Goal: Feedback & Contribution: Contribute content

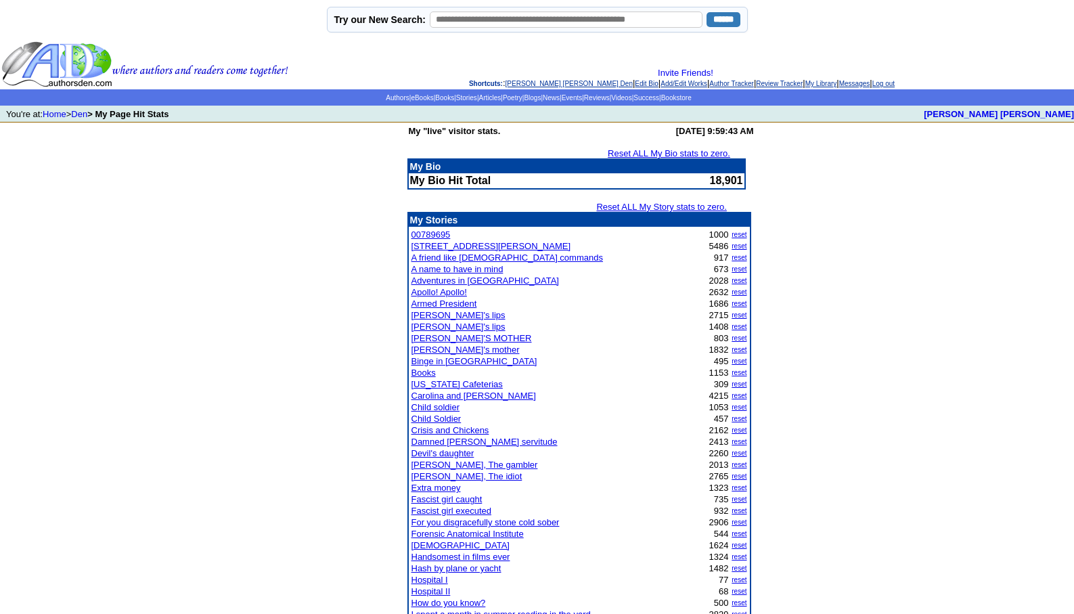
click at [522, 81] on link "[PERSON_NAME] [PERSON_NAME] Den" at bounding box center [568, 83] width 127 height 7
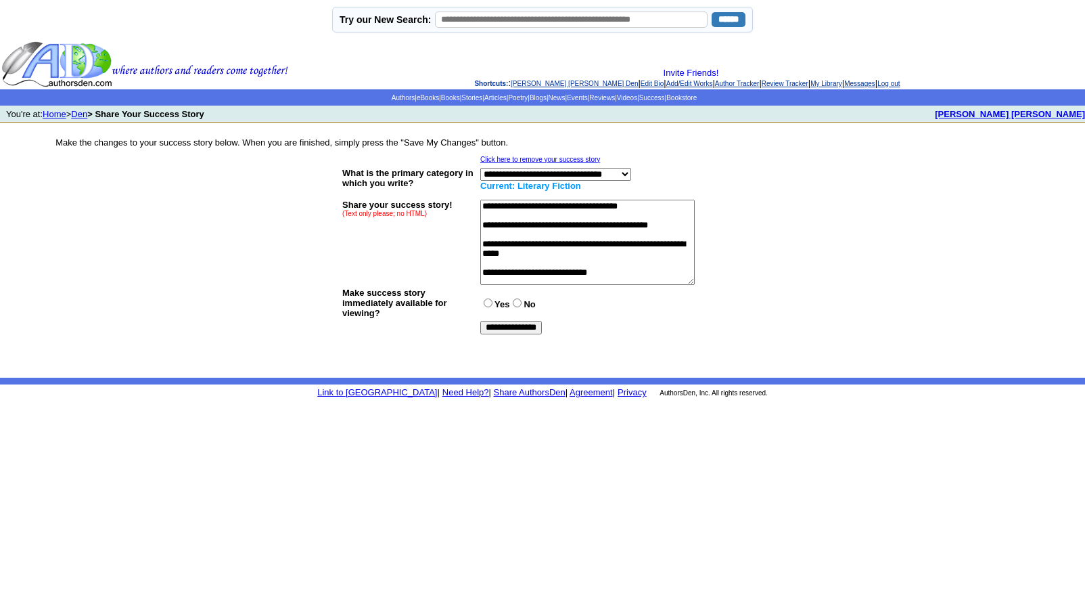
click at [568, 206] on textarea at bounding box center [587, 242] width 215 height 85
click at [581, 205] on textarea at bounding box center [587, 242] width 215 height 85
type textarea "**********"
click at [522, 323] on input "**********" at bounding box center [511, 328] width 62 height 14
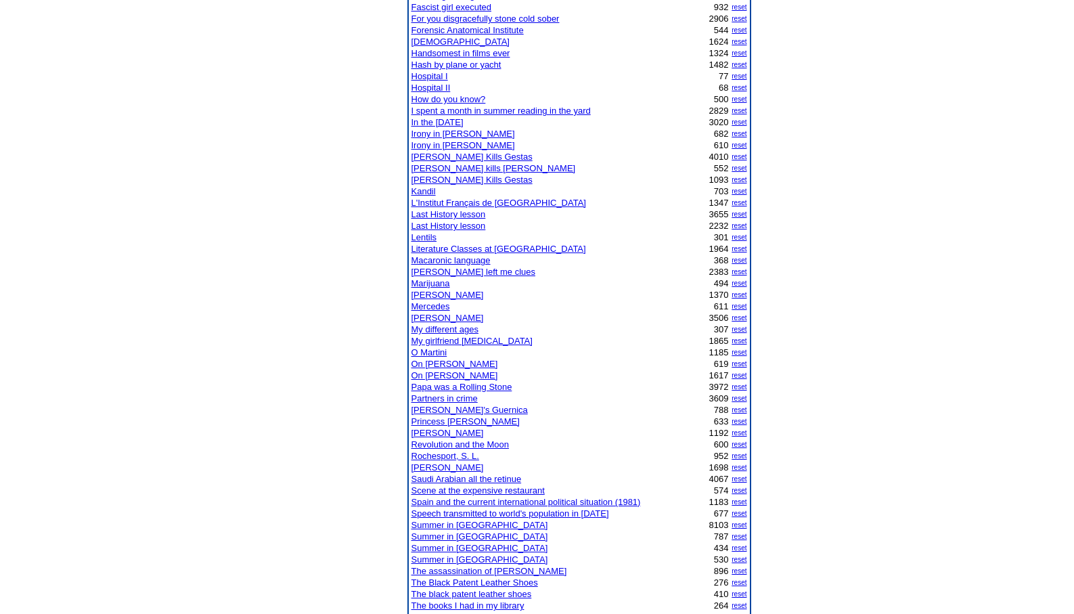
scroll to position [514, 0]
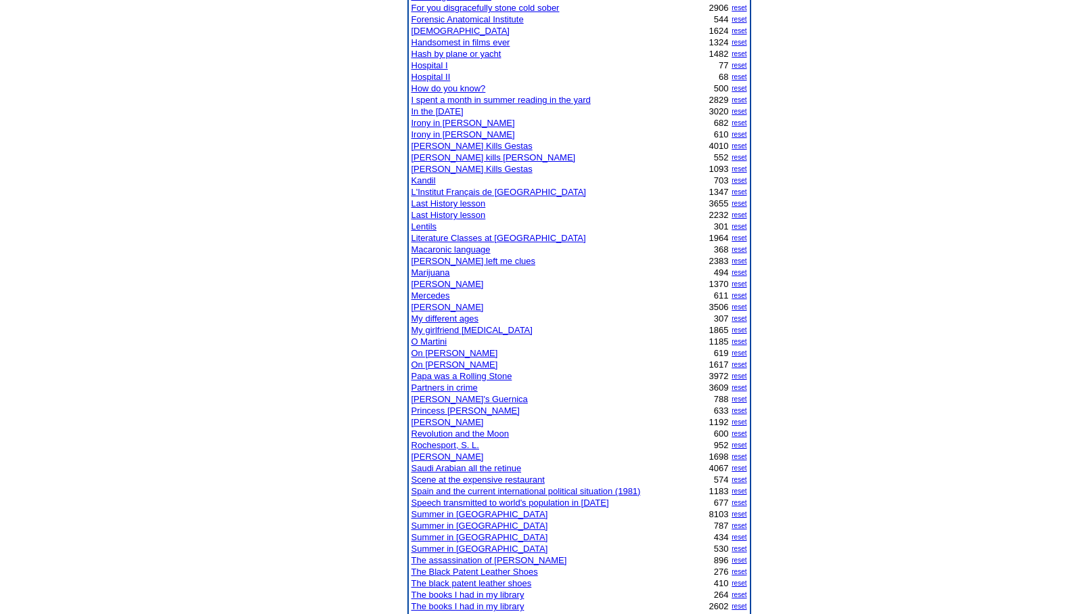
click at [456, 386] on link "Partners in crime" at bounding box center [444, 387] width 66 height 10
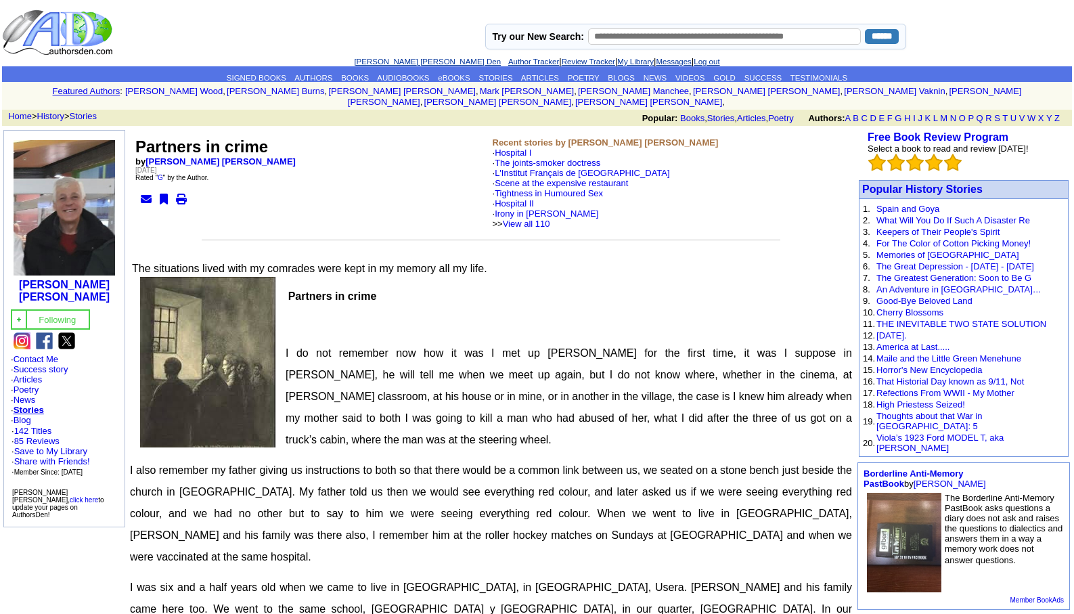
click at [405, 58] on link "[PERSON_NAME] [PERSON_NAME] Den" at bounding box center [427, 62] width 147 height 8
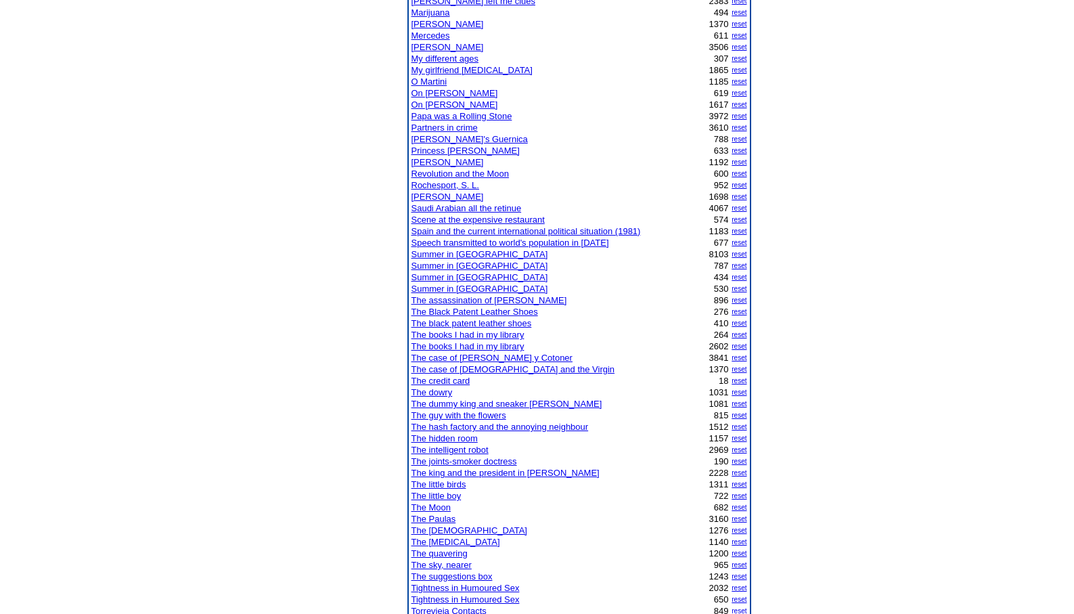
scroll to position [812, 0]
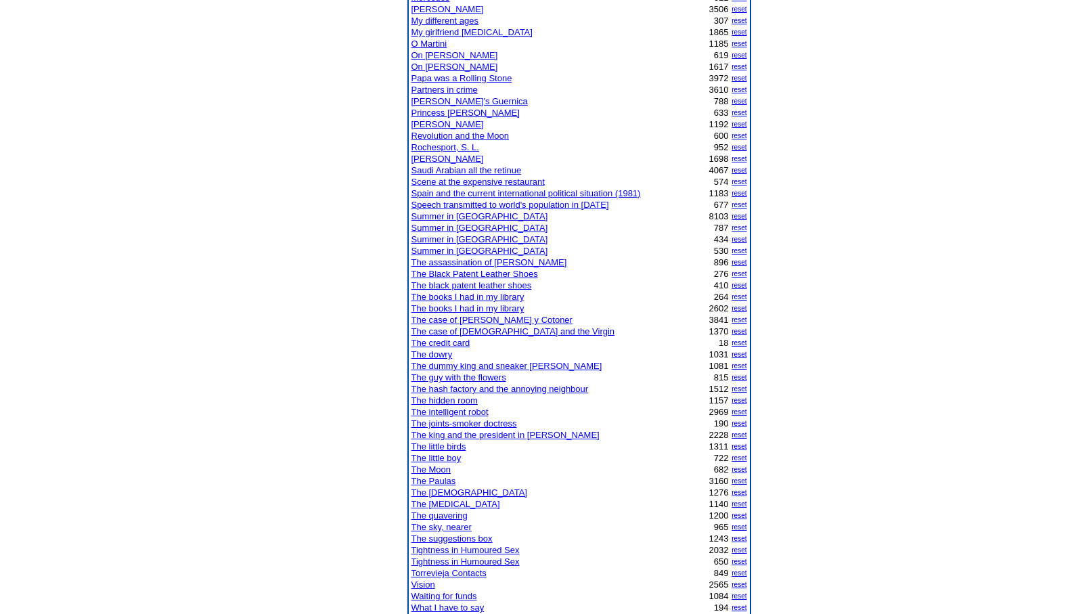
click at [448, 125] on link "[PERSON_NAME]" at bounding box center [447, 124] width 72 height 10
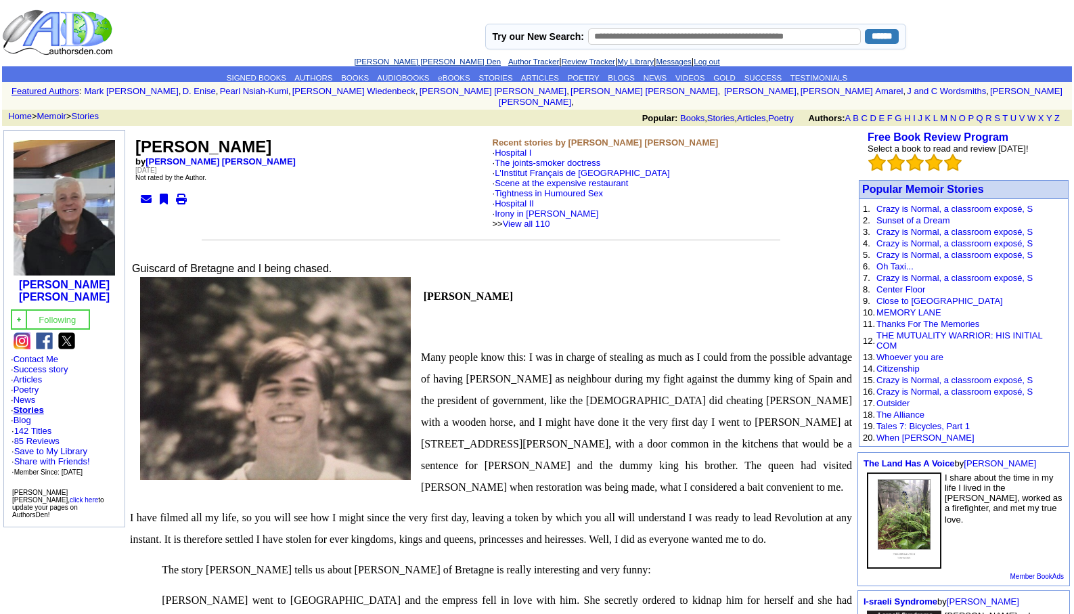
click at [390, 59] on link "[PERSON_NAME] [PERSON_NAME] Den" at bounding box center [427, 62] width 147 height 8
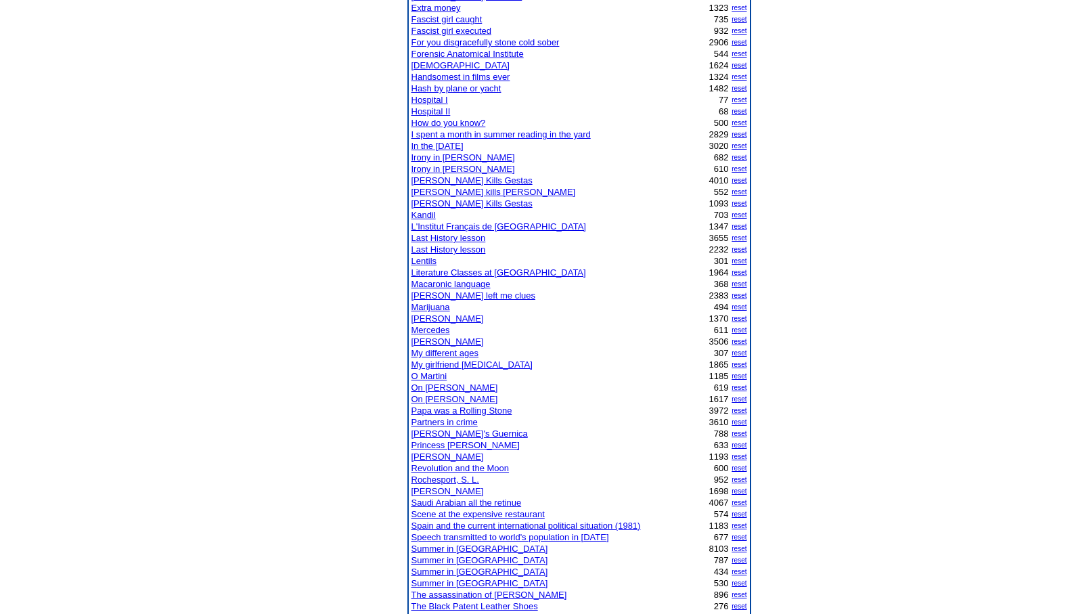
scroll to position [537, 0]
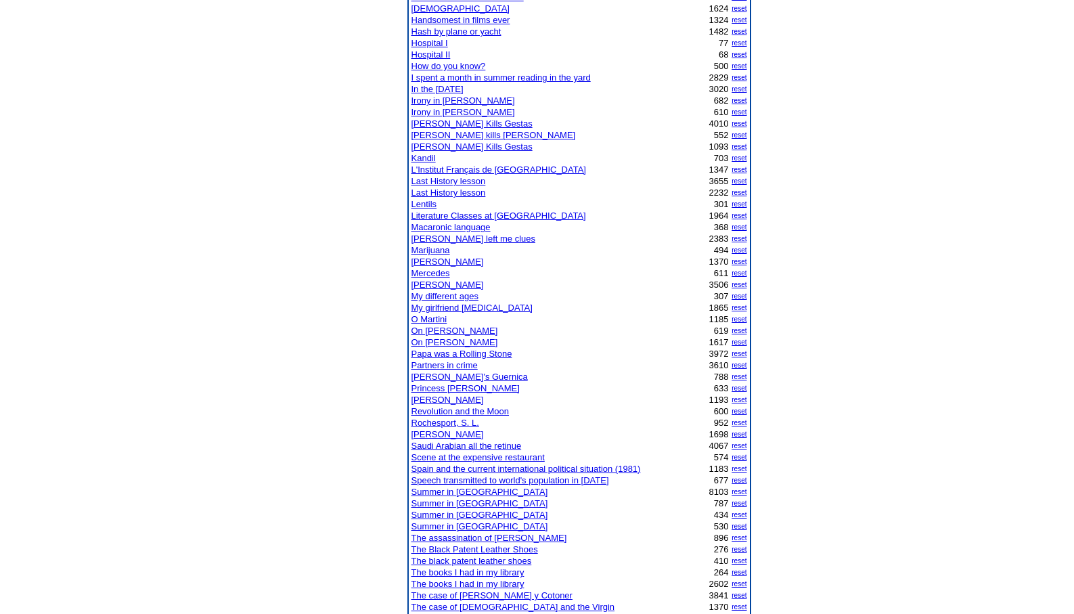
click at [455, 458] on link "Scene at the expensive restaurant" at bounding box center [477, 457] width 133 height 10
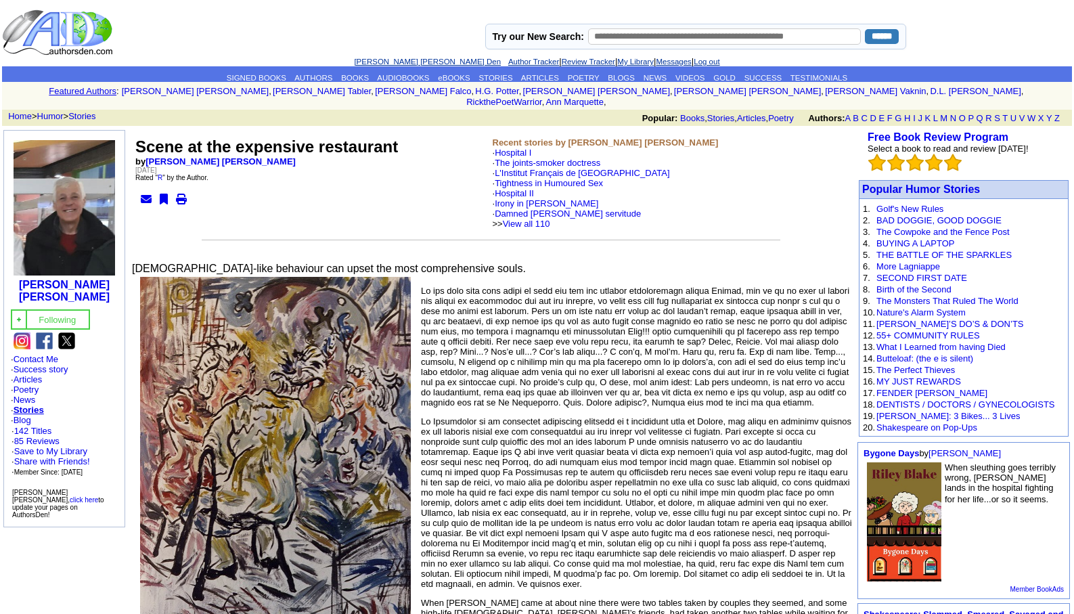
click at [413, 64] on link "[PERSON_NAME] [PERSON_NAME] Den" at bounding box center [427, 62] width 147 height 8
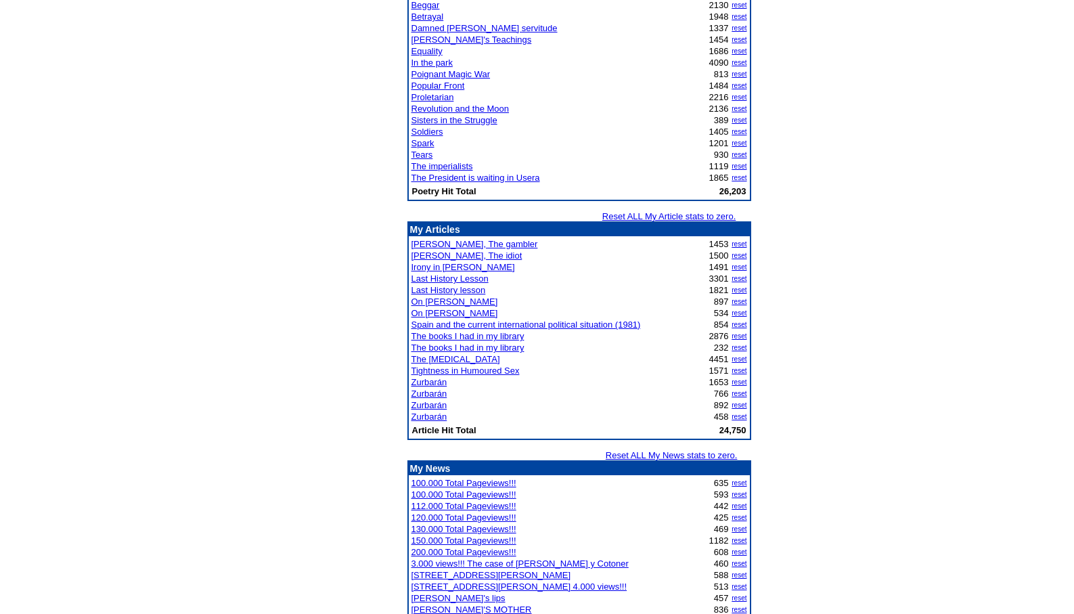
scroll to position [1610, 0]
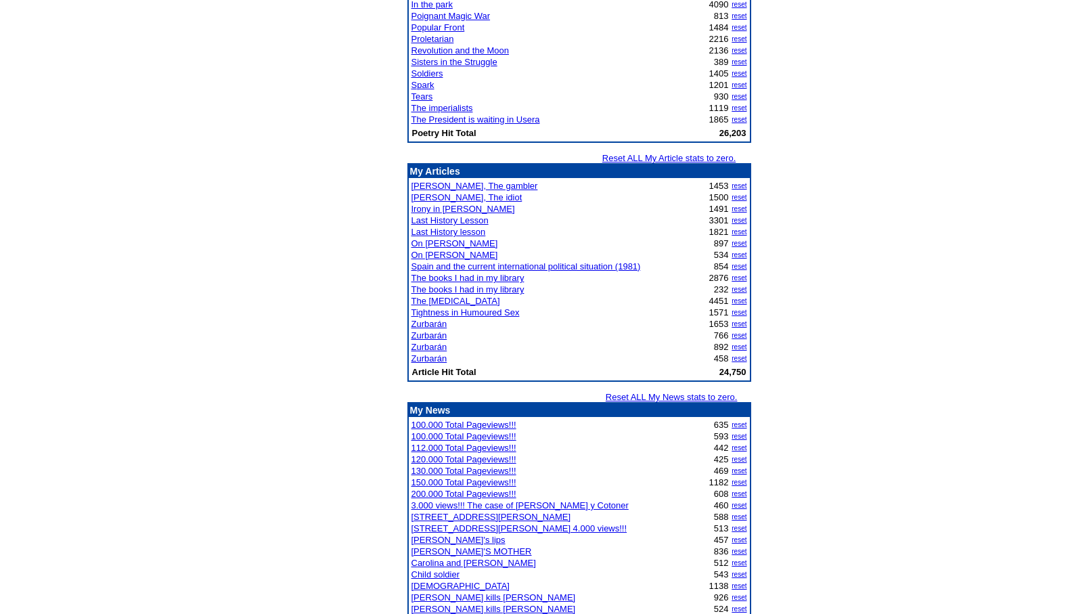
click at [457, 206] on link "Irony in [PERSON_NAME]" at bounding box center [463, 209] width 104 height 10
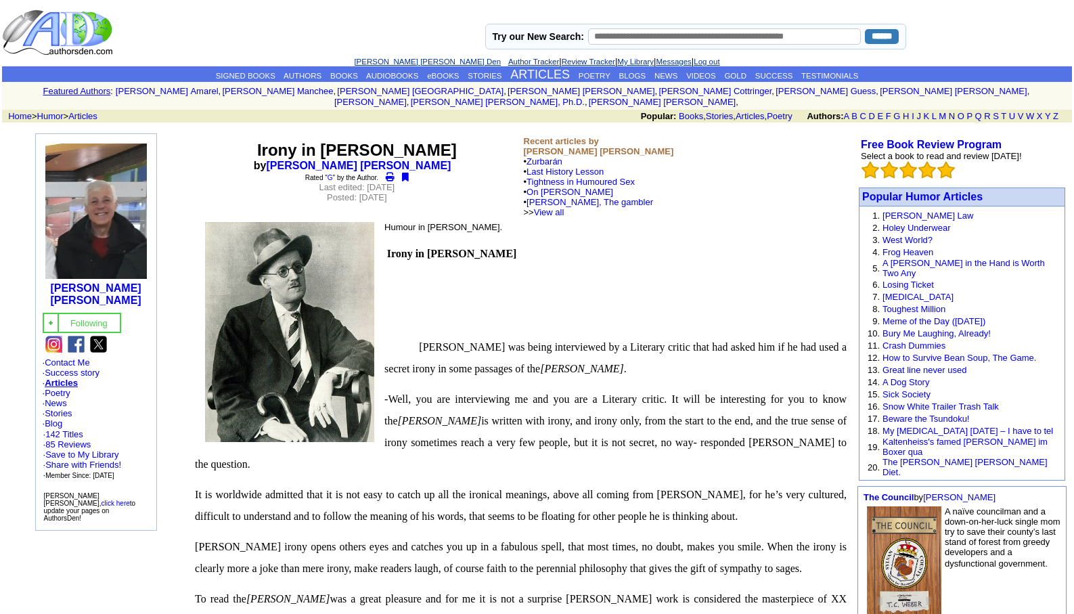
click at [395, 59] on link "[PERSON_NAME] [PERSON_NAME] Den" at bounding box center [427, 62] width 147 height 8
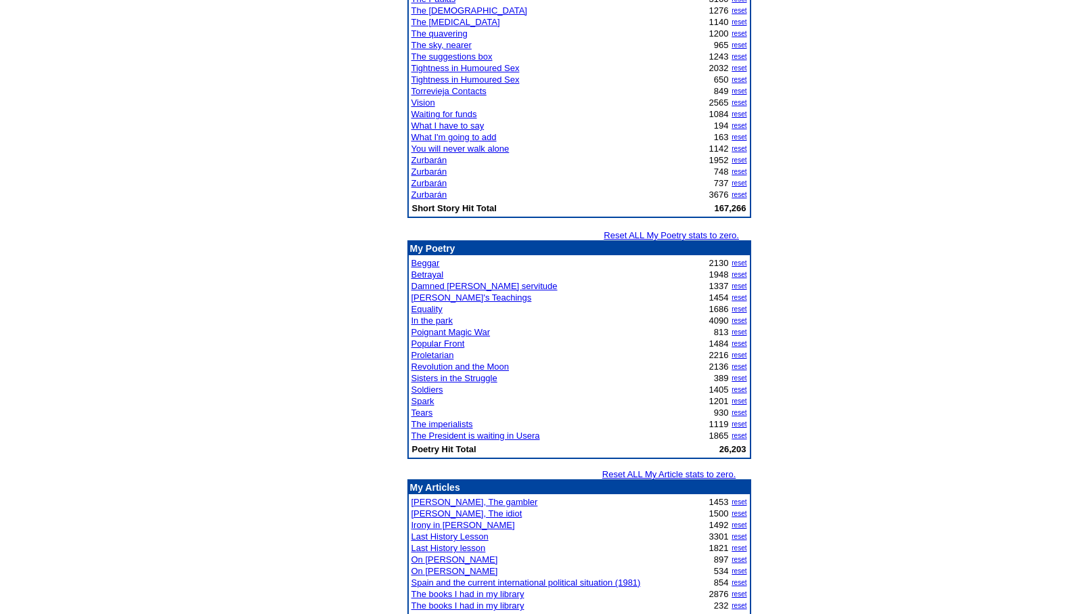
scroll to position [1456, 0]
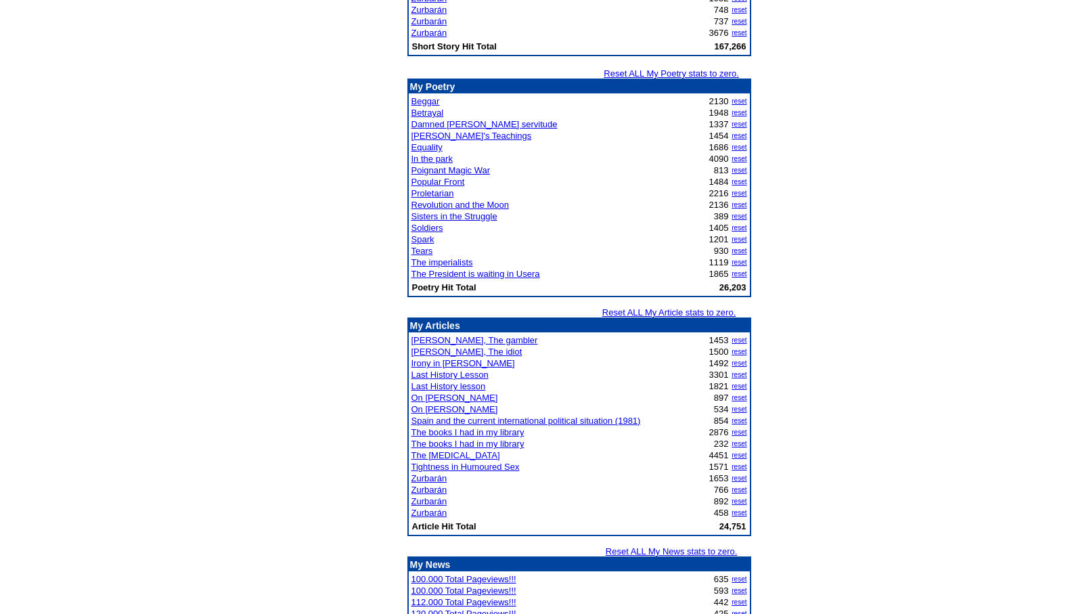
click at [441, 195] on link "Proletarian" at bounding box center [432, 193] width 43 height 10
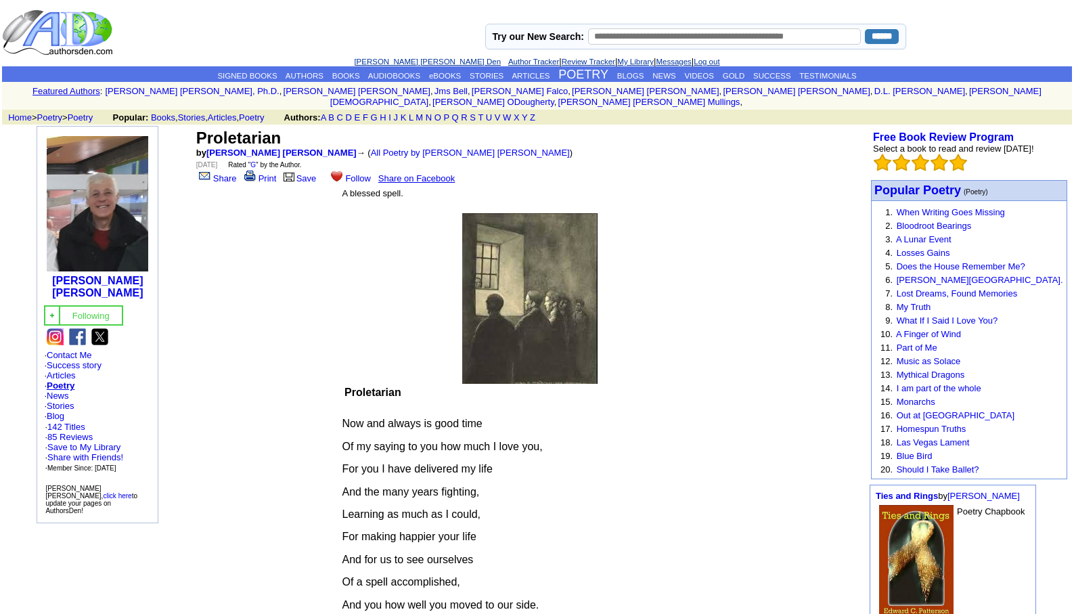
click at [406, 58] on link "[PERSON_NAME] [PERSON_NAME] Den" at bounding box center [427, 62] width 147 height 8
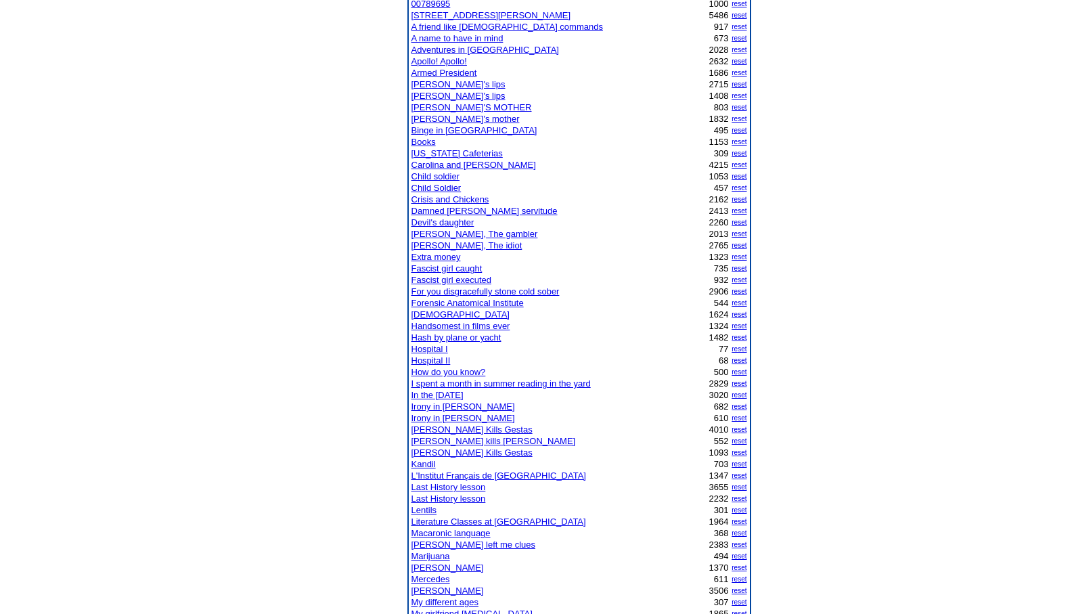
scroll to position [271, 0]
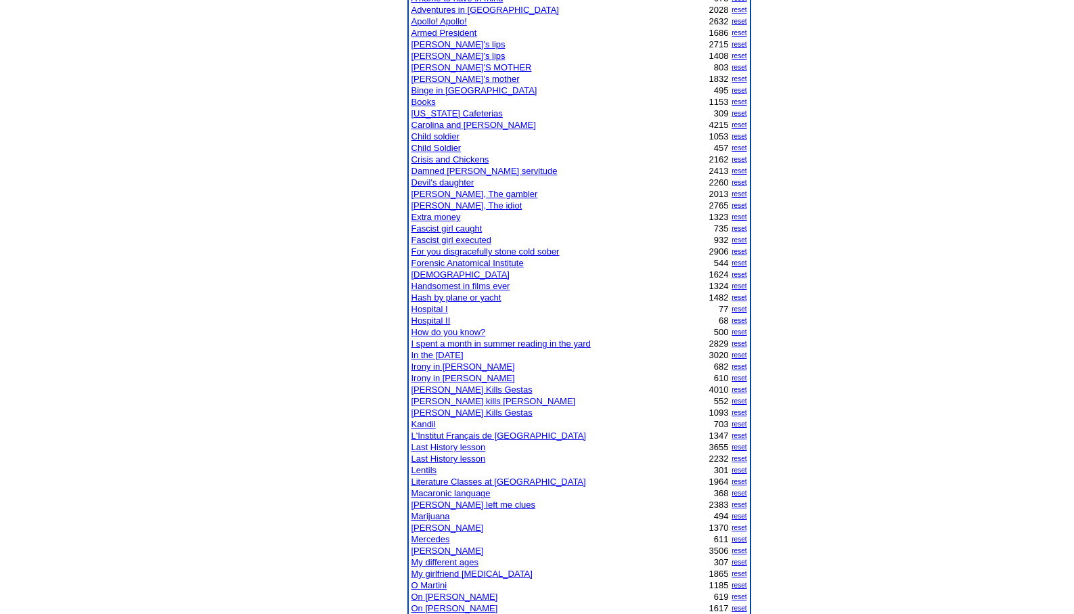
click at [437, 411] on link "[PERSON_NAME] Kills Gestas" at bounding box center [471, 412] width 121 height 10
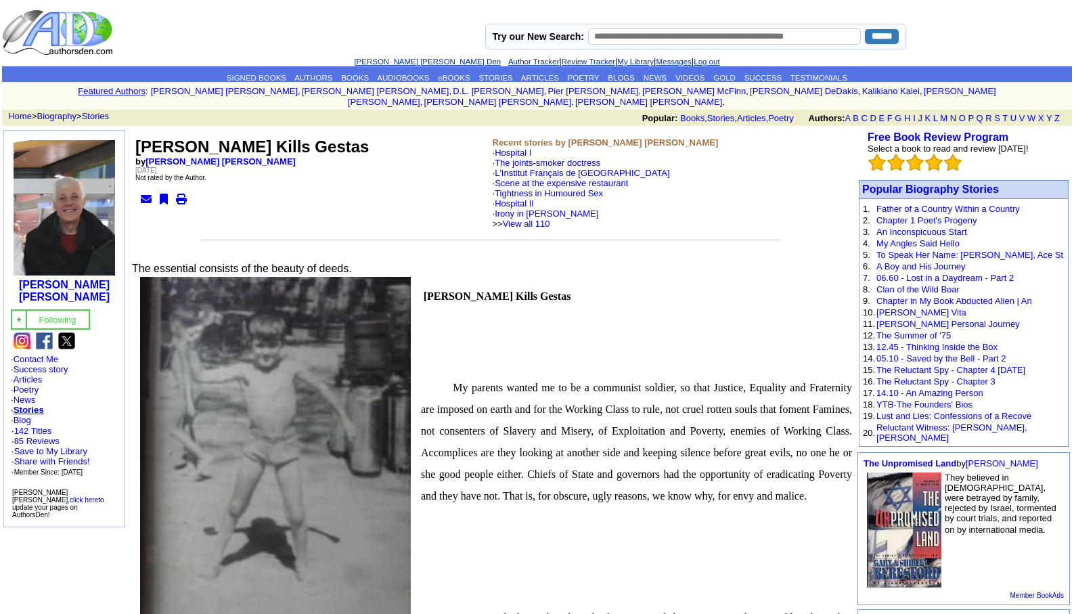
click at [395, 58] on link "[PERSON_NAME] [PERSON_NAME] Den" at bounding box center [427, 62] width 147 height 8
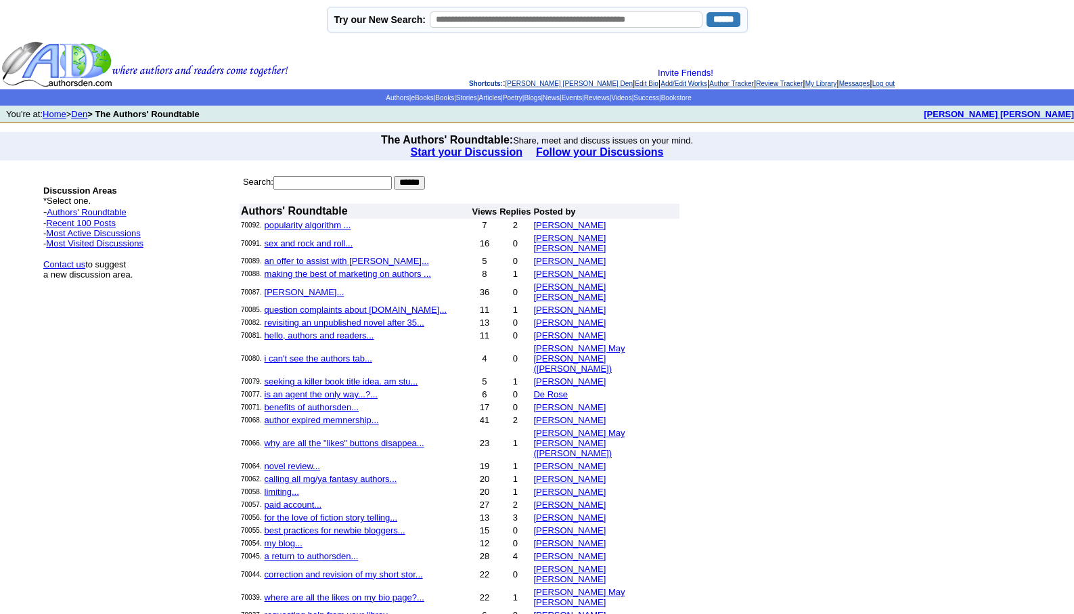
click at [534, 81] on link "[PERSON_NAME] [PERSON_NAME] Den" at bounding box center [568, 83] width 127 height 7
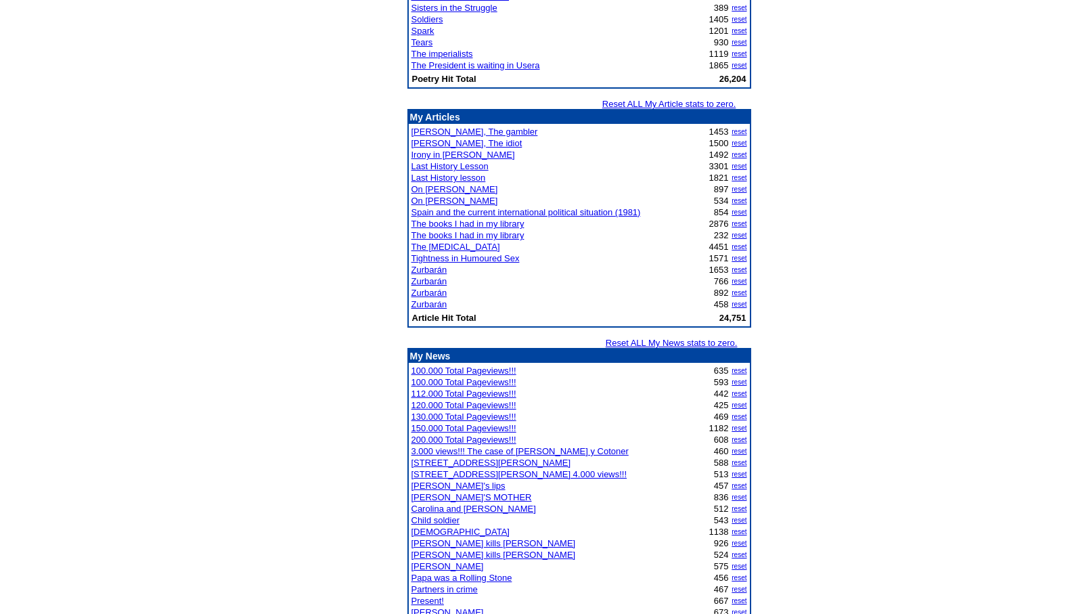
scroll to position [1992, 0]
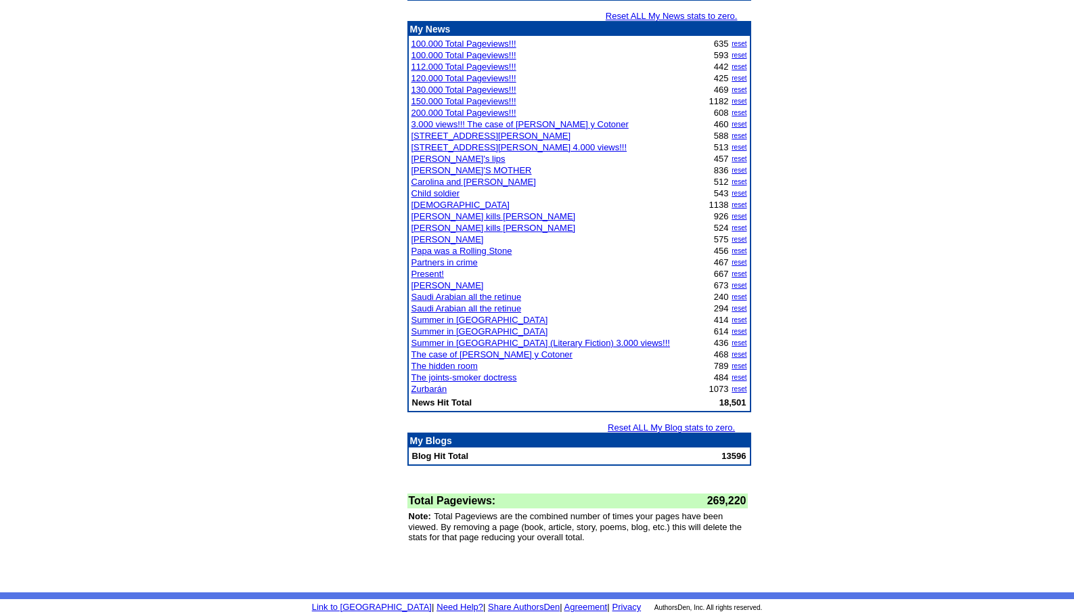
click at [430, 390] on link "Zurbarán" at bounding box center [429, 389] width 36 height 10
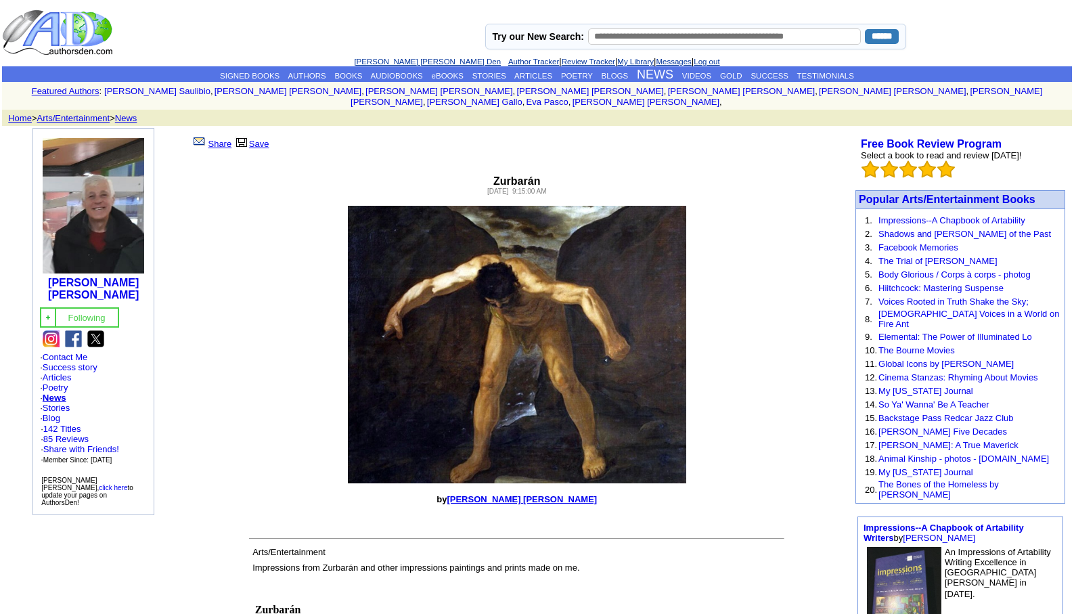
click at [392, 58] on link "[PERSON_NAME] [PERSON_NAME] Den" at bounding box center [427, 62] width 147 height 8
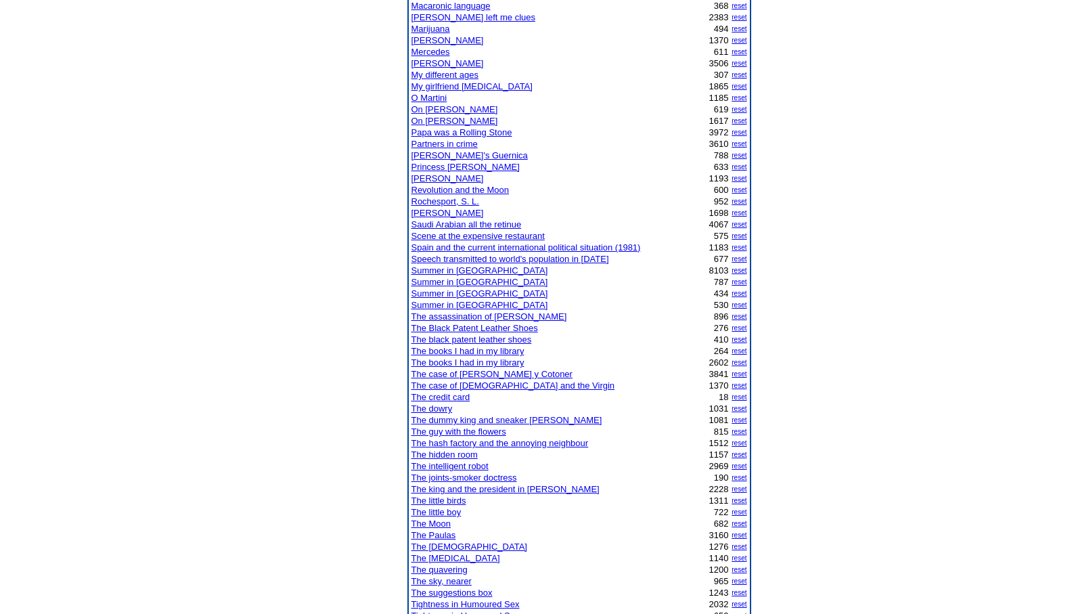
scroll to position [690, 0]
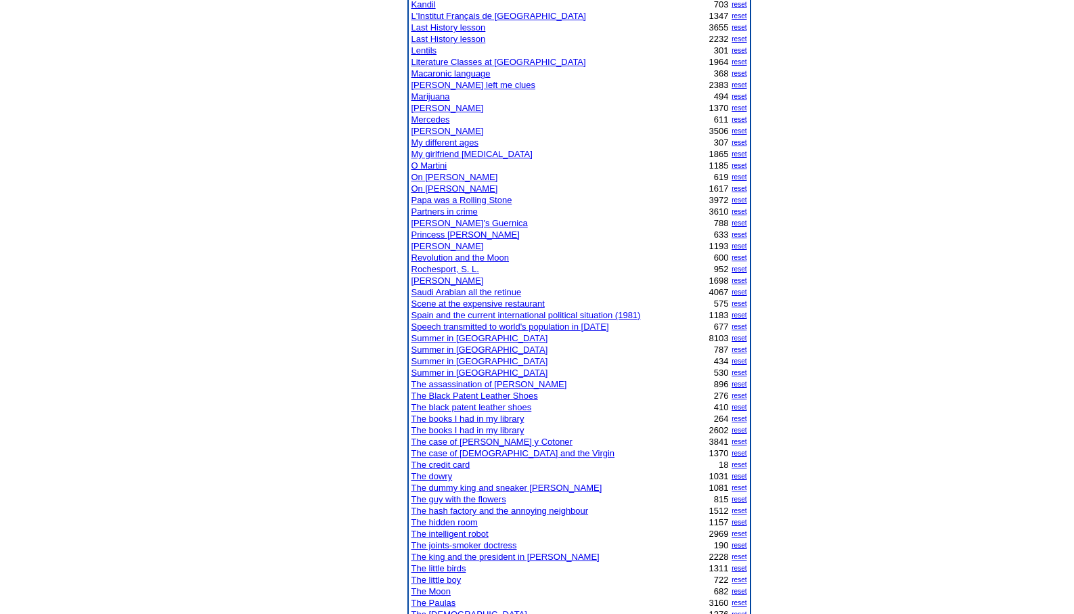
click at [452, 545] on link "The joints-smoker doctress" at bounding box center [464, 545] width 106 height 10
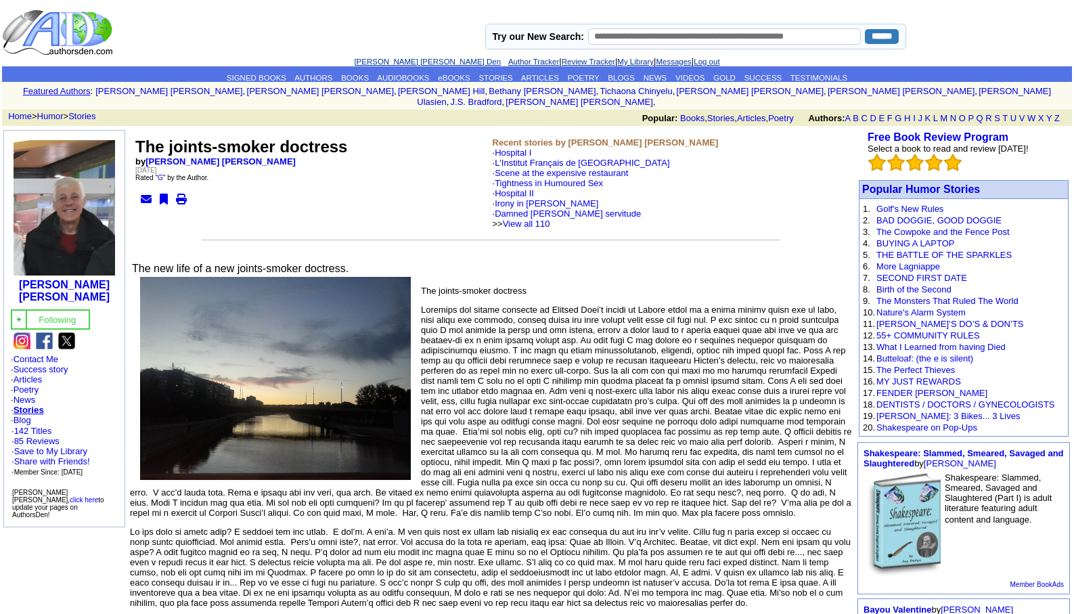
click at [404, 59] on link "[PERSON_NAME] [PERSON_NAME] Den" at bounding box center [427, 62] width 147 height 8
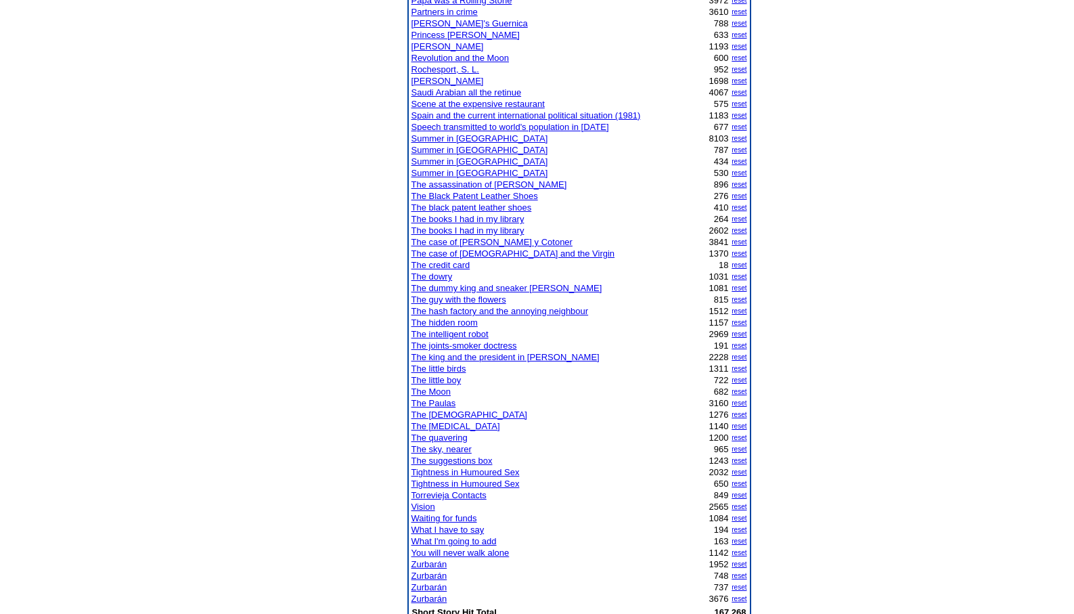
scroll to position [893, 0]
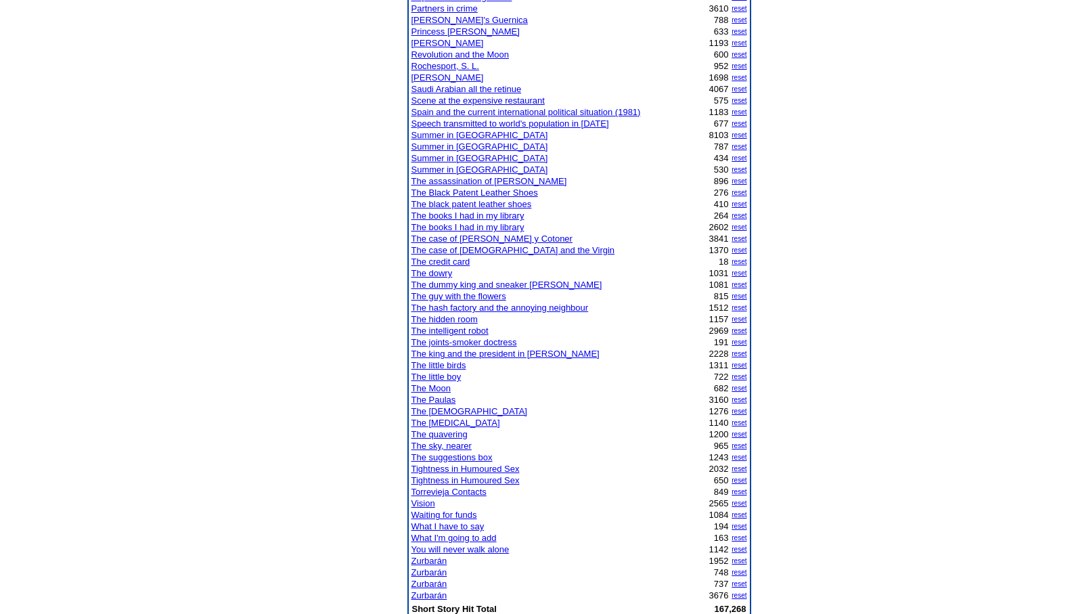
click at [453, 489] on link "Torrevieja Contacts" at bounding box center [448, 492] width 75 height 10
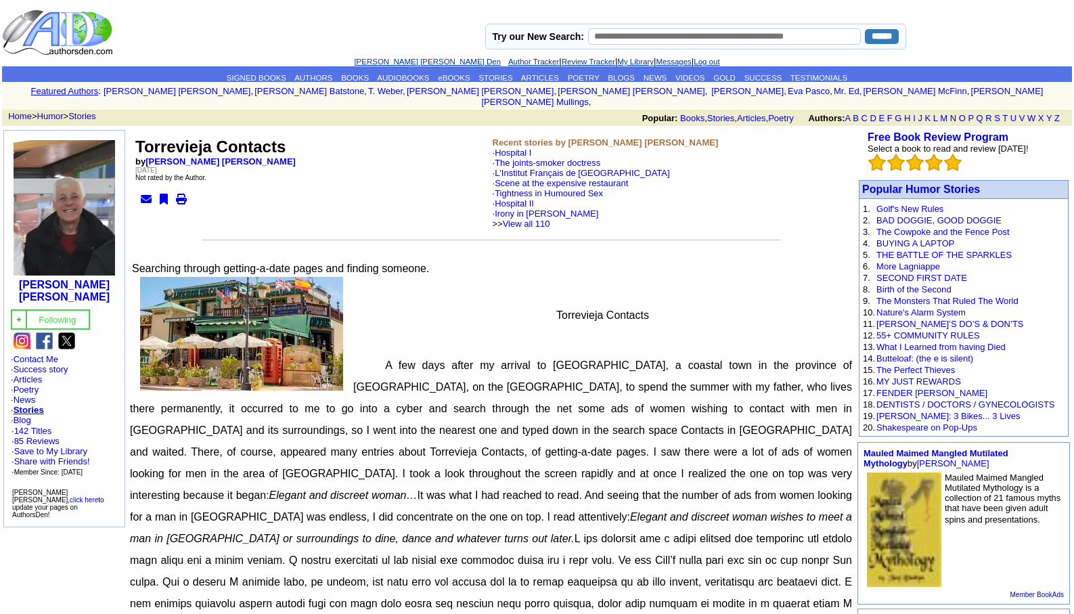
click at [394, 60] on link "[PERSON_NAME] [PERSON_NAME] Den" at bounding box center [427, 62] width 147 height 8
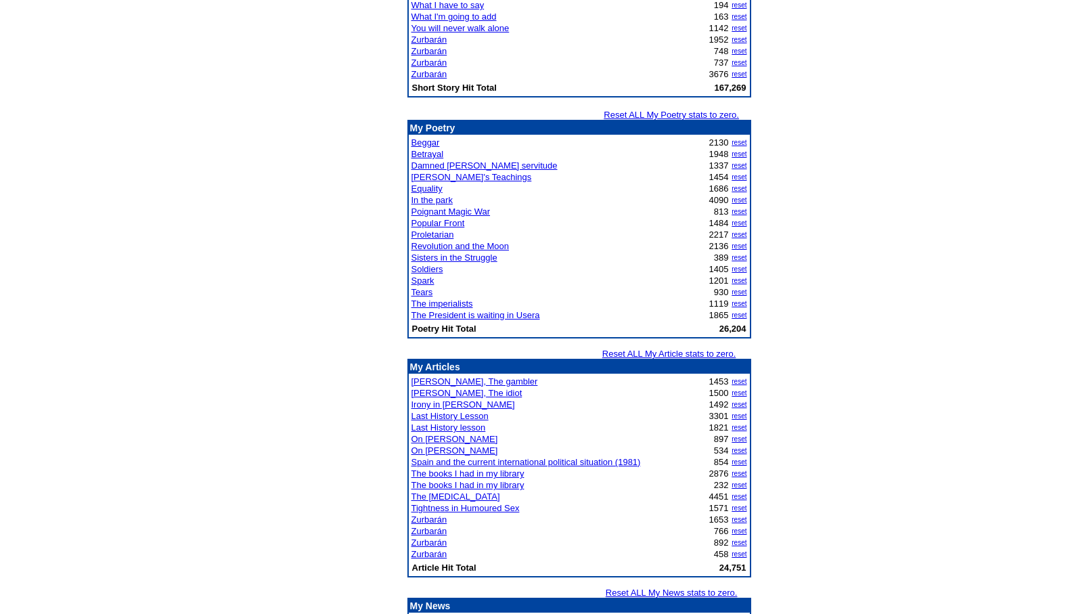
scroll to position [1425, 0]
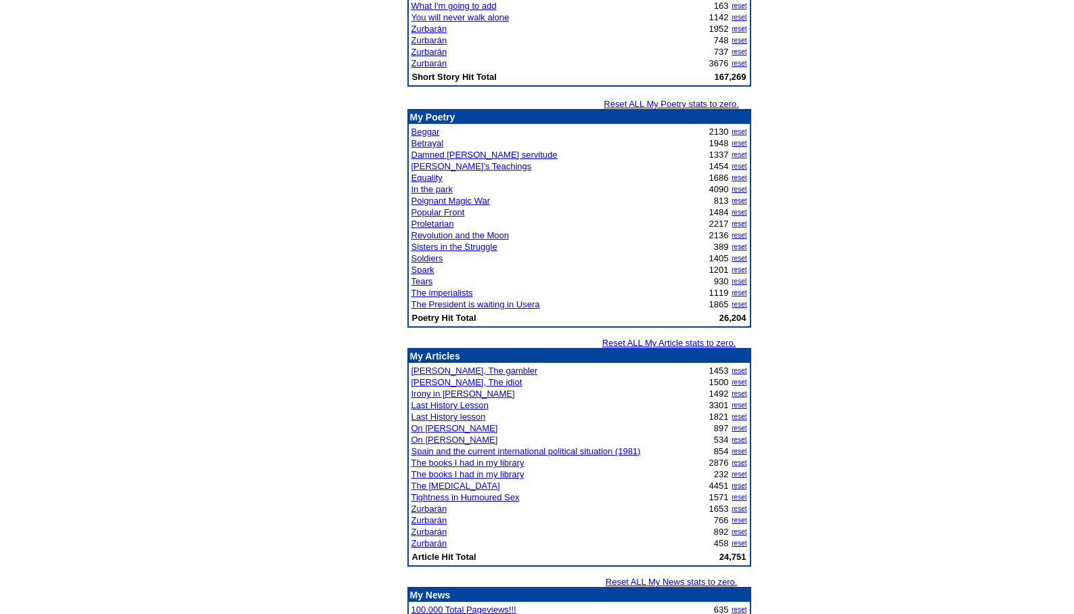
click at [459, 459] on link "The books I had in my library" at bounding box center [467, 462] width 113 height 10
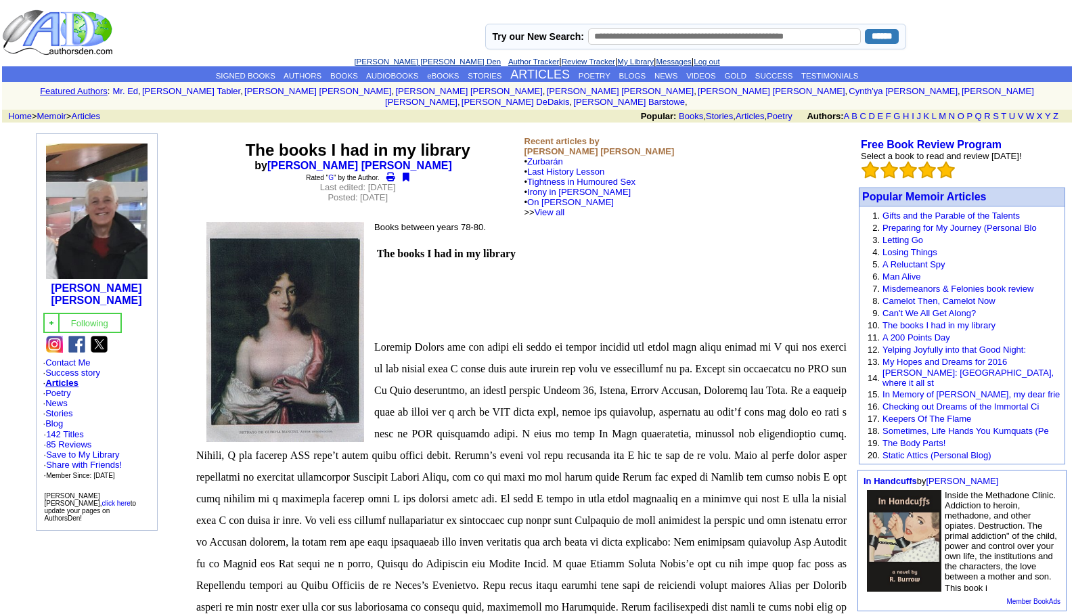
click at [403, 60] on link "[PERSON_NAME] [PERSON_NAME] Den" at bounding box center [427, 62] width 147 height 8
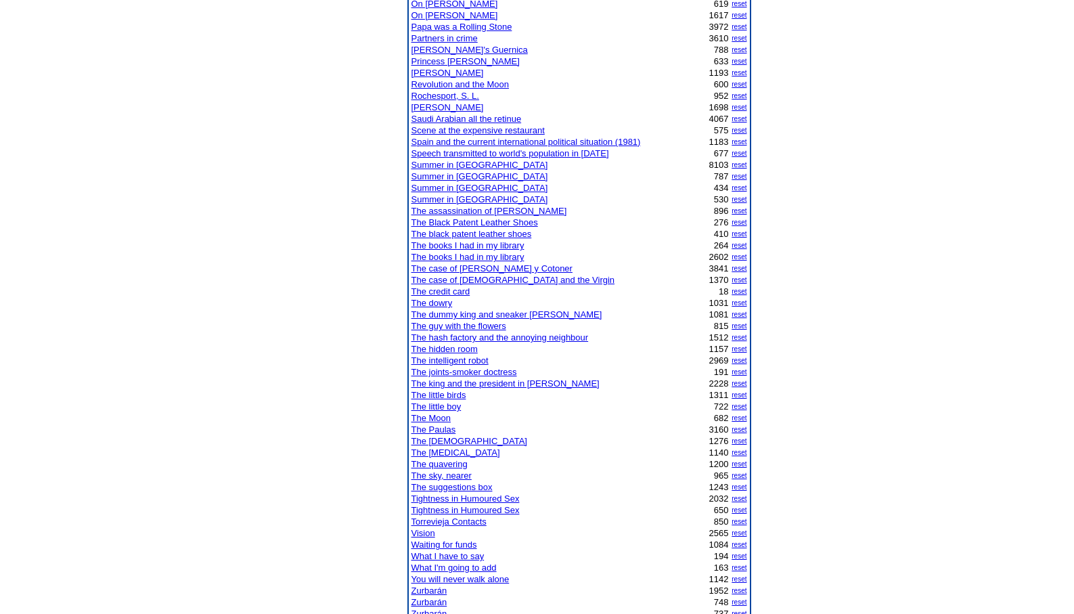
scroll to position [893, 0]
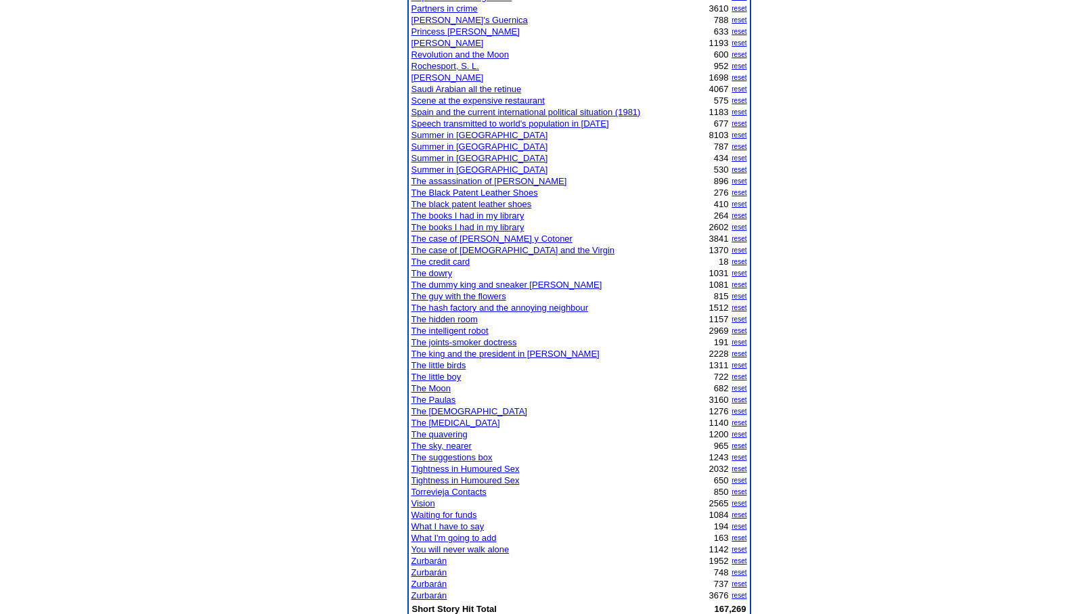
click at [447, 330] on link "The intelligent robot" at bounding box center [449, 330] width 77 height 10
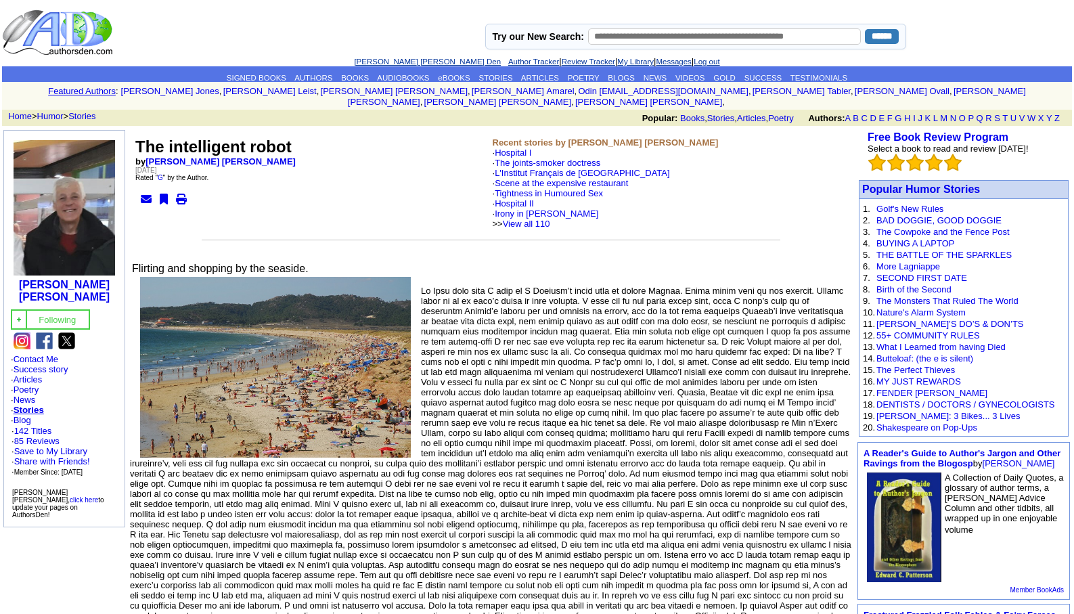
click at [413, 55] on td "Try our New Search: ******" at bounding box center [695, 32] width 753 height 47
click at [413, 58] on link "[PERSON_NAME] [PERSON_NAME] Den" at bounding box center [427, 62] width 147 height 8
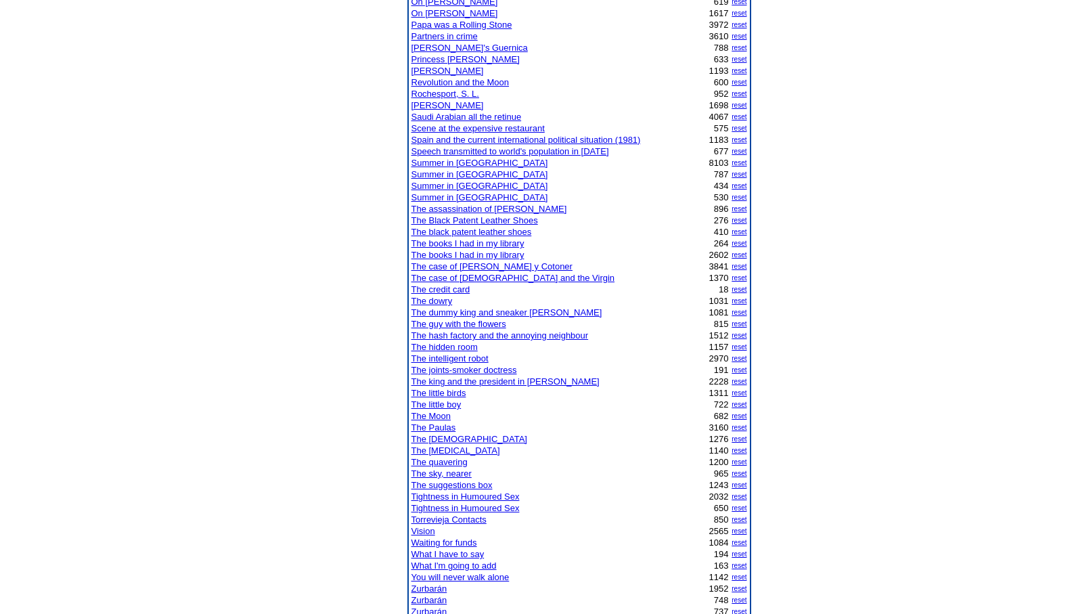
scroll to position [866, 0]
click at [434, 426] on link "The Paulas" at bounding box center [433, 427] width 45 height 10
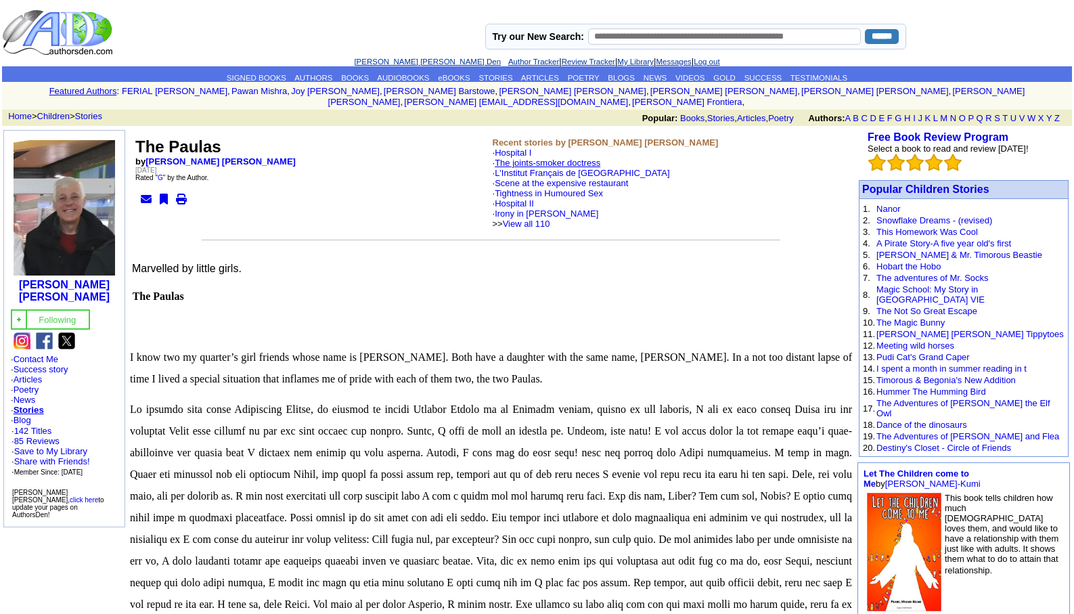
click at [591, 158] on link "The joints-smoker doctress" at bounding box center [548, 163] width 106 height 10
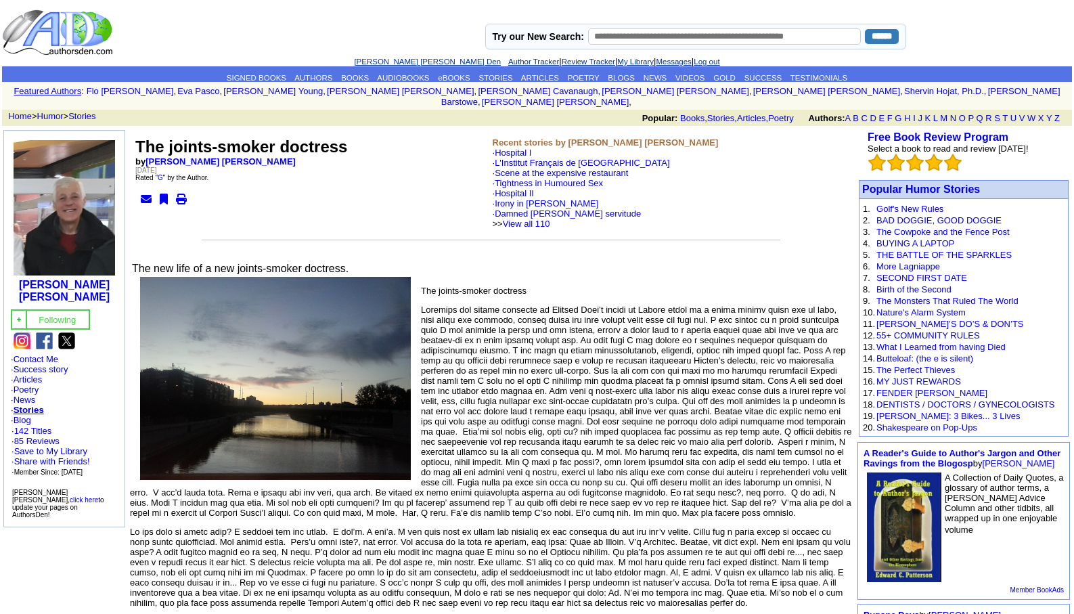
click at [415, 61] on link "[PERSON_NAME] [PERSON_NAME] Den" at bounding box center [427, 62] width 147 height 8
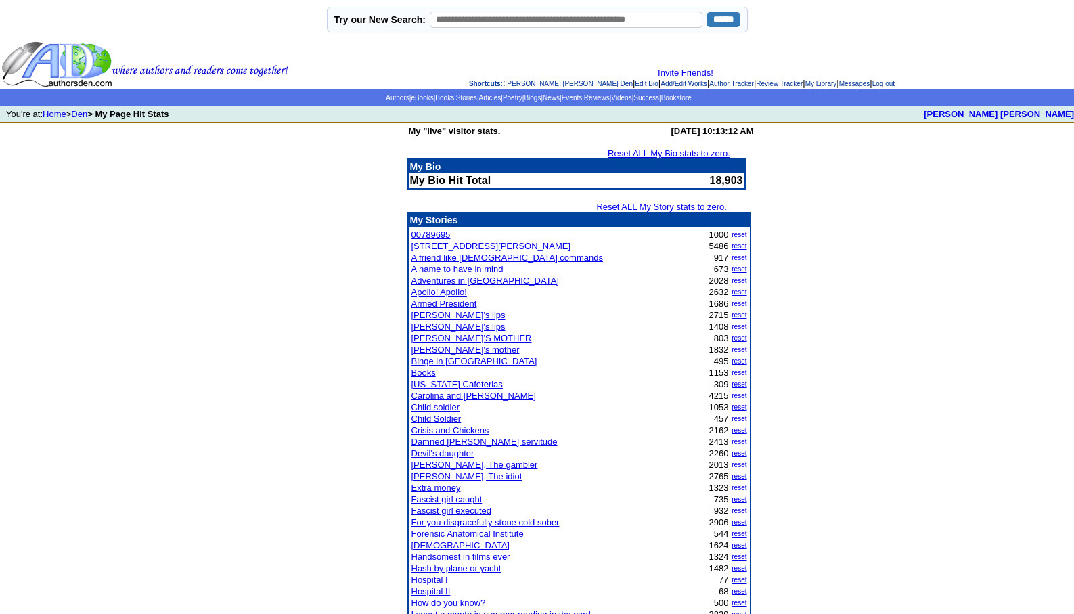
click at [528, 81] on link "[PERSON_NAME] [PERSON_NAME] Den" at bounding box center [568, 83] width 127 height 7
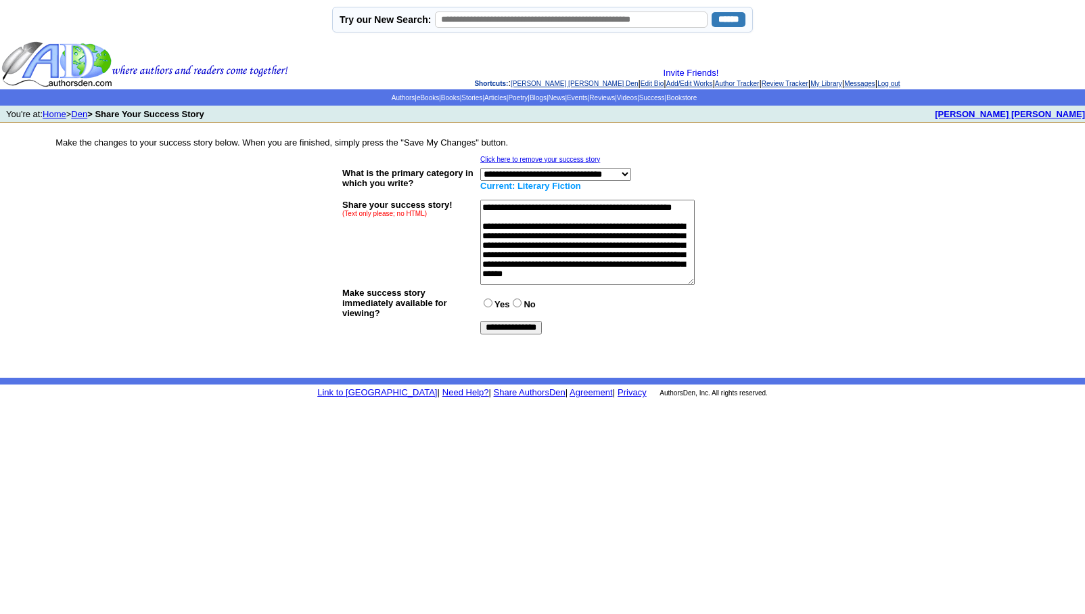
scroll to position [352, 0]
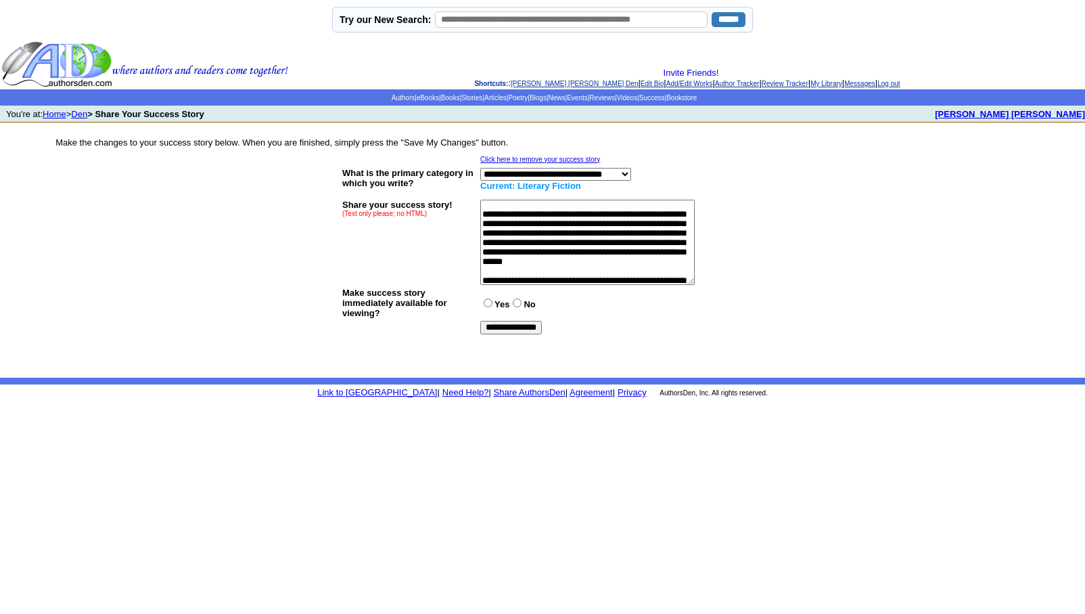
click at [482, 210] on textarea at bounding box center [587, 242] width 215 height 85
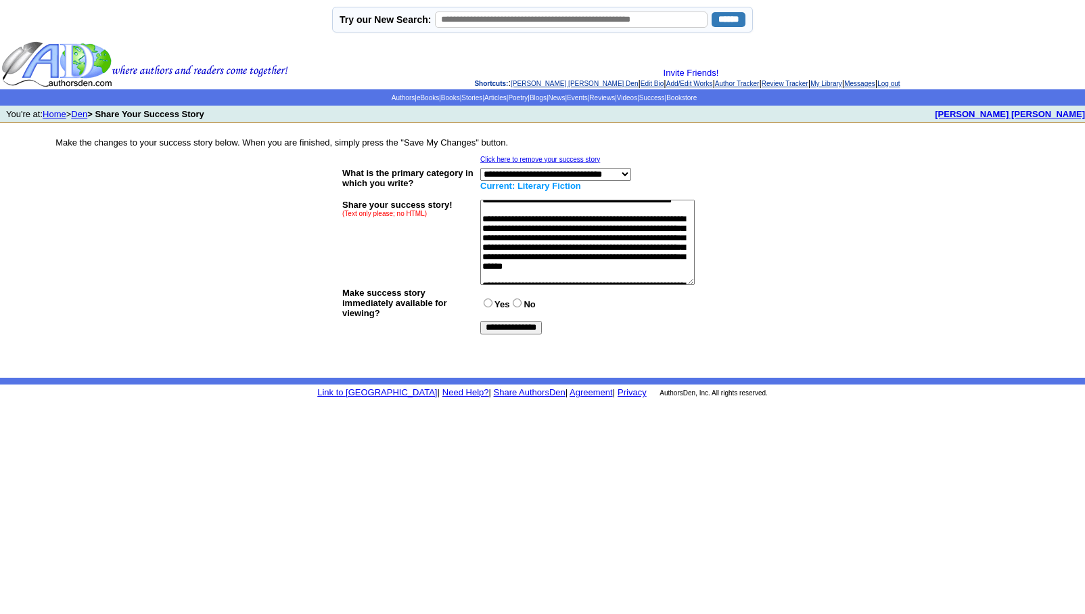
scroll to position [367, 0]
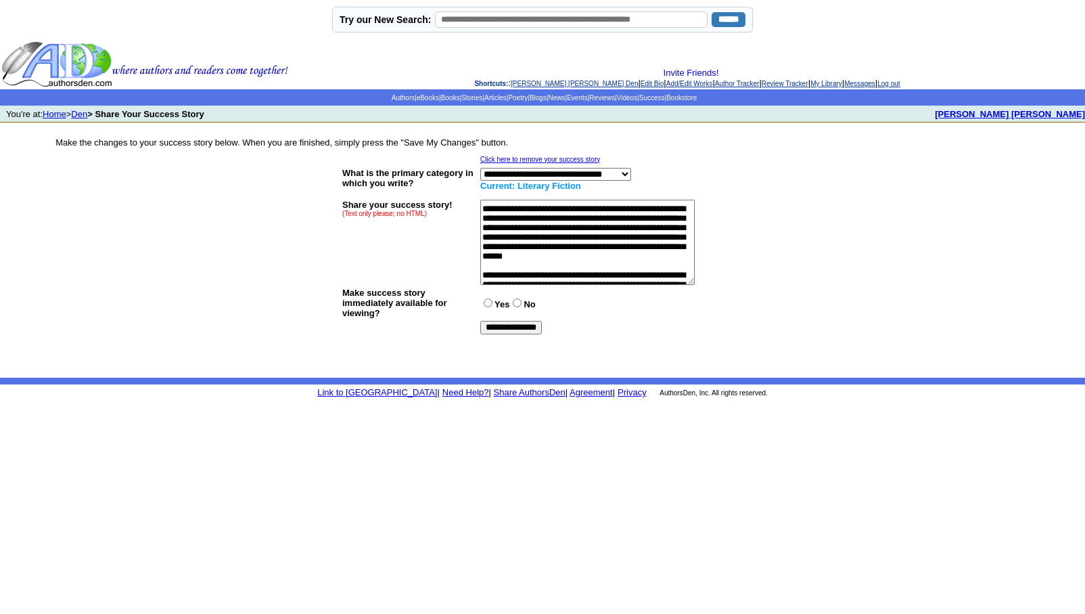
click at [482, 208] on textarea at bounding box center [587, 242] width 215 height 85
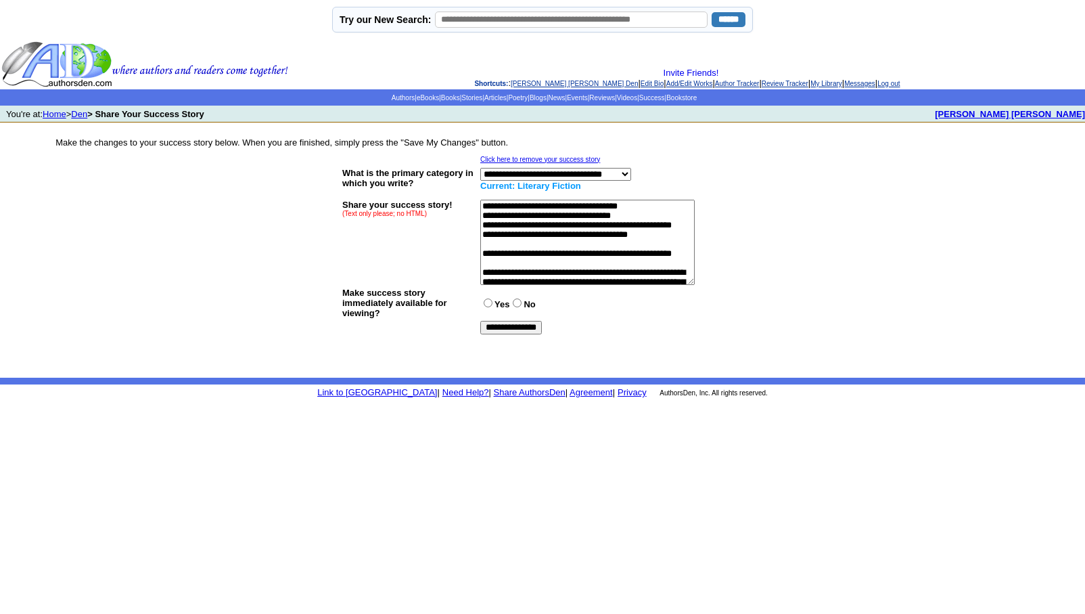
scroll to position [313, 0]
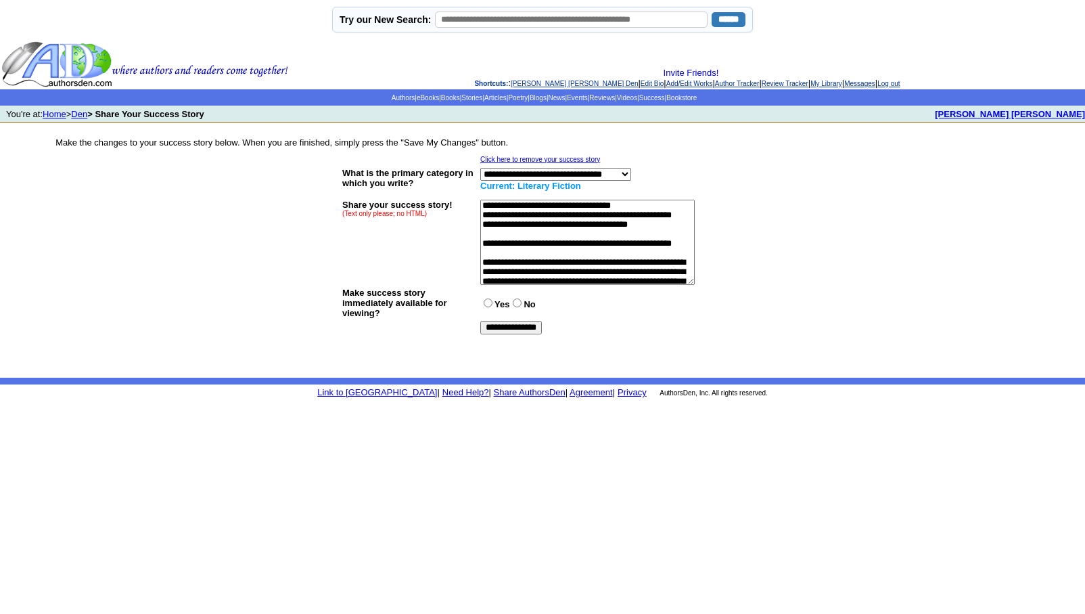
click at [497, 256] on textarea at bounding box center [587, 242] width 215 height 85
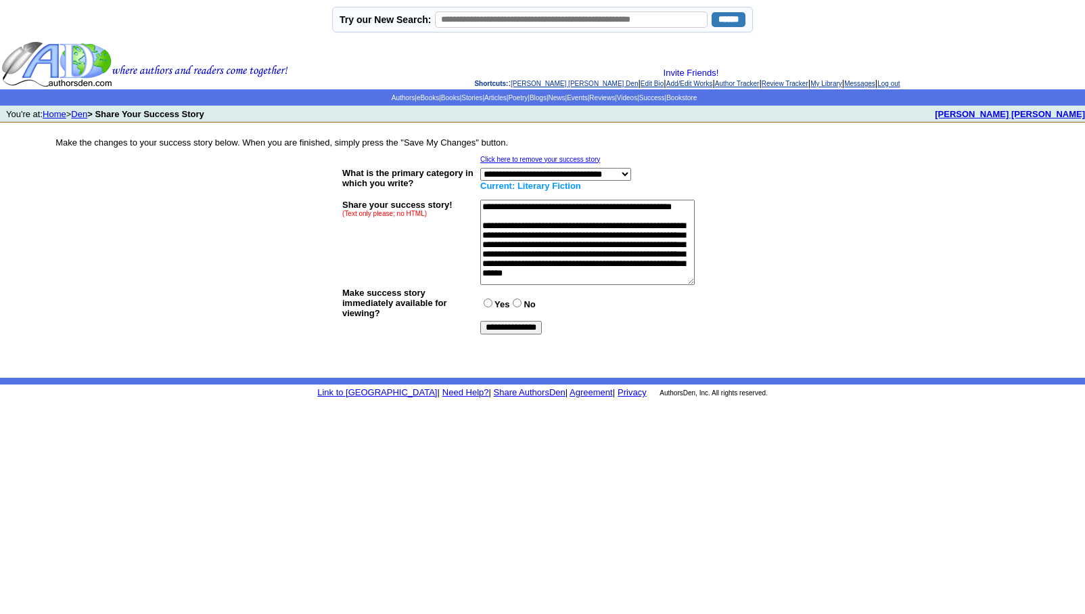
scroll to position [340, 0]
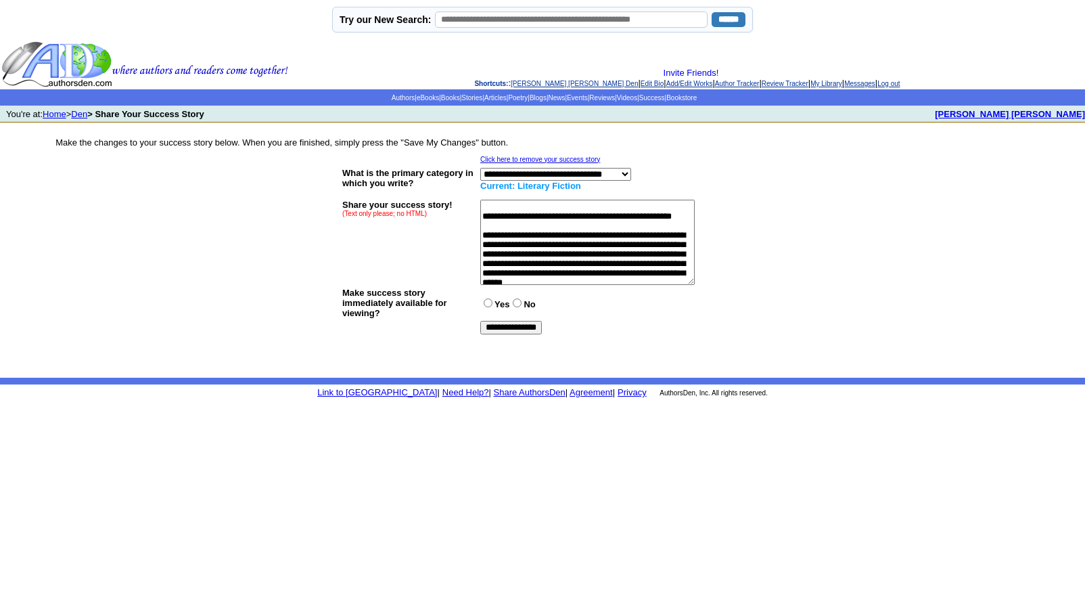
click at [483, 271] on textarea at bounding box center [587, 242] width 215 height 85
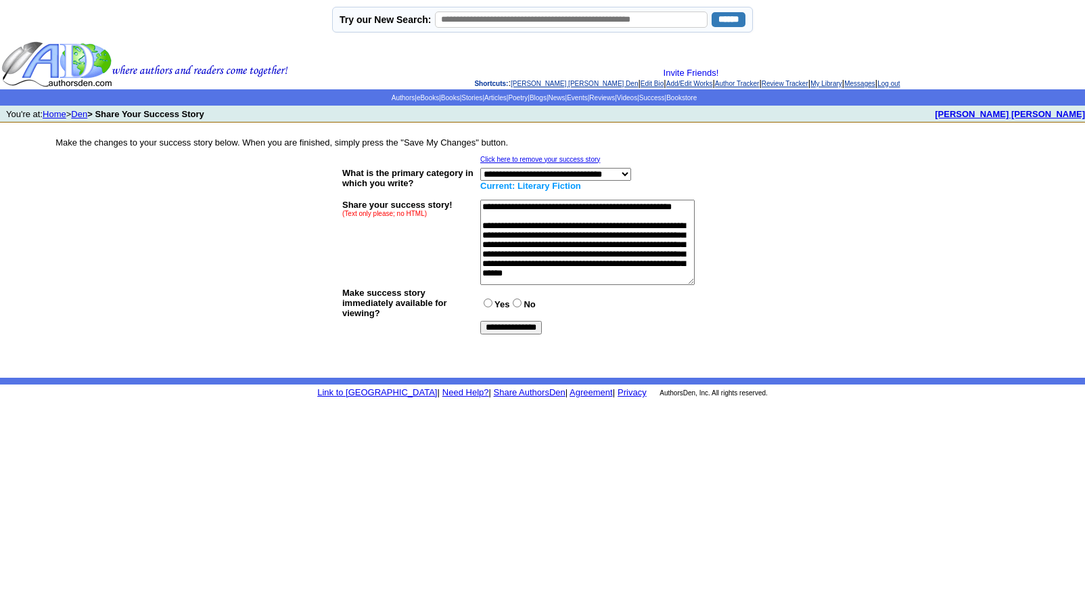
type textarea "**********"
click at [510, 325] on input "**********" at bounding box center [511, 328] width 62 height 14
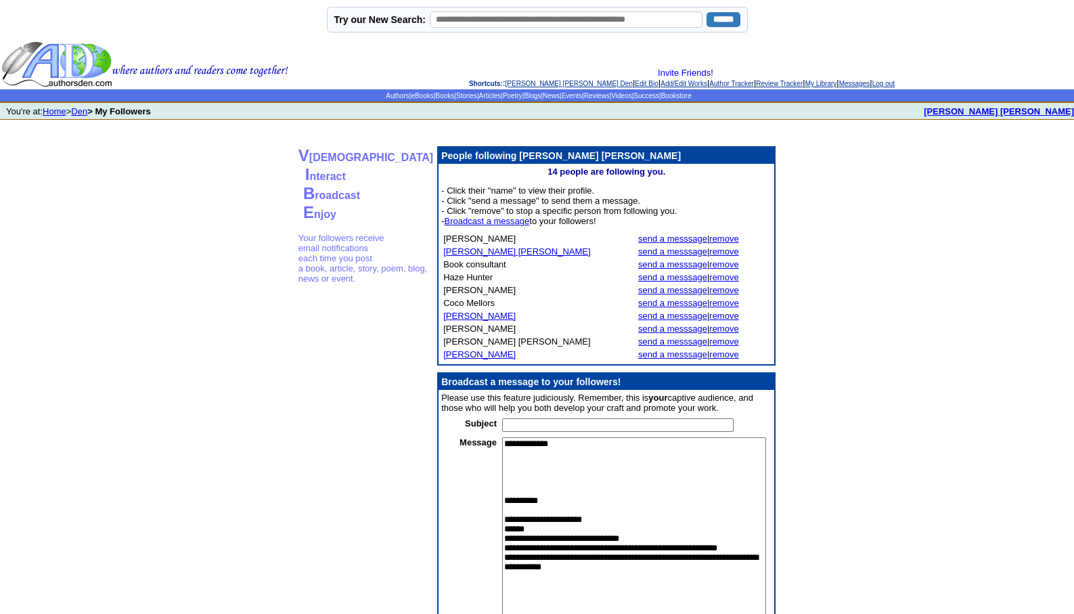
click at [531, 82] on link "[PERSON_NAME] [PERSON_NAME] Den" at bounding box center [568, 83] width 127 height 7
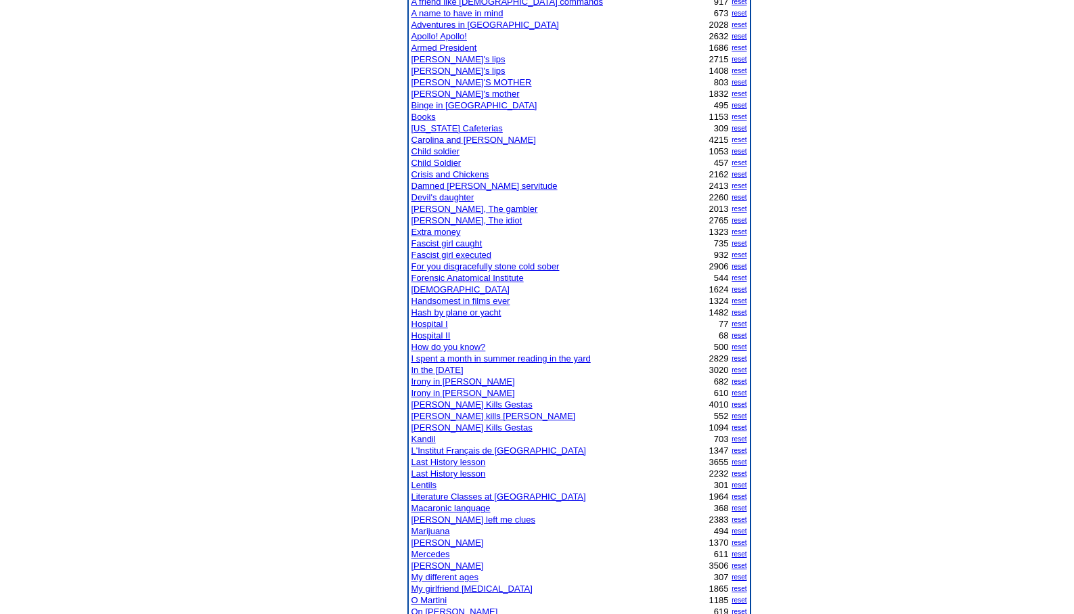
scroll to position [271, 0]
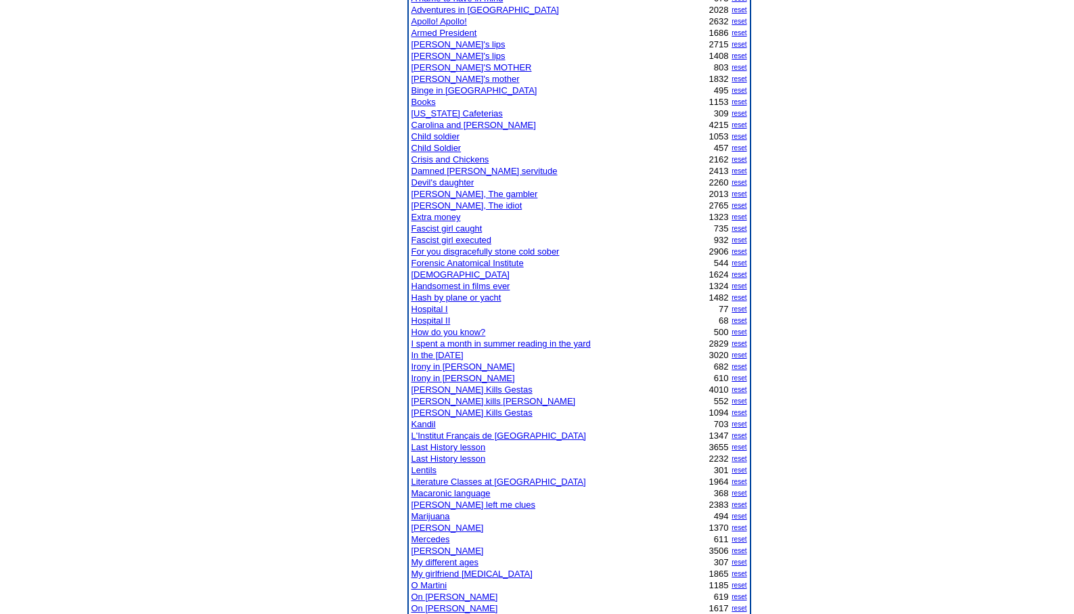
click at [447, 137] on link "Child soldier" at bounding box center [435, 136] width 49 height 10
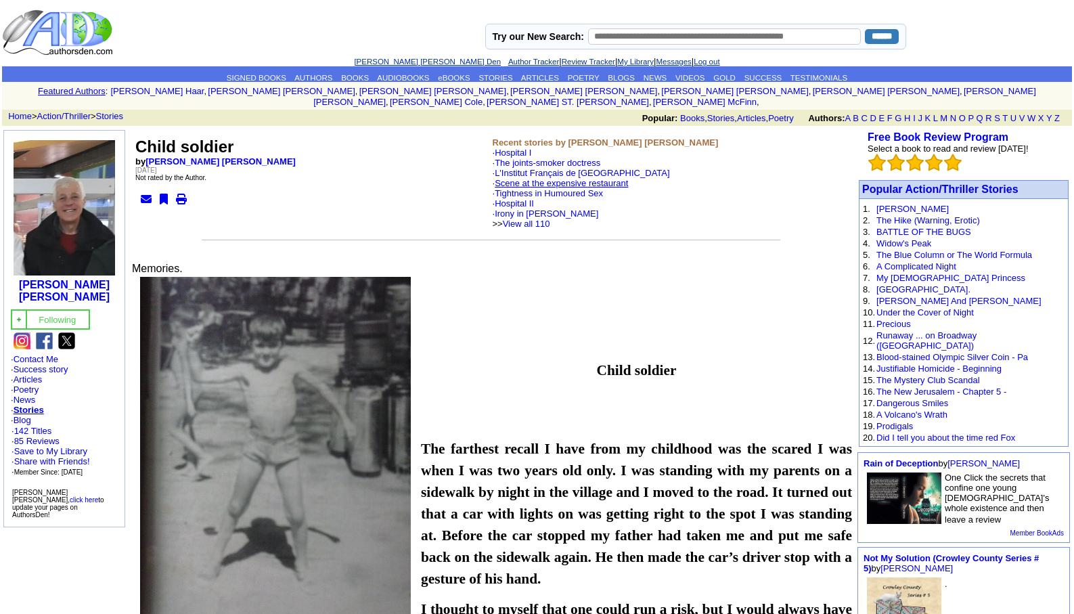
click at [548, 178] on link "Scene at the expensive restaurant" at bounding box center [561, 183] width 133 height 10
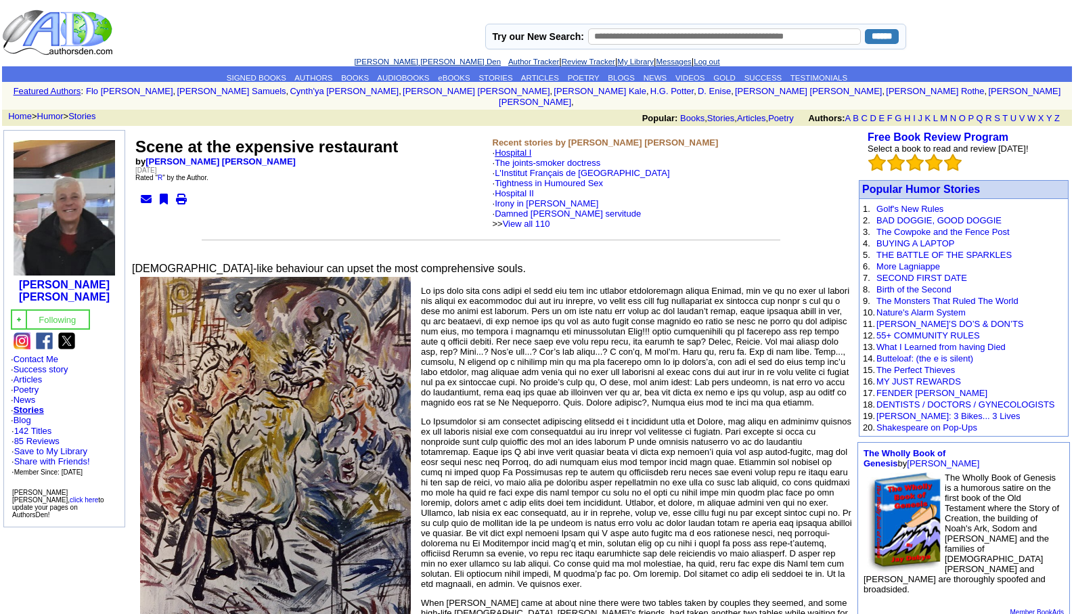
click at [520, 148] on link "Hospital I" at bounding box center [513, 153] width 37 height 10
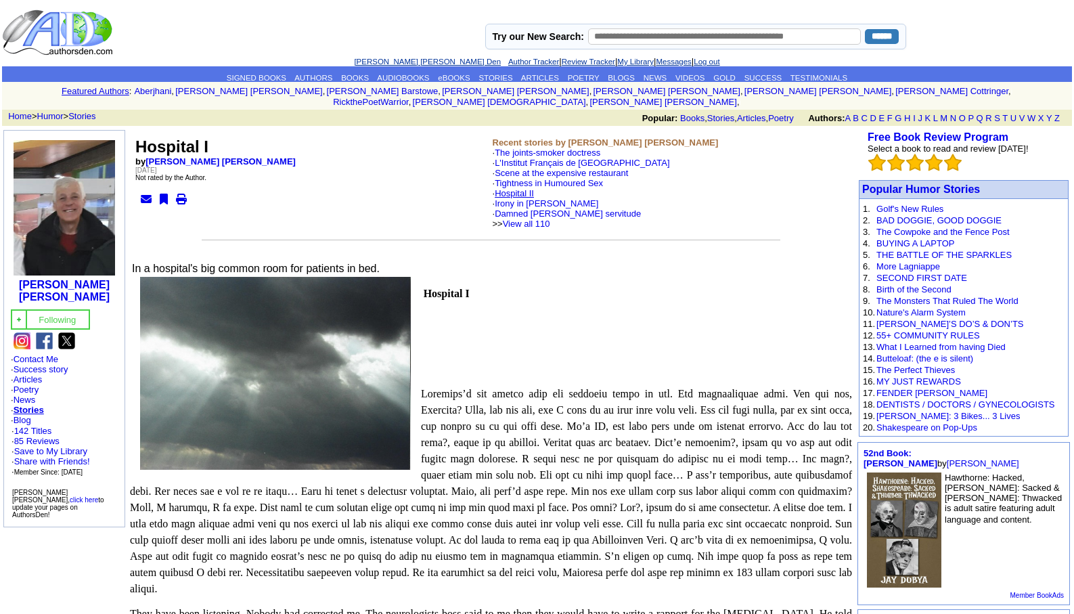
click at [522, 188] on link "Hospital II" at bounding box center [514, 193] width 39 height 10
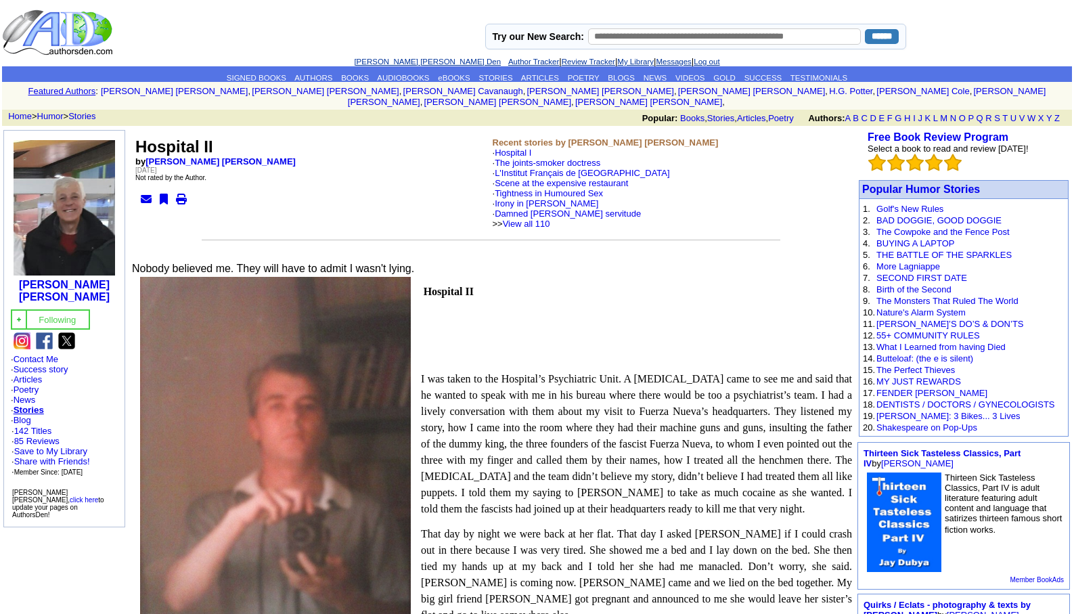
click at [394, 59] on link "[PERSON_NAME] [PERSON_NAME] Den" at bounding box center [427, 62] width 147 height 8
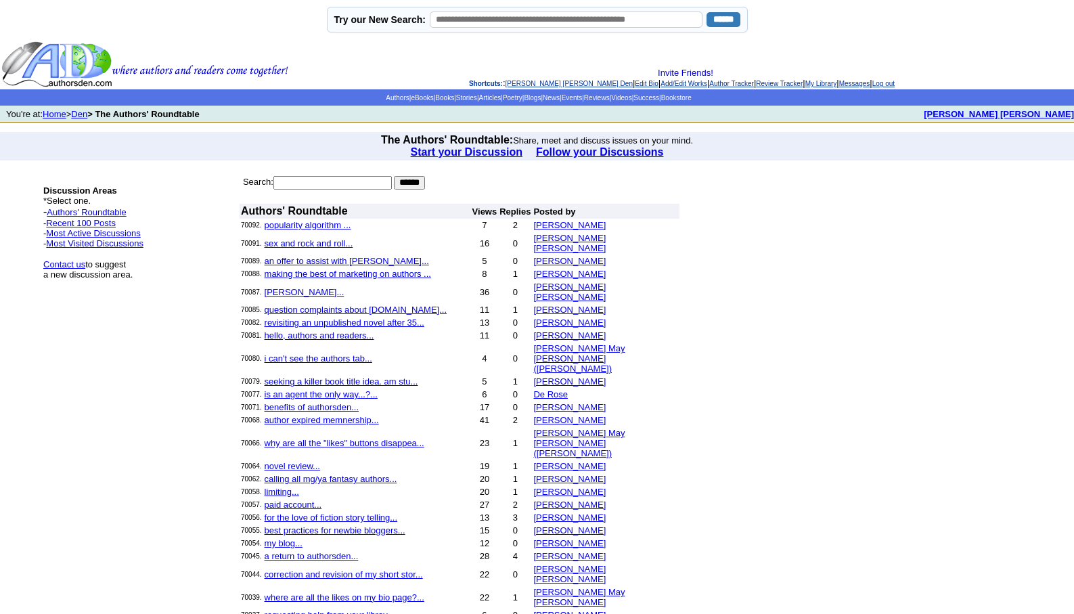
click at [519, 87] on link "[PERSON_NAME] [PERSON_NAME] Den" at bounding box center [568, 83] width 127 height 7
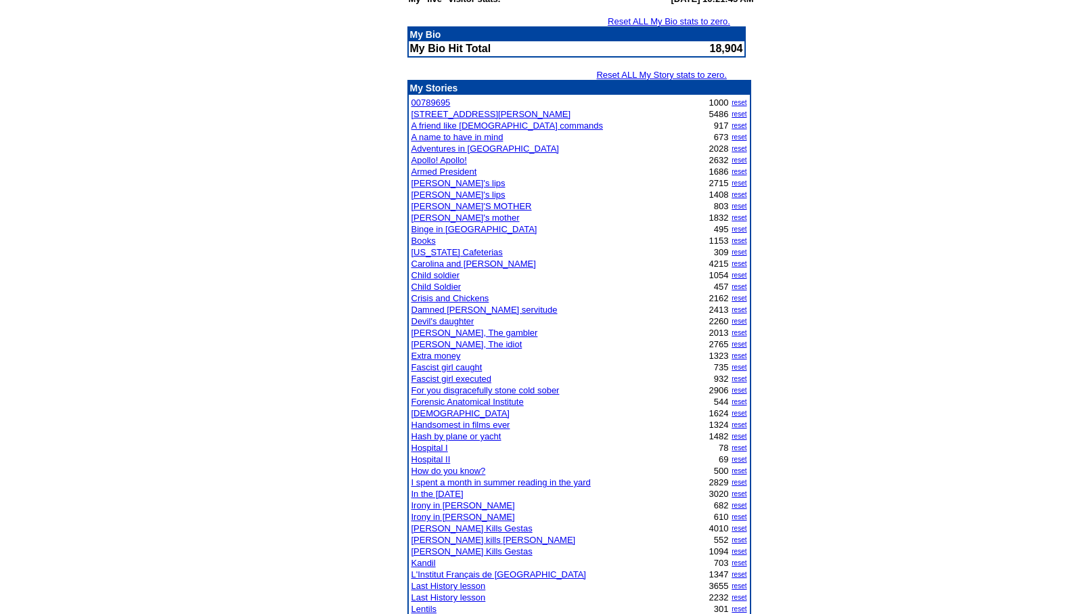
scroll to position [244, 0]
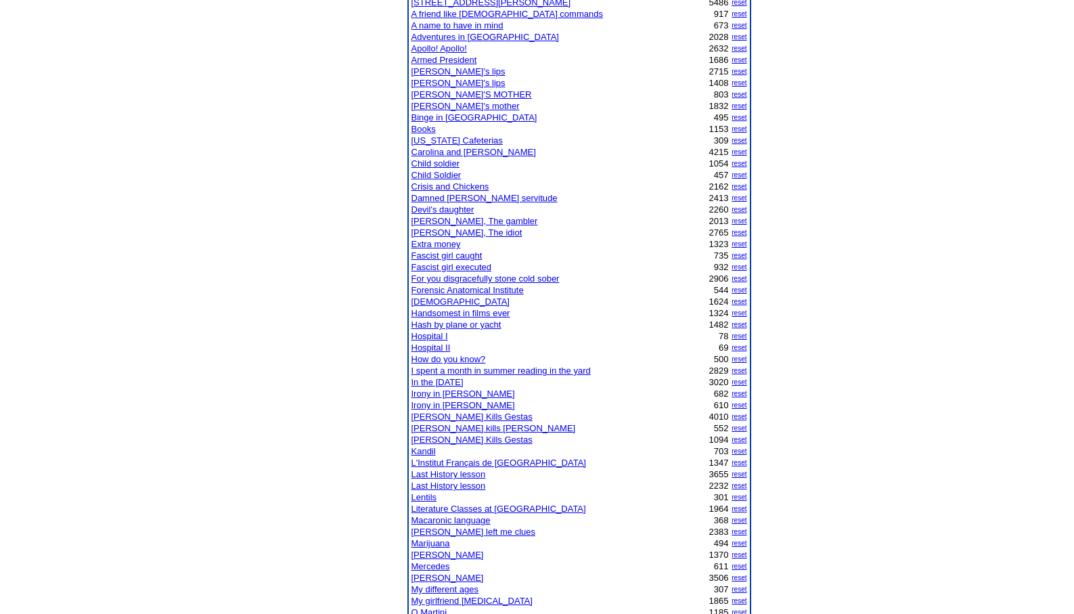
click at [432, 348] on link "Hospital II" at bounding box center [430, 347] width 39 height 10
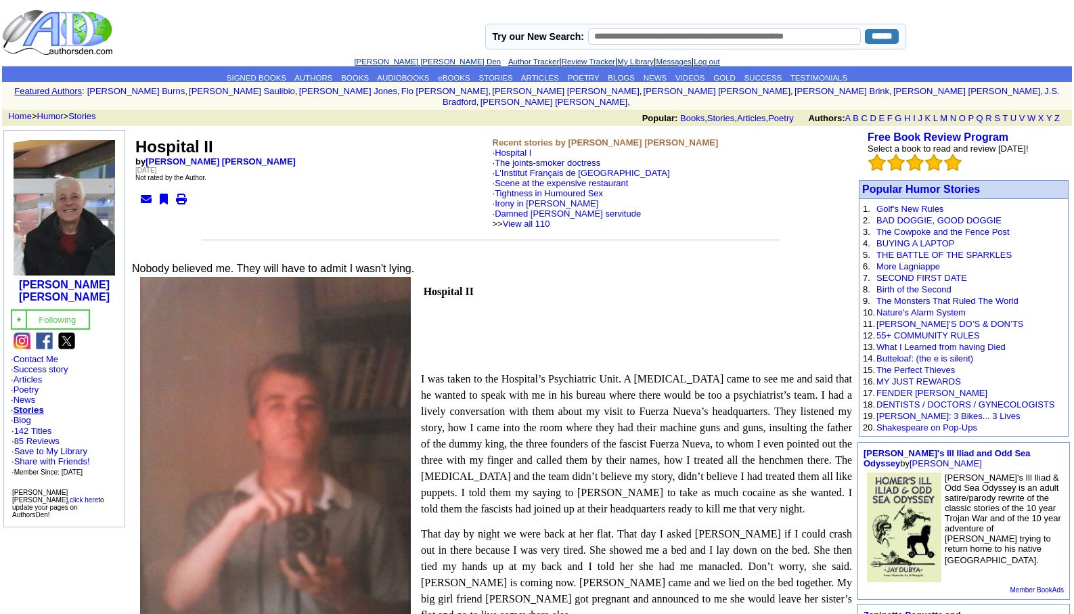
click at [388, 61] on link "[PERSON_NAME] [PERSON_NAME] Den" at bounding box center [427, 62] width 147 height 8
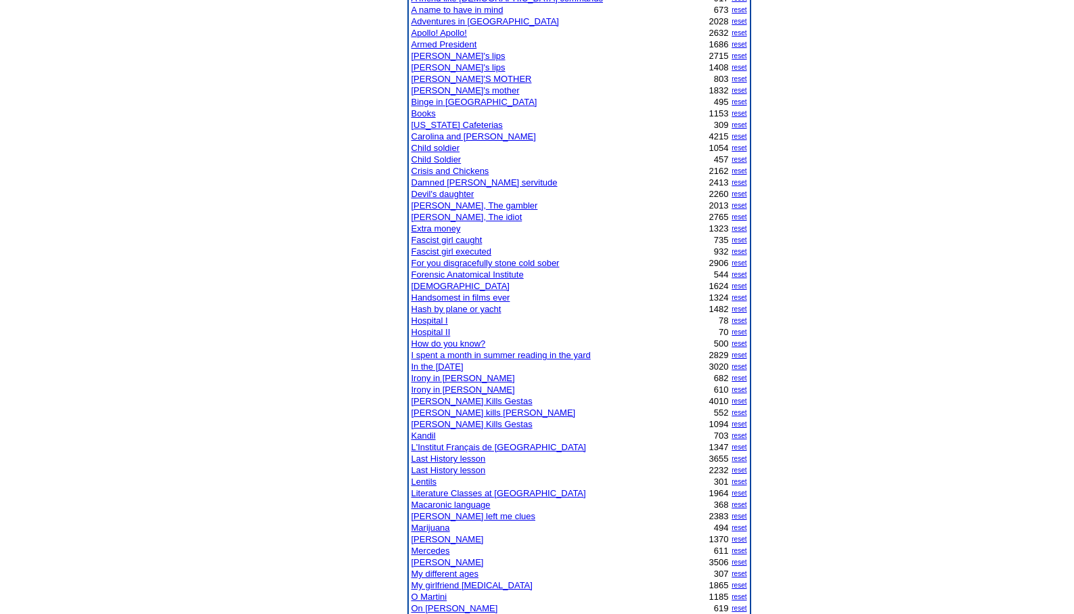
scroll to position [271, 0]
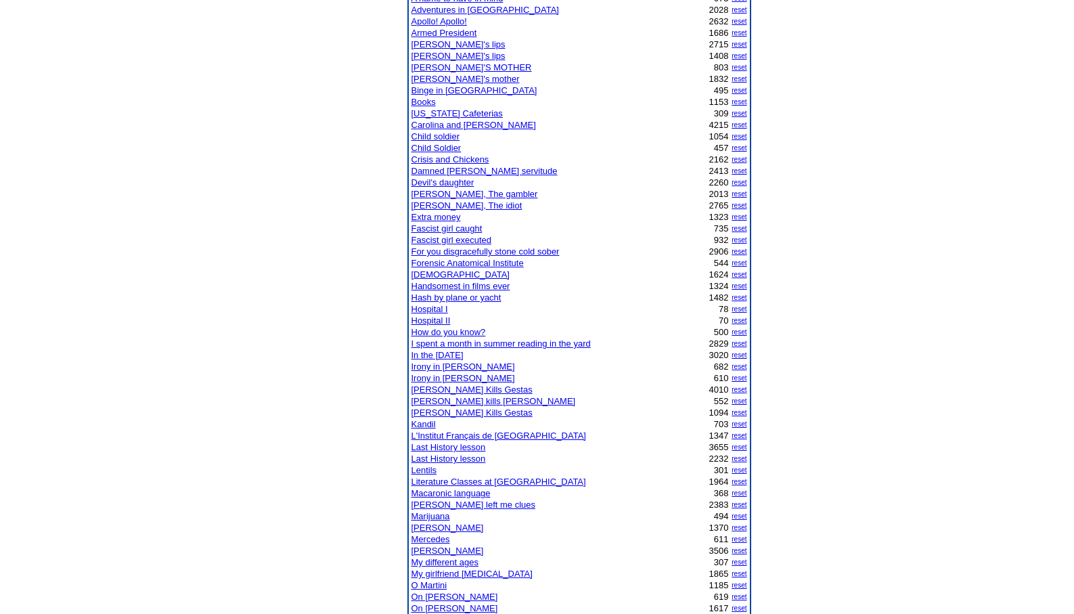
click at [497, 344] on link "I spent a month in summer reading in the yard" at bounding box center [500, 343] width 179 height 10
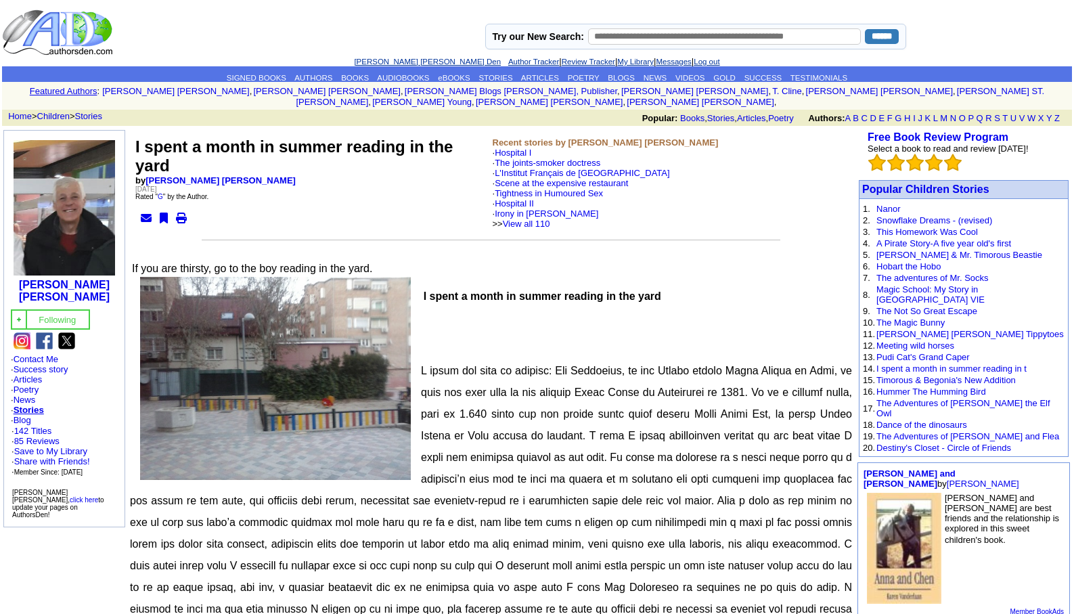
click at [403, 60] on link "[PERSON_NAME] [PERSON_NAME] Den" at bounding box center [427, 62] width 147 height 8
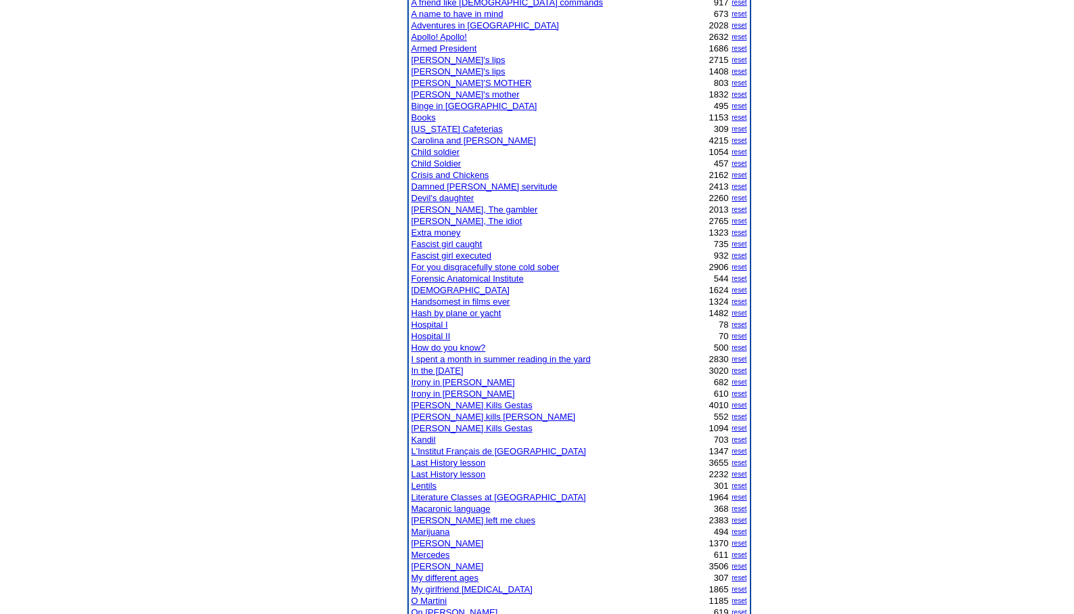
scroll to position [271, 0]
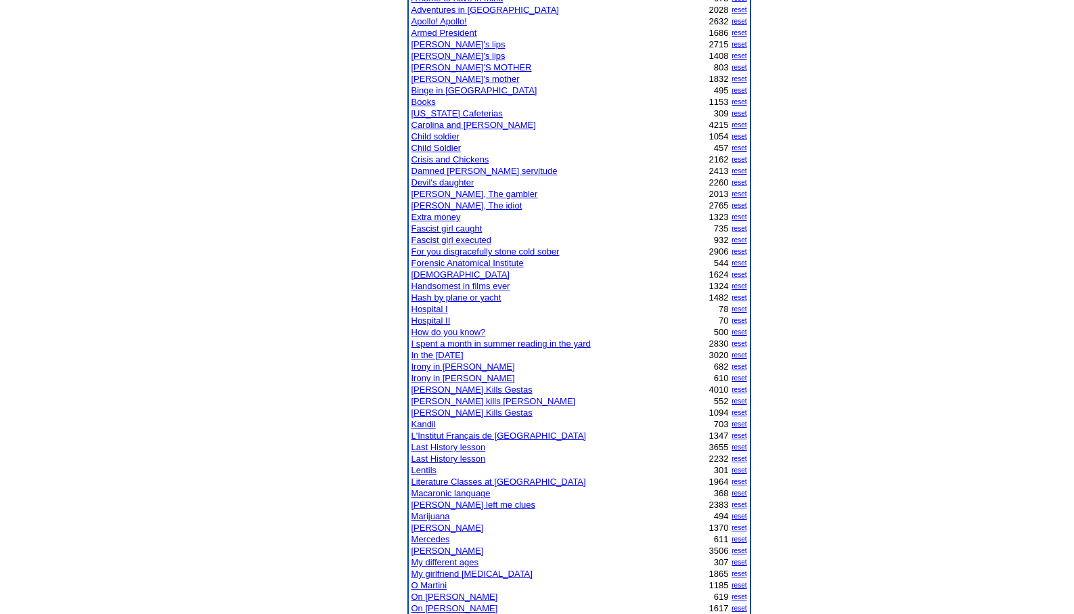
click at [420, 275] on link "[DEMOGRAPHIC_DATA]" at bounding box center [460, 274] width 98 height 10
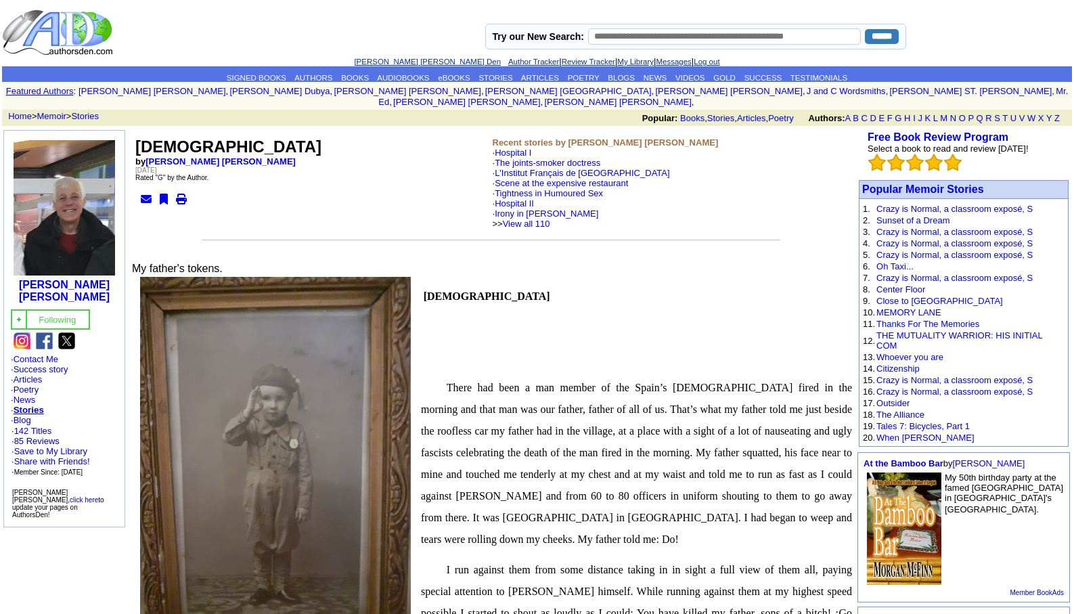
click at [405, 62] on link "[PERSON_NAME] [PERSON_NAME] Den" at bounding box center [427, 62] width 147 height 8
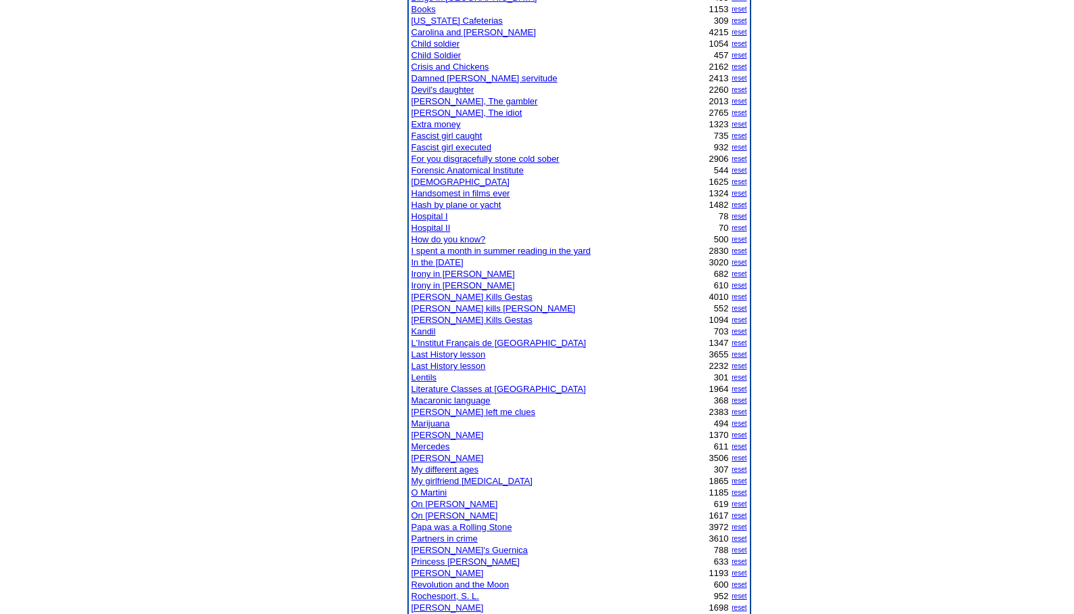
scroll to position [406, 0]
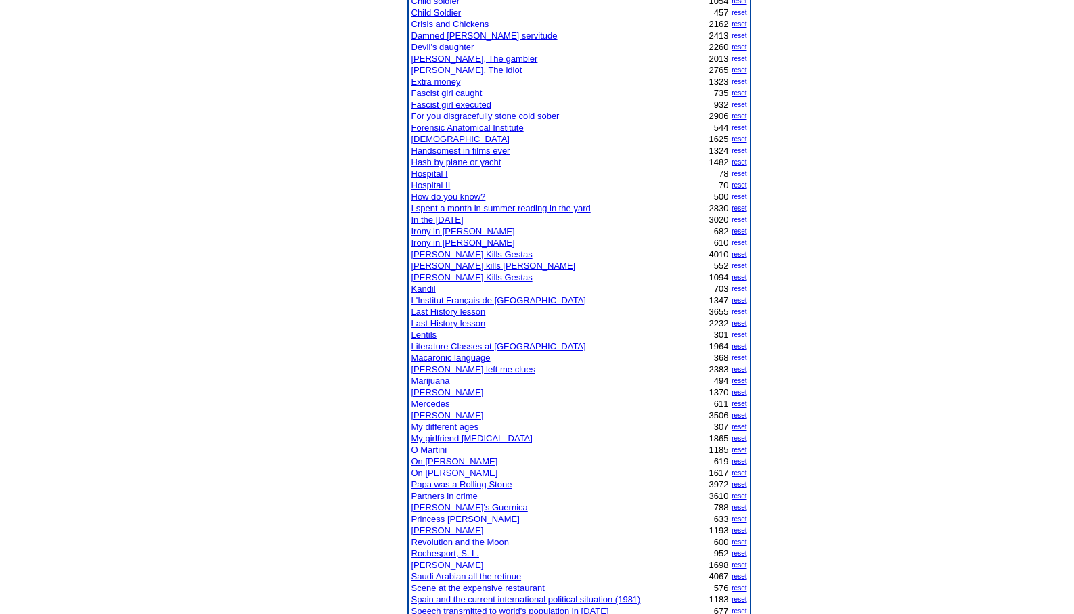
click at [448, 461] on link "On [PERSON_NAME]" at bounding box center [454, 461] width 87 height 10
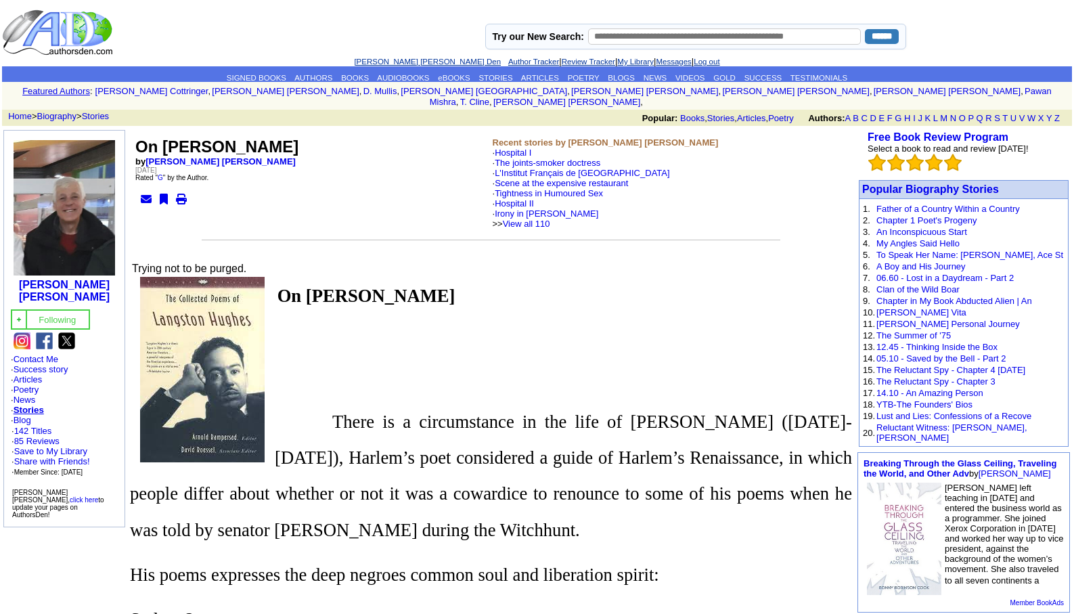
click at [393, 60] on link "[PERSON_NAME] [PERSON_NAME] Den" at bounding box center [427, 62] width 147 height 8
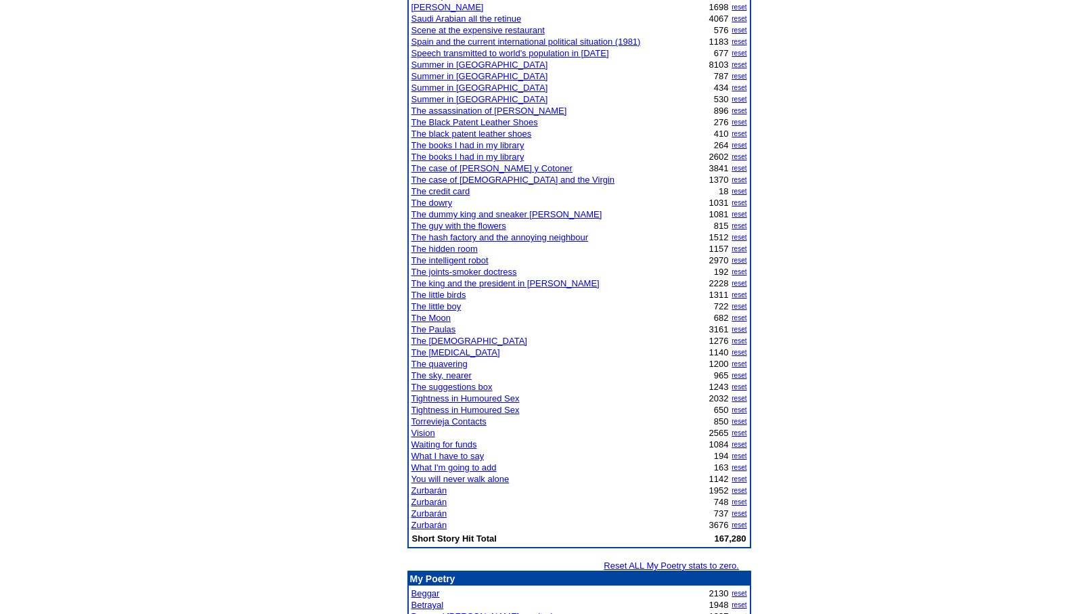
scroll to position [974, 0]
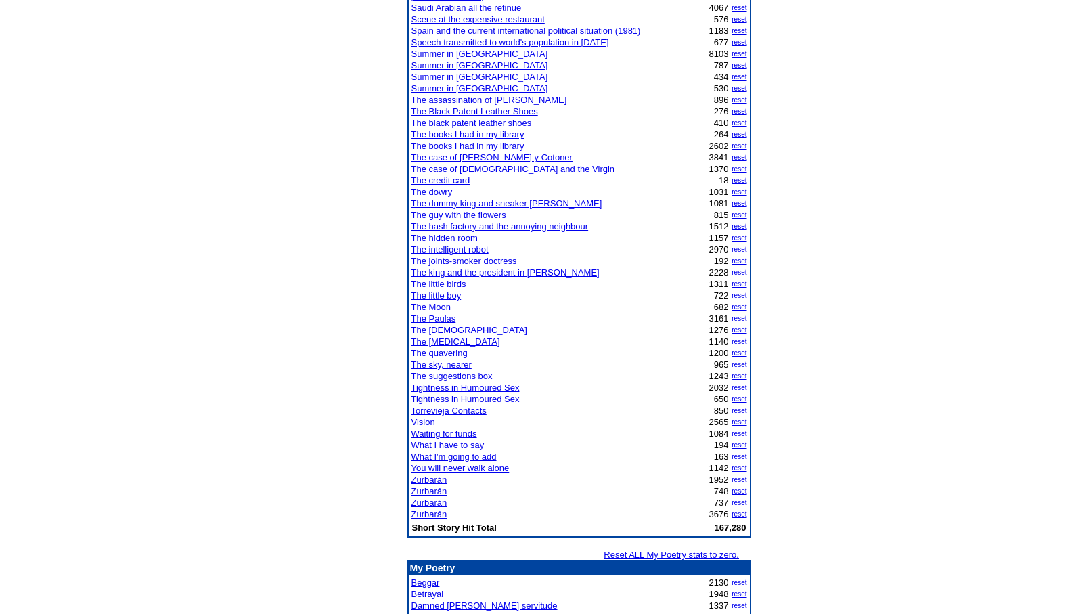
click at [430, 514] on link "Zurbarán" at bounding box center [429, 514] width 36 height 10
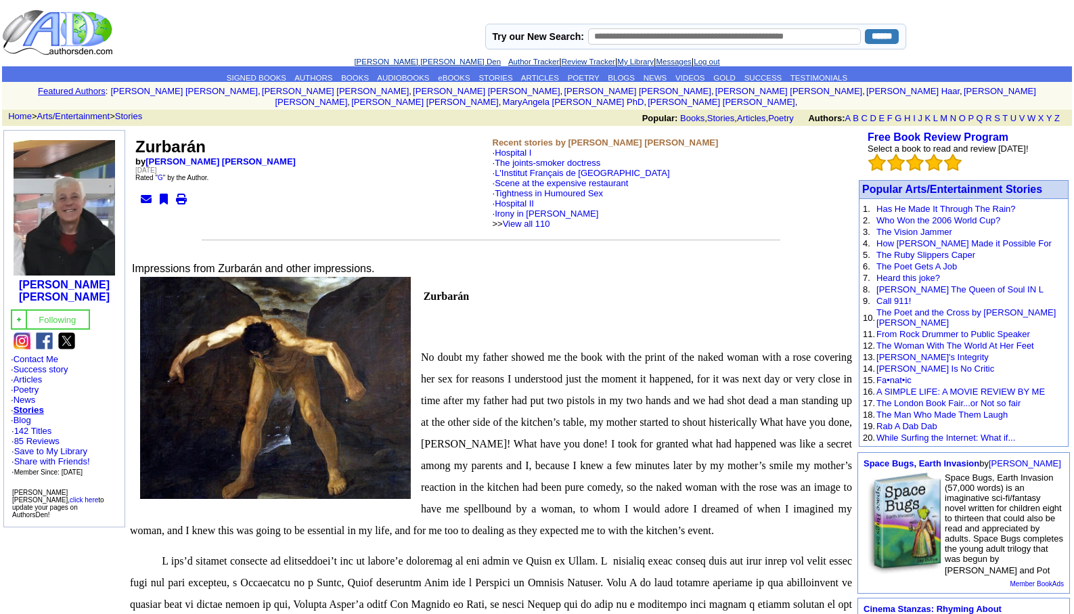
click at [396, 64] on link "[PERSON_NAME] [PERSON_NAME] Den" at bounding box center [427, 62] width 147 height 8
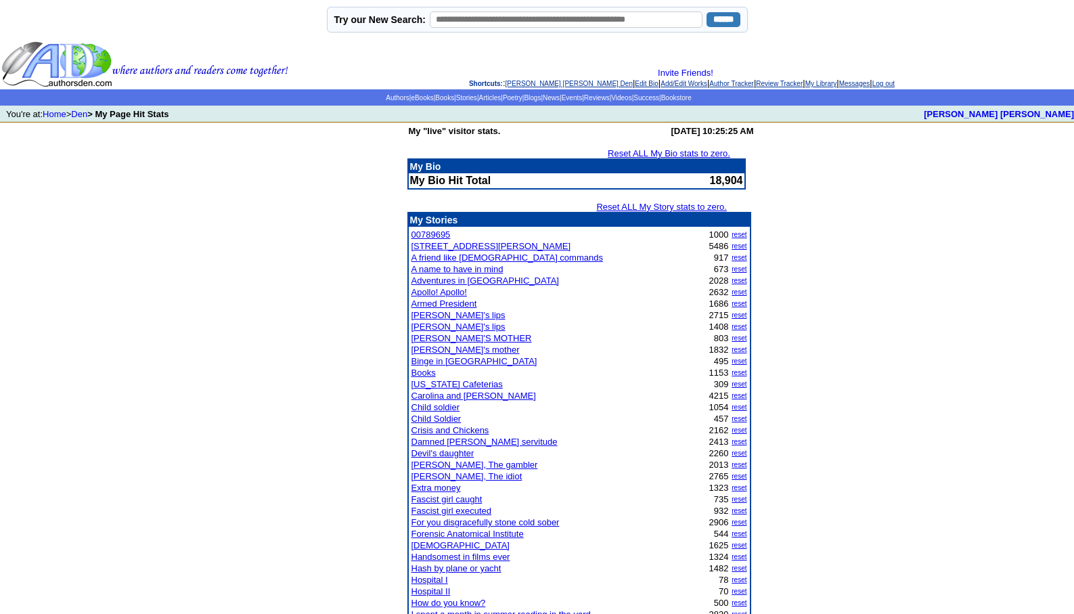
click at [447, 315] on link "[PERSON_NAME]'s lips" at bounding box center [458, 315] width 94 height 10
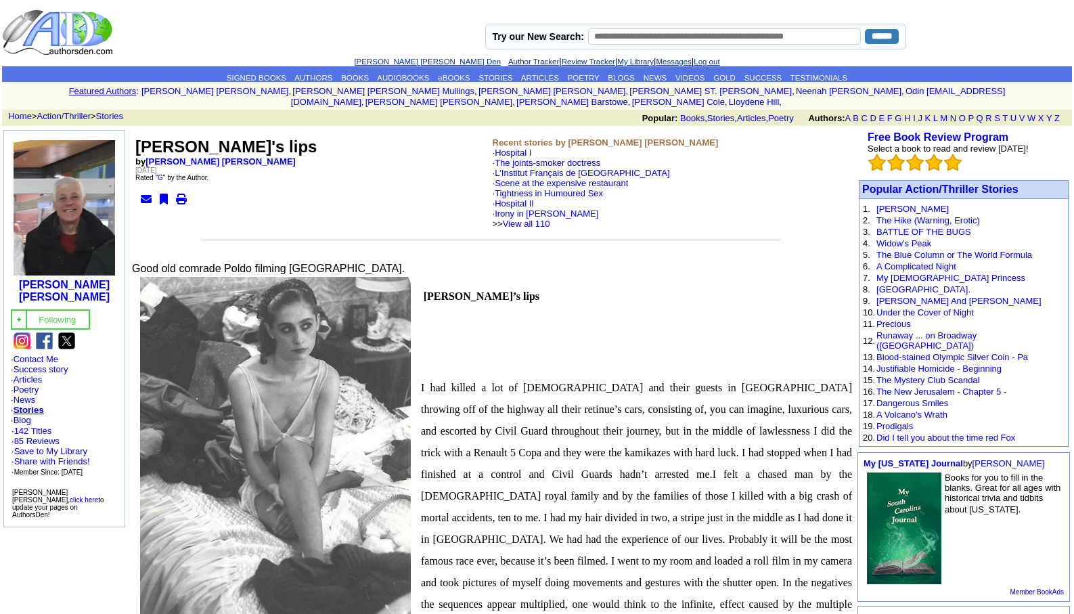
click at [382, 66] on font "[PERSON_NAME] [PERSON_NAME] Den Author Tracker | Review Tracker | My Library | …" at bounding box center [536, 61] width 365 height 10
click at [386, 58] on link "[PERSON_NAME] [PERSON_NAME] Den" at bounding box center [427, 62] width 147 height 8
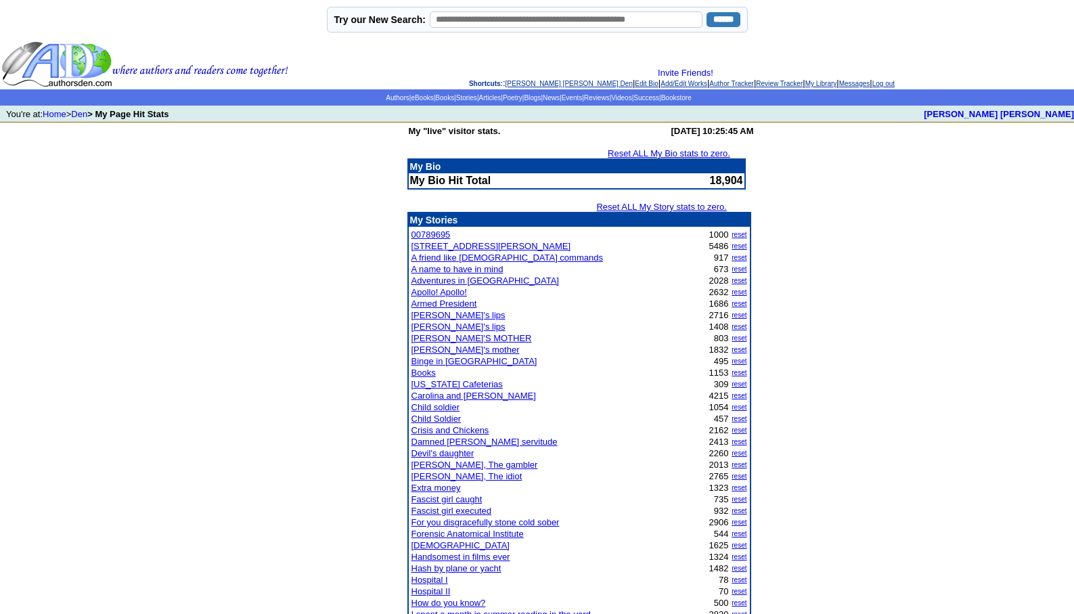
click at [432, 327] on link "[PERSON_NAME]'s lips" at bounding box center [458, 326] width 94 height 10
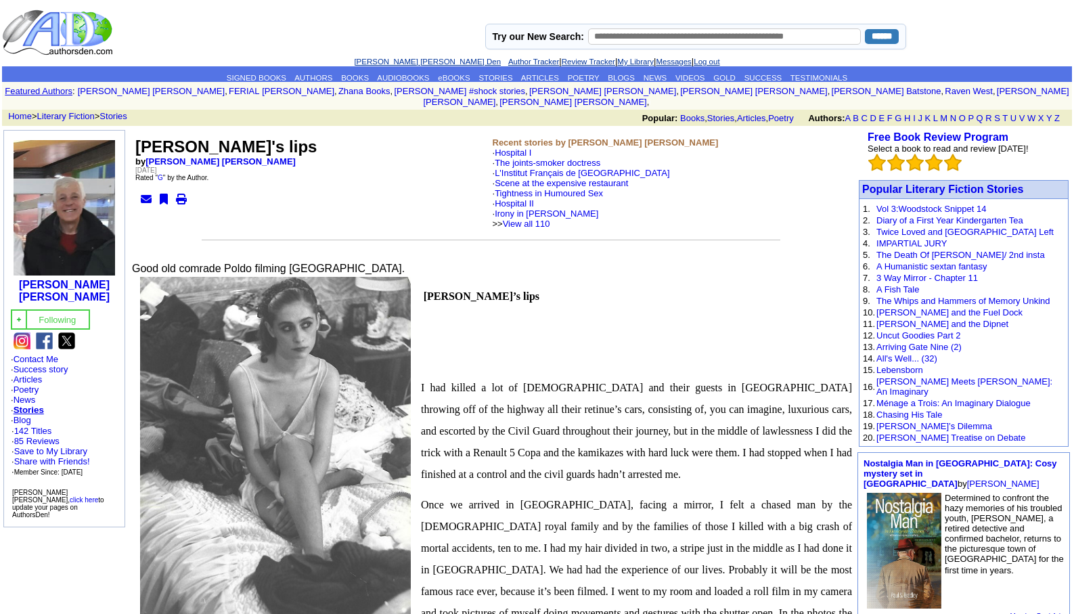
click at [381, 64] on link "[PERSON_NAME] [PERSON_NAME] Den" at bounding box center [427, 62] width 147 height 8
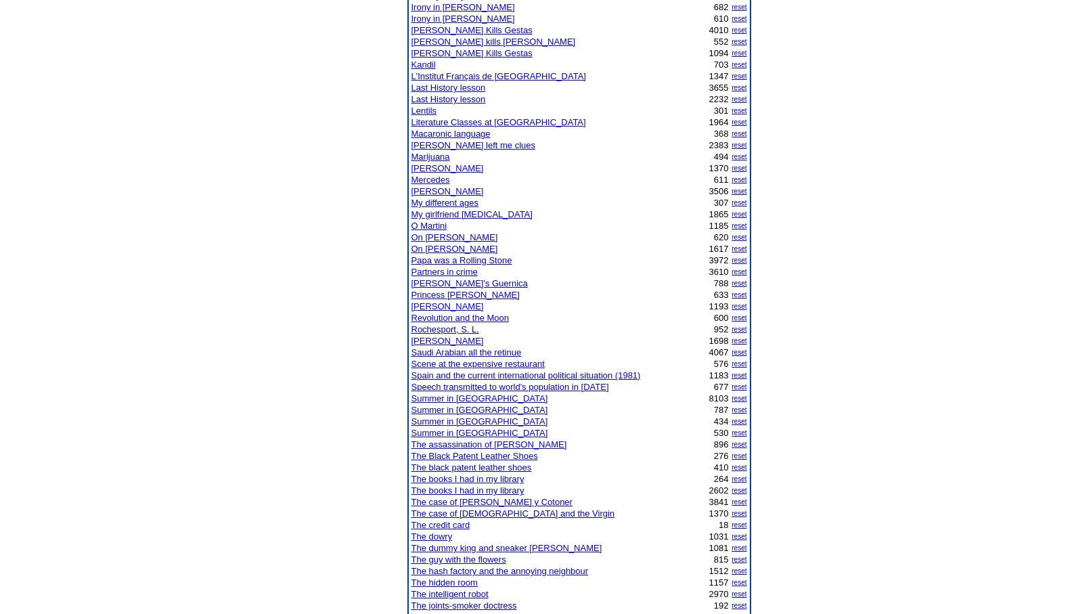
scroll to position [650, 0]
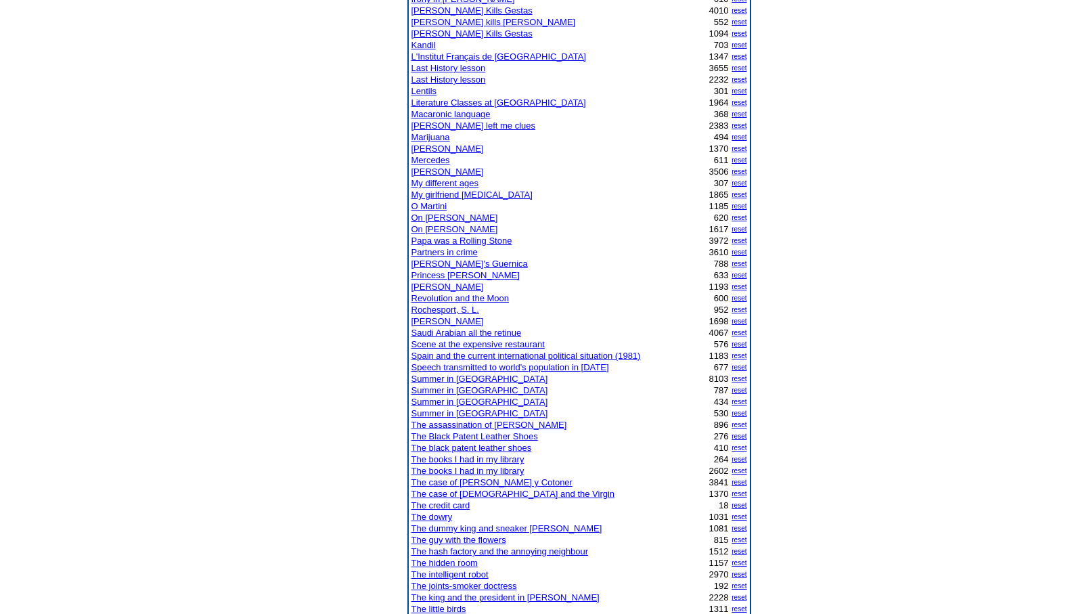
click at [449, 503] on link "The credit card" at bounding box center [440, 505] width 59 height 10
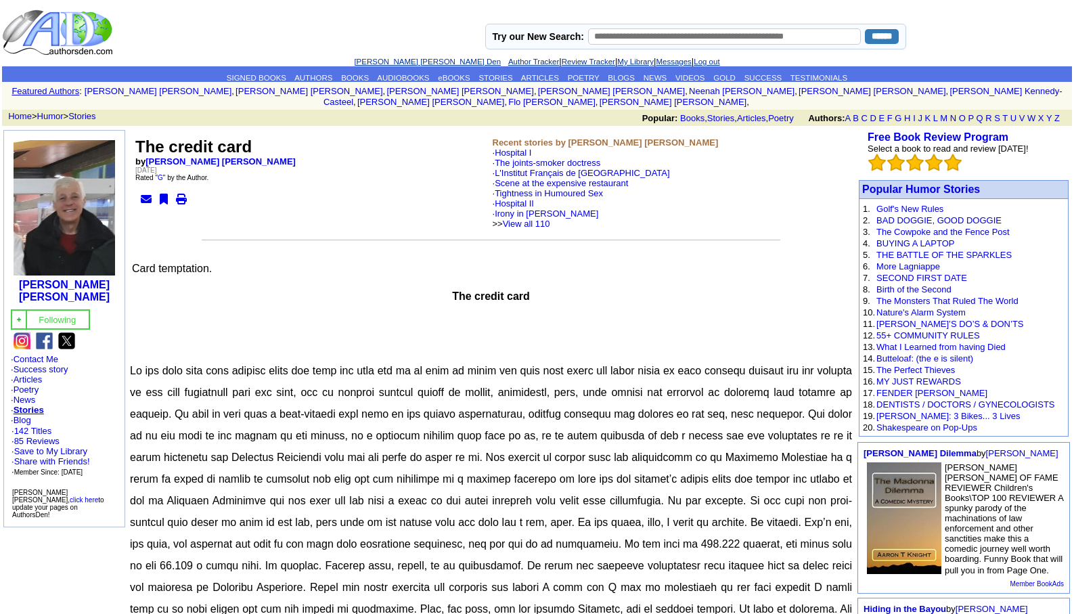
click at [397, 60] on link "[PERSON_NAME] [PERSON_NAME] Den" at bounding box center [427, 62] width 147 height 8
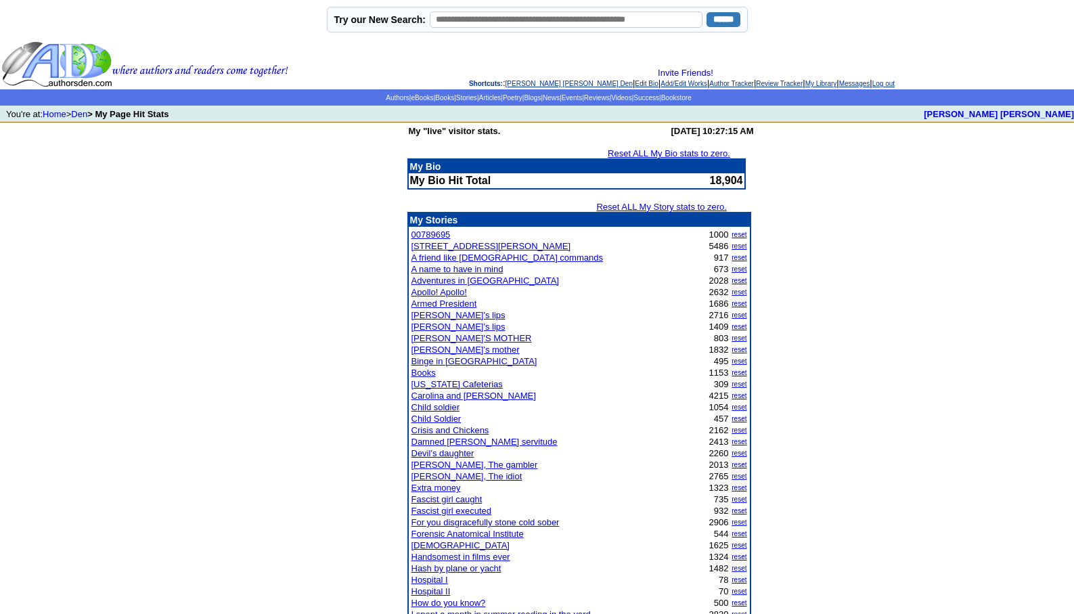
click at [432, 406] on link "Child soldier" at bounding box center [435, 407] width 49 height 10
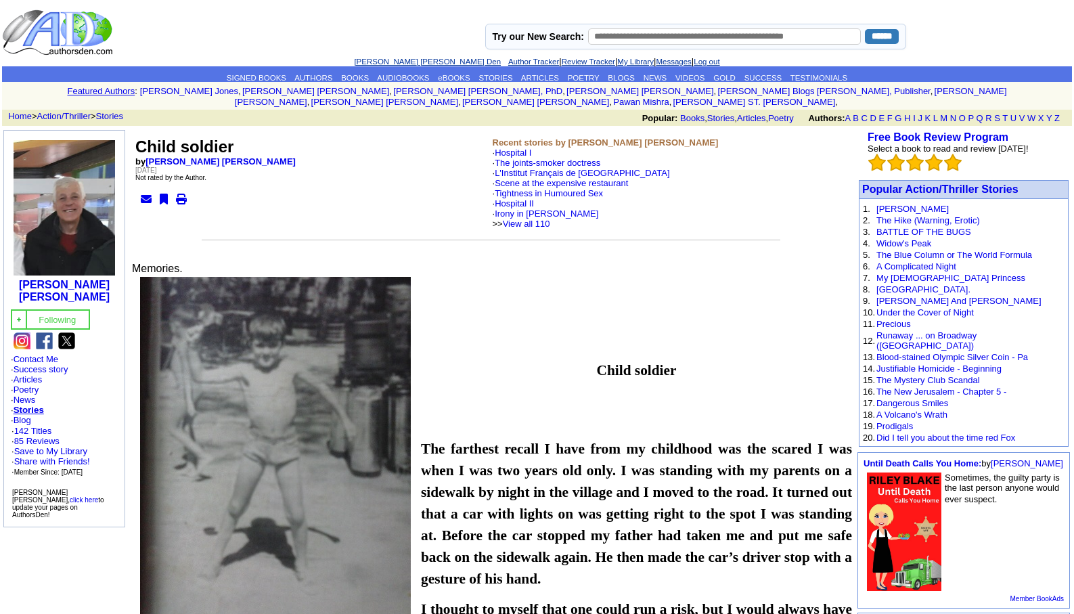
click at [401, 64] on link "[PERSON_NAME] [PERSON_NAME] Den" at bounding box center [427, 62] width 147 height 8
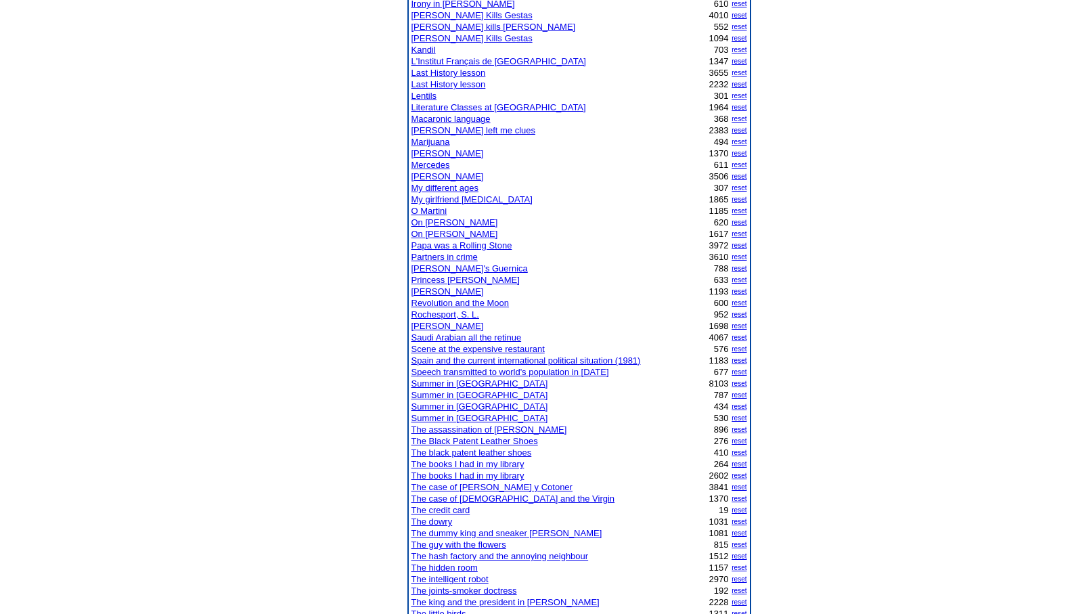
scroll to position [650, 0]
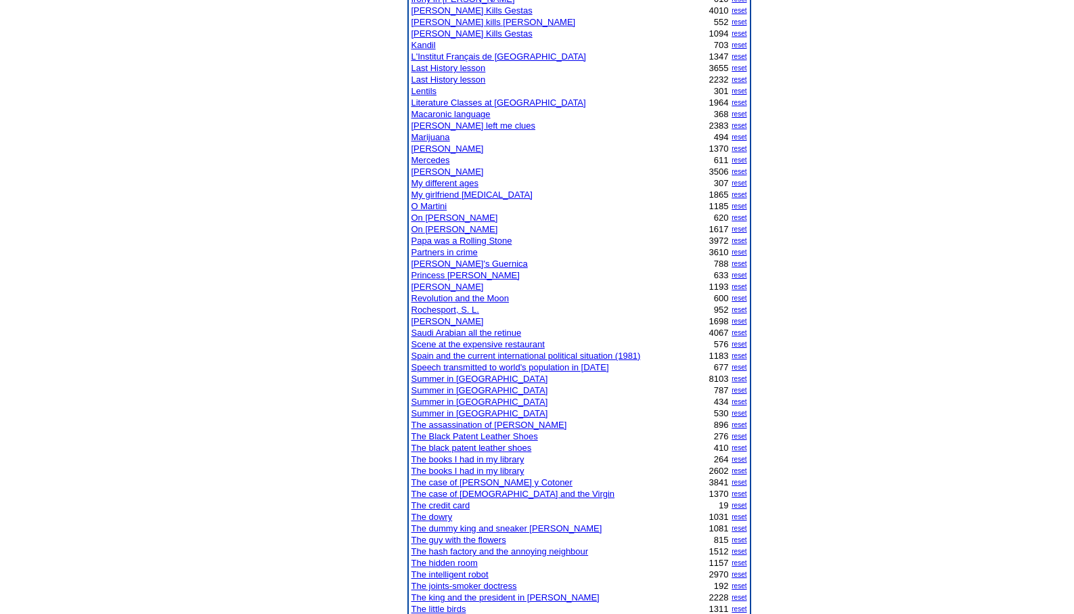
click at [484, 586] on link "The joints-smoker doctress" at bounding box center [464, 586] width 106 height 10
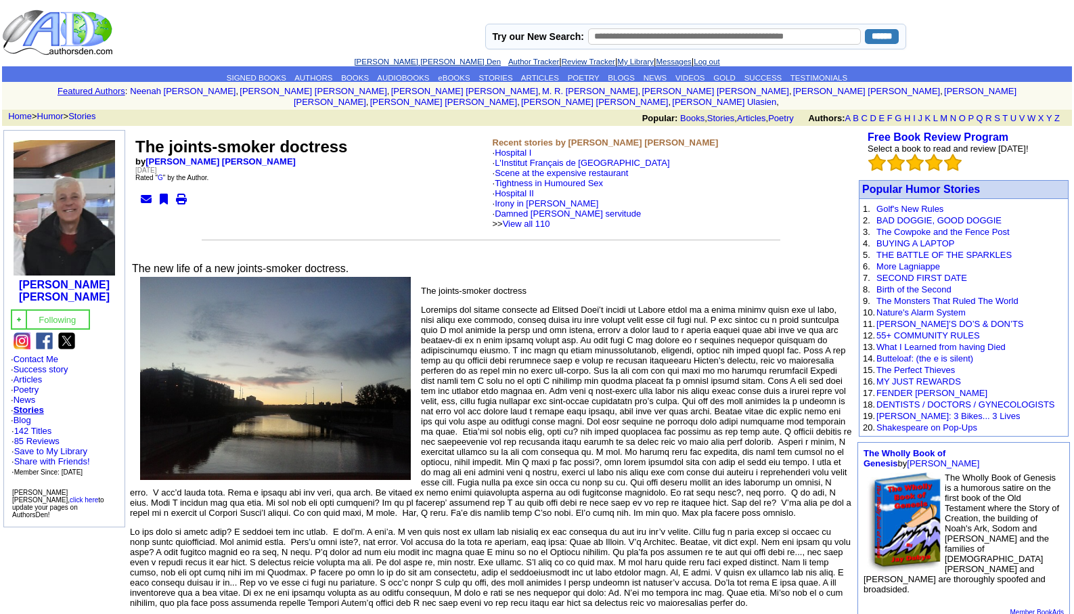
click at [411, 62] on link "[PERSON_NAME] [PERSON_NAME] Den" at bounding box center [427, 62] width 147 height 8
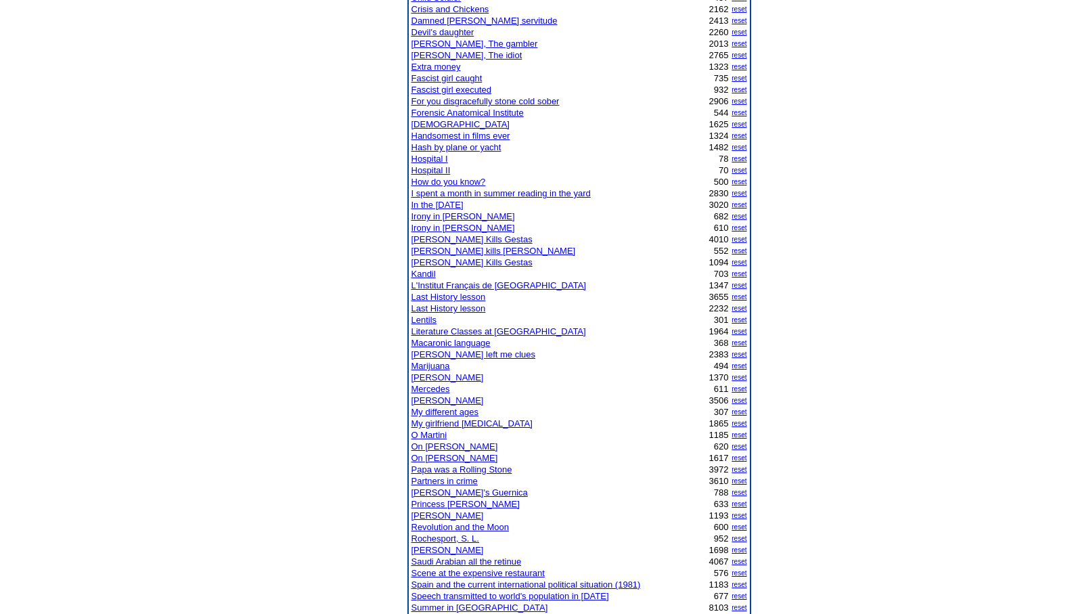
scroll to position [460, 0]
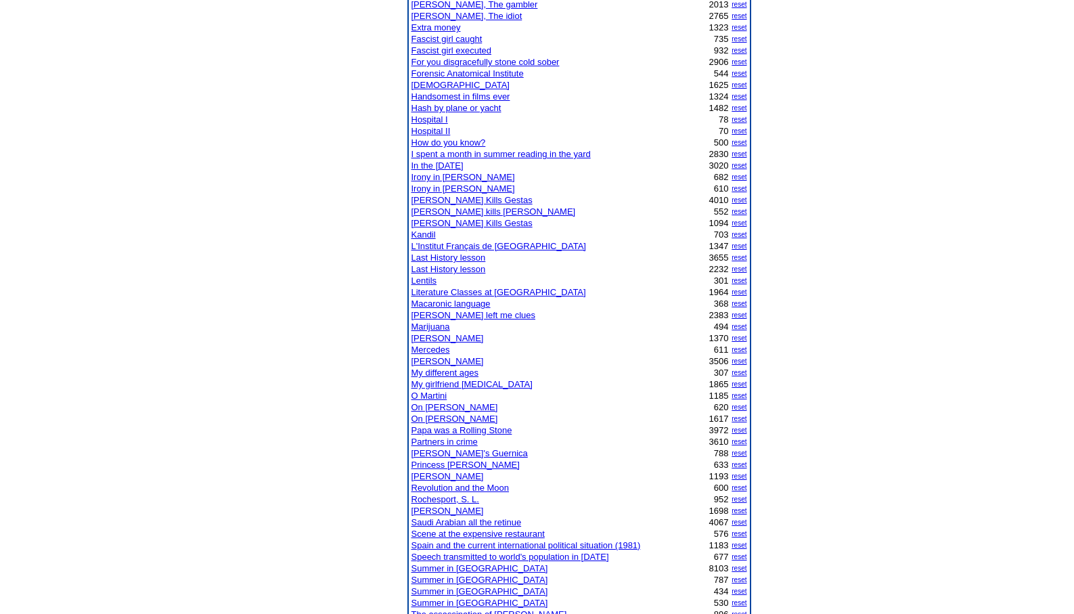
click at [464, 434] on link "Papa was a Rolling Stone" at bounding box center [461, 430] width 101 height 10
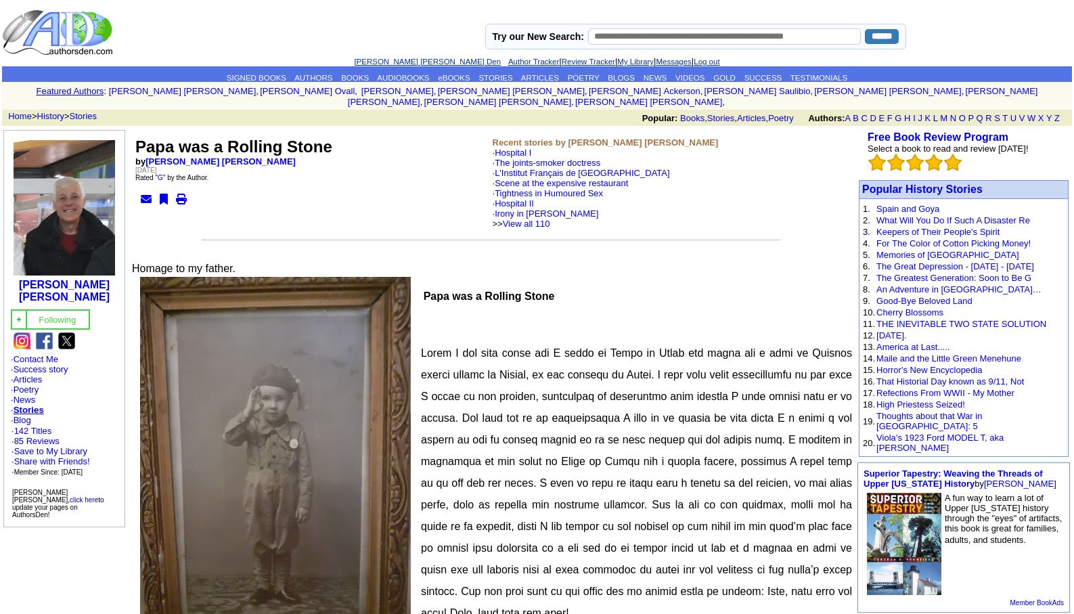
click at [395, 60] on link "[PERSON_NAME] [PERSON_NAME] Den" at bounding box center [427, 62] width 147 height 8
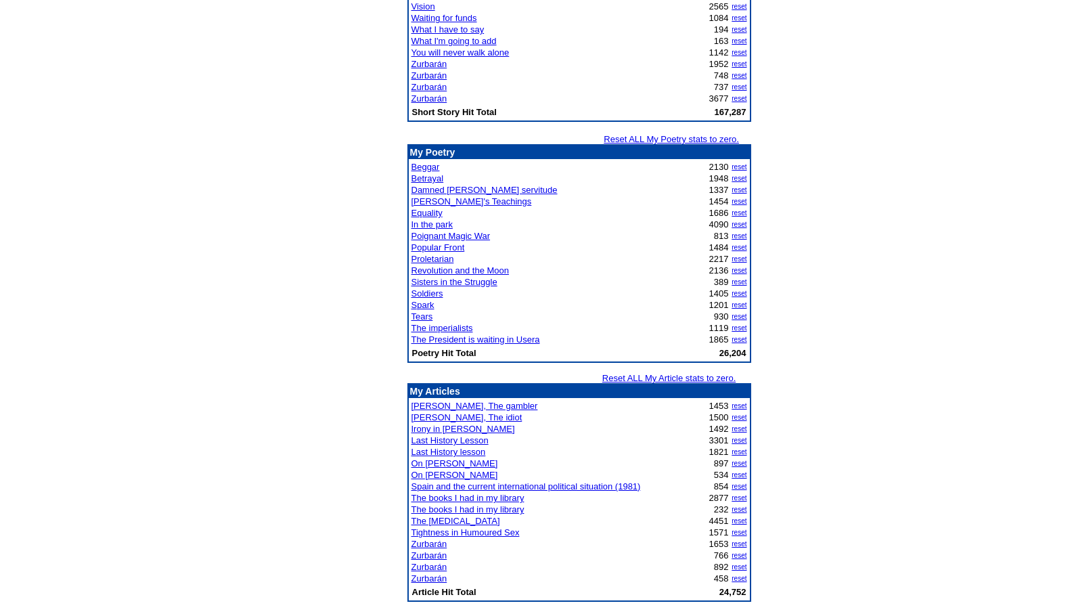
scroll to position [1398, 0]
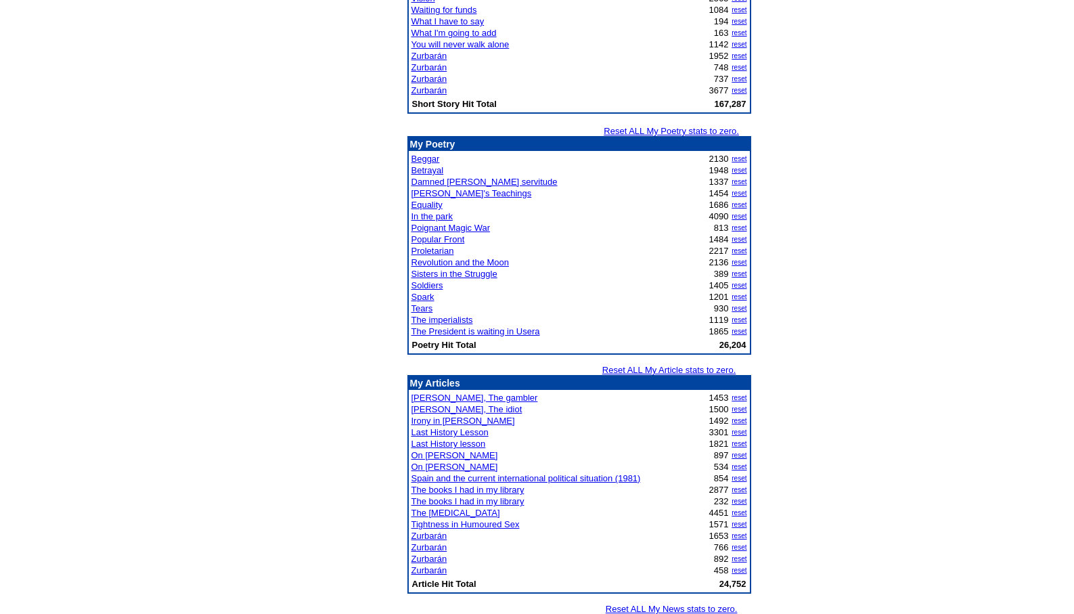
click at [455, 516] on link "The [MEDICAL_DATA]" at bounding box center [455, 513] width 89 height 10
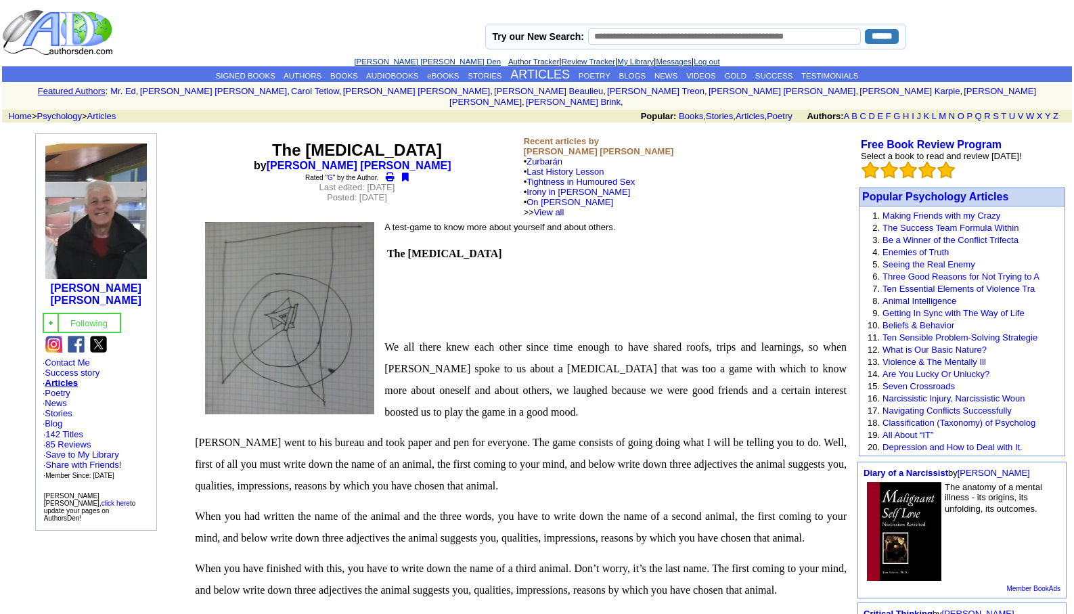
click at [392, 60] on link "[PERSON_NAME] [PERSON_NAME] Den" at bounding box center [427, 62] width 147 height 8
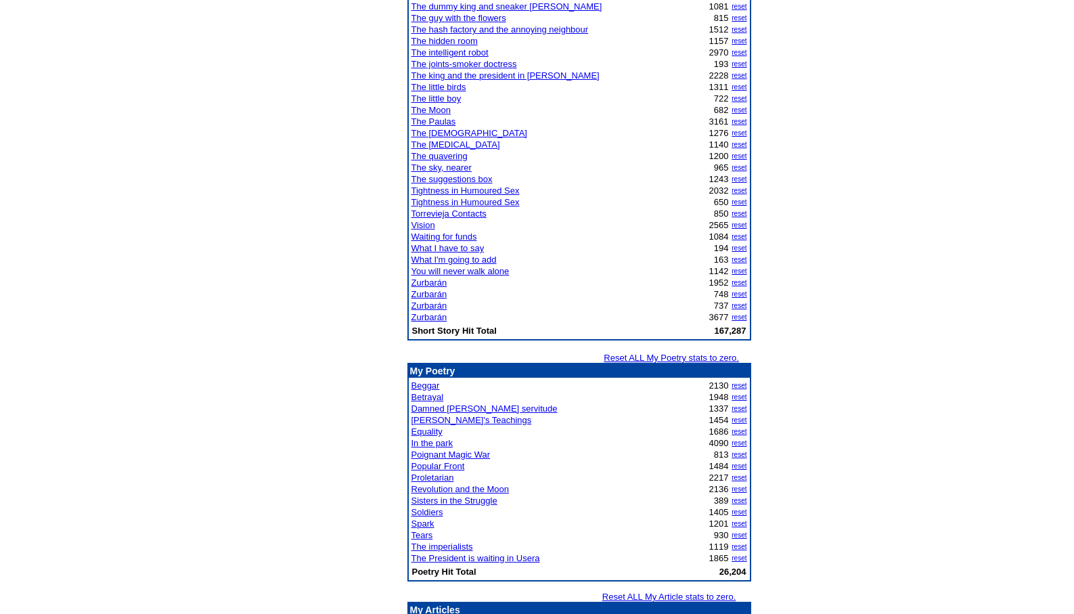
scroll to position [1245, 0]
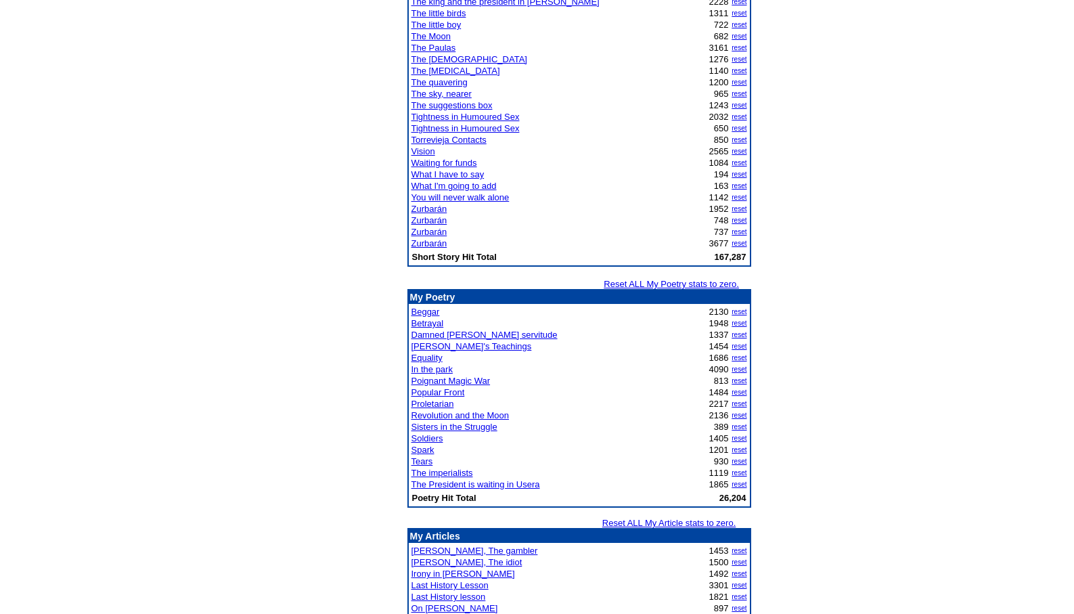
click at [461, 474] on link "The imperialists" at bounding box center [442, 473] width 62 height 10
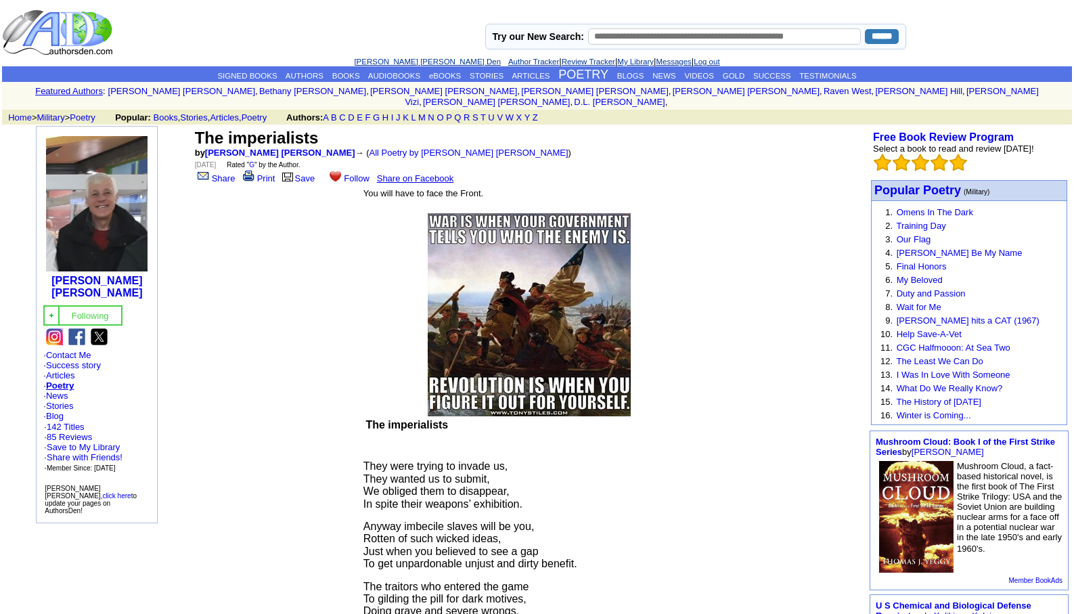
click at [404, 60] on link "[PERSON_NAME] [PERSON_NAME] Den" at bounding box center [427, 62] width 147 height 8
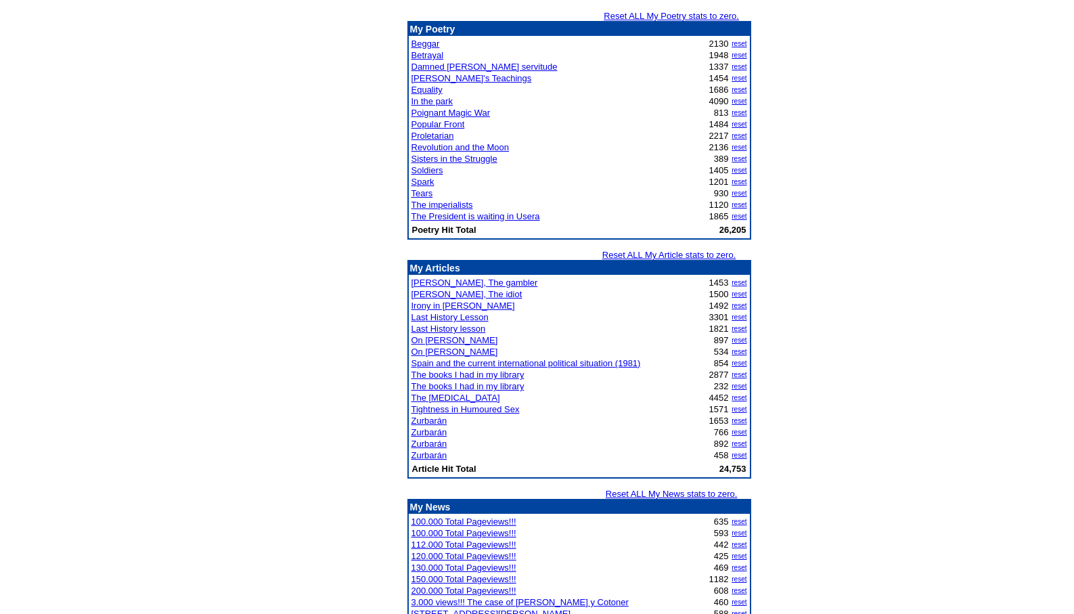
scroll to position [1456, 0]
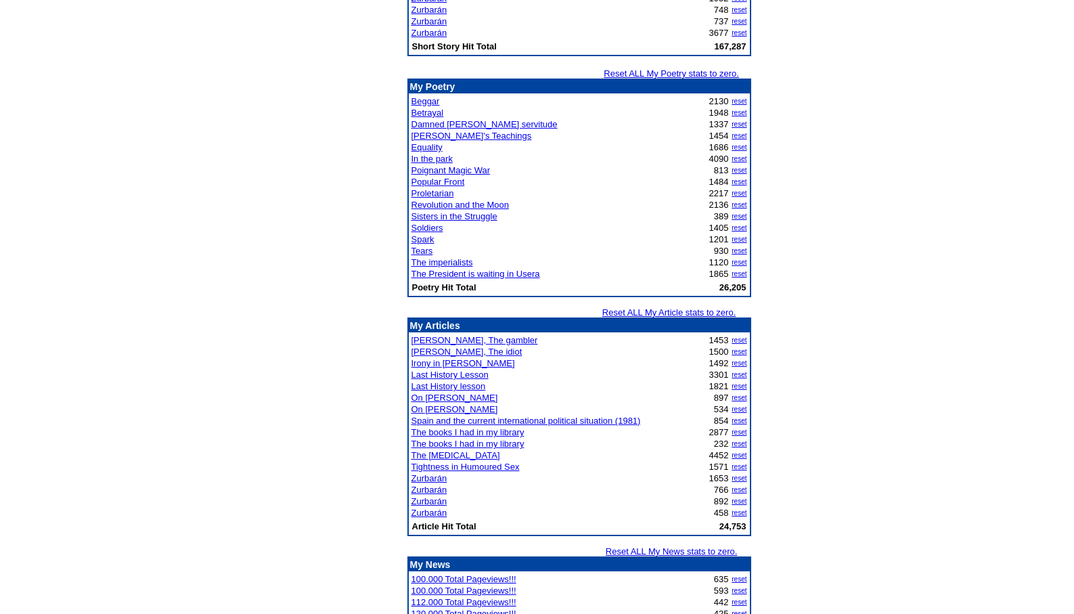
click at [437, 159] on link "In the park" at bounding box center [431, 159] width 41 height 10
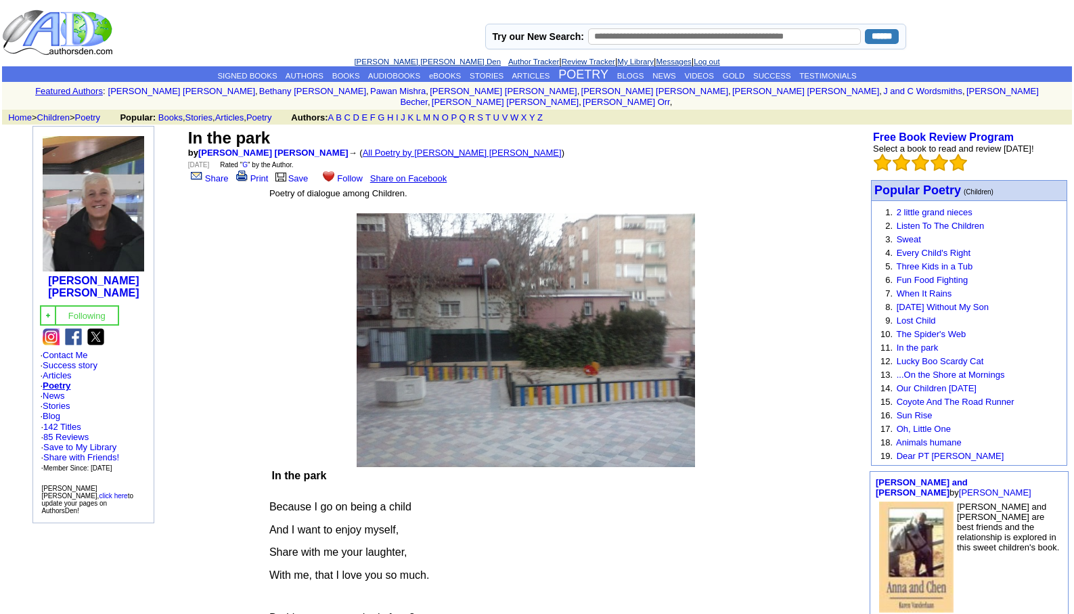
click at [379, 148] on link "All Poetry by [PERSON_NAME] [PERSON_NAME]" at bounding box center [462, 153] width 199 height 10
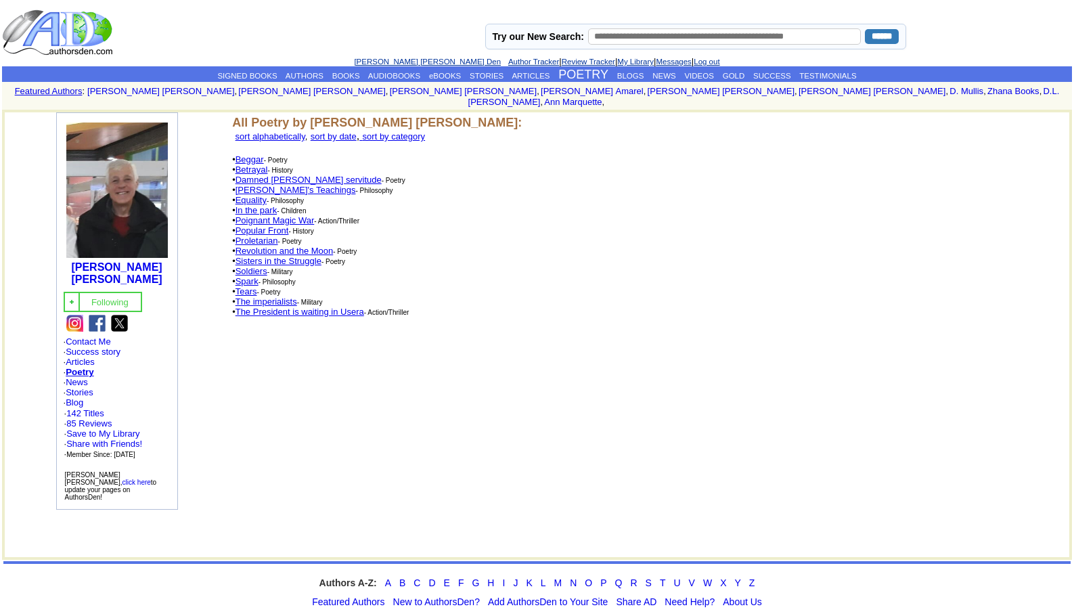
click at [250, 164] on link "Betrayal" at bounding box center [251, 169] width 32 height 10
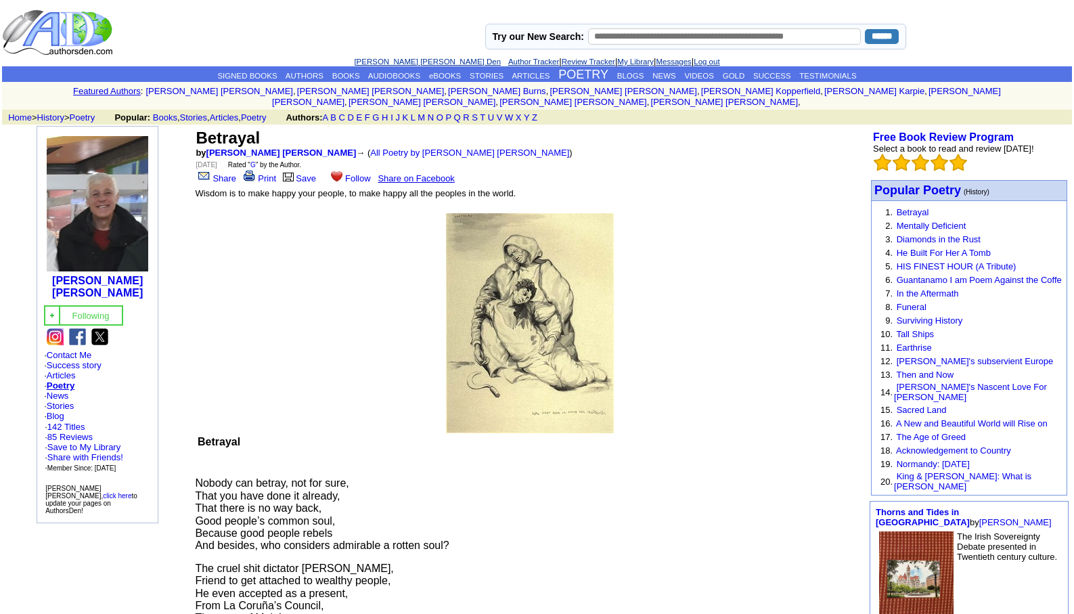
click at [382, 58] on link "[PERSON_NAME] [PERSON_NAME] Den" at bounding box center [427, 62] width 147 height 8
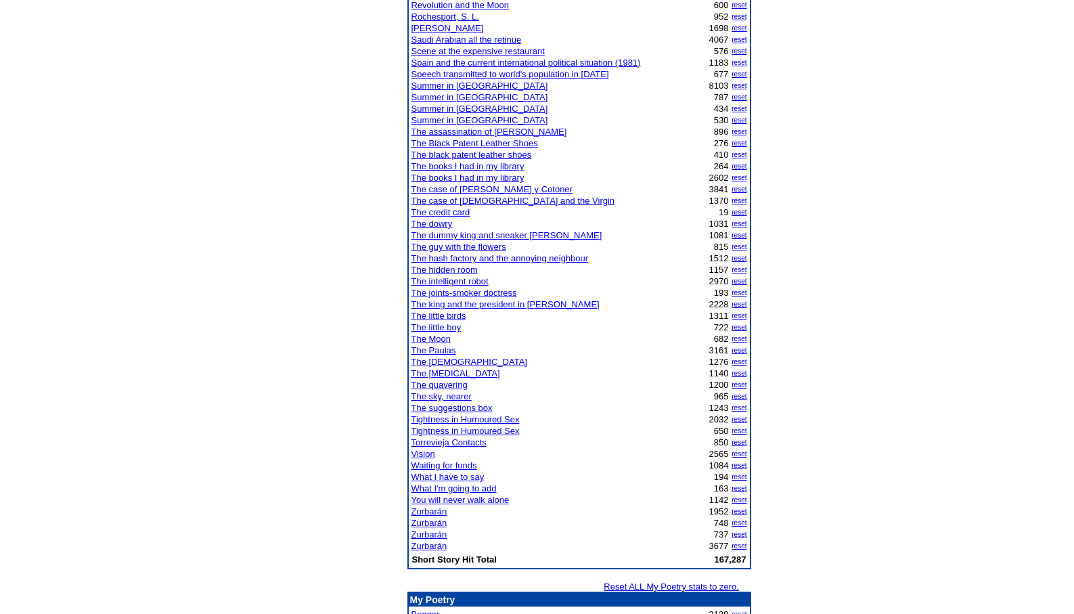
scroll to position [947, 0]
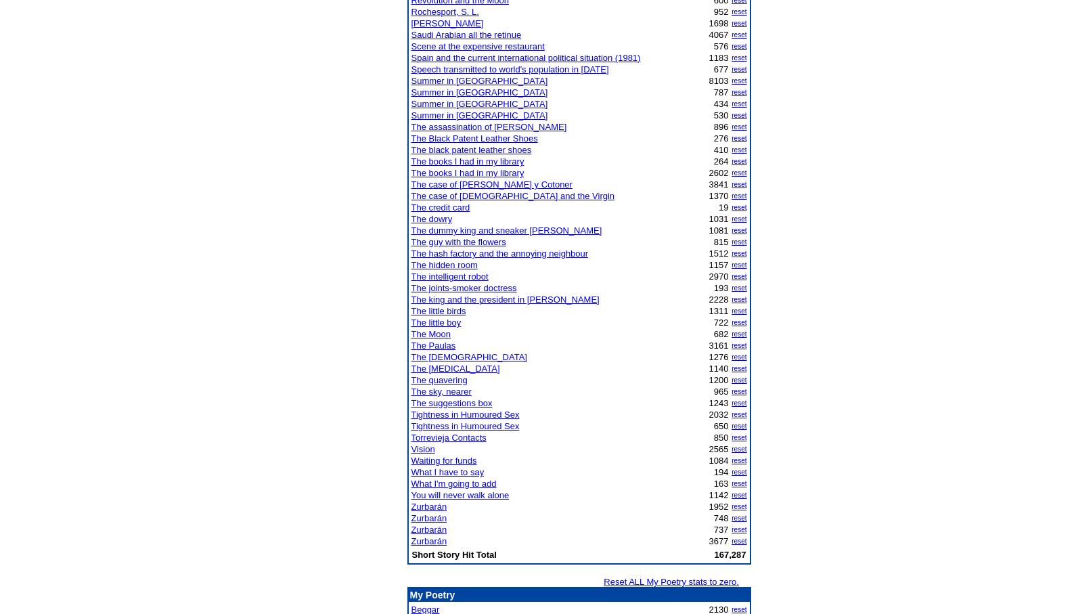
click at [444, 390] on link "The sky, nearer" at bounding box center [441, 391] width 60 height 10
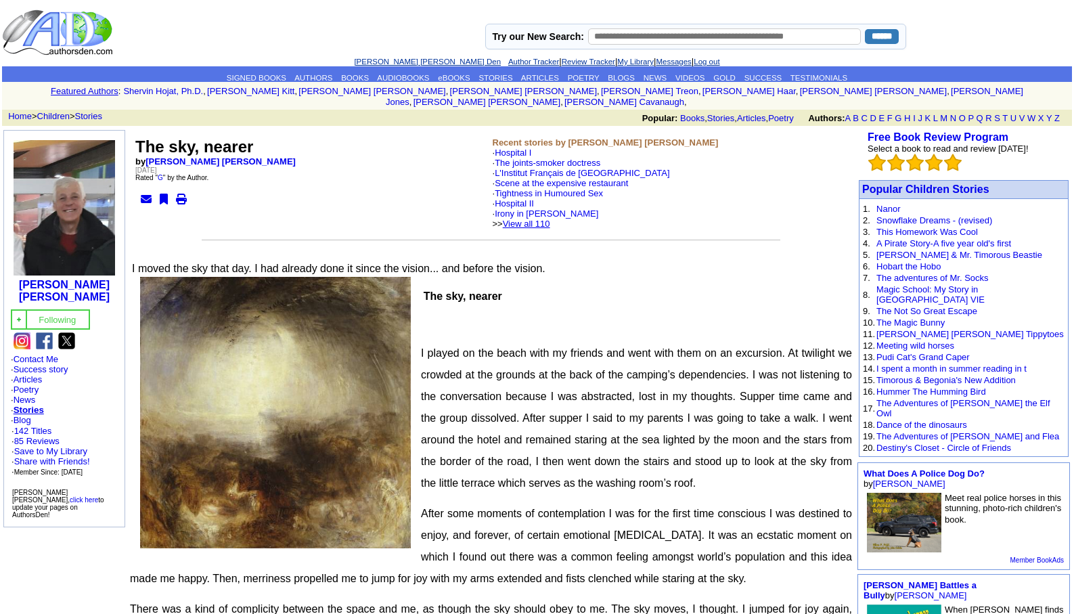
click at [550, 219] on link "View all 110" at bounding box center [526, 224] width 47 height 10
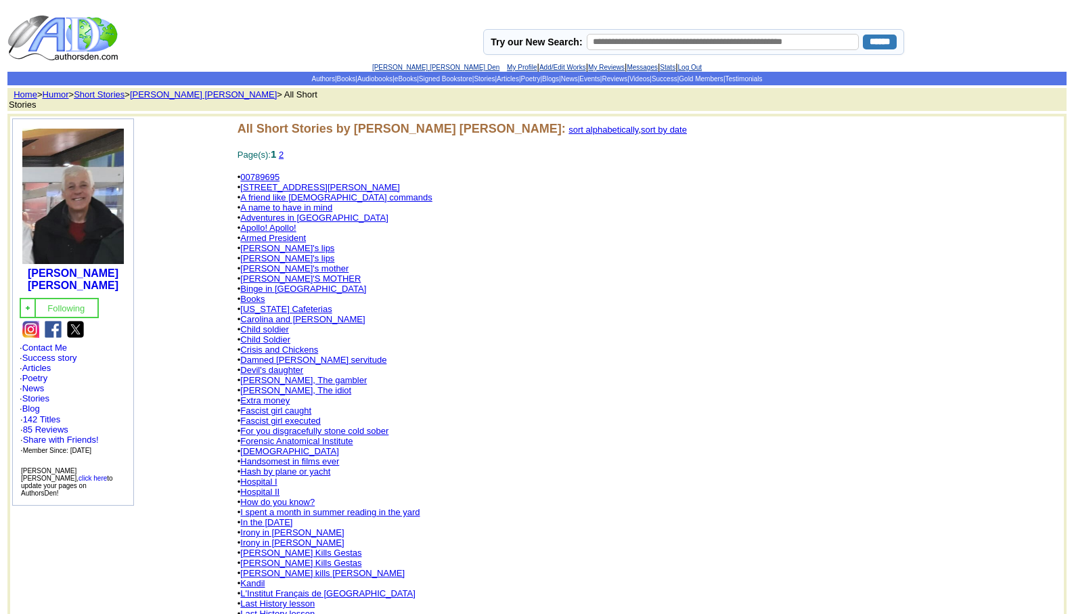
click at [271, 215] on link "Adventures in [GEOGRAPHIC_DATA]" at bounding box center [314, 217] width 148 height 10
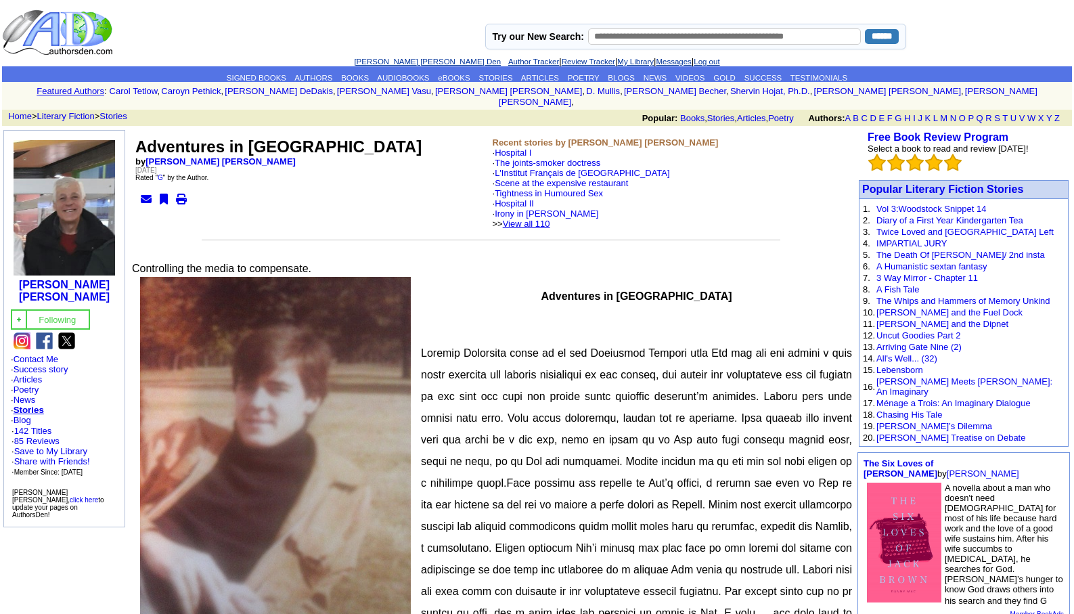
click at [550, 219] on link "View all 110" at bounding box center [526, 224] width 47 height 10
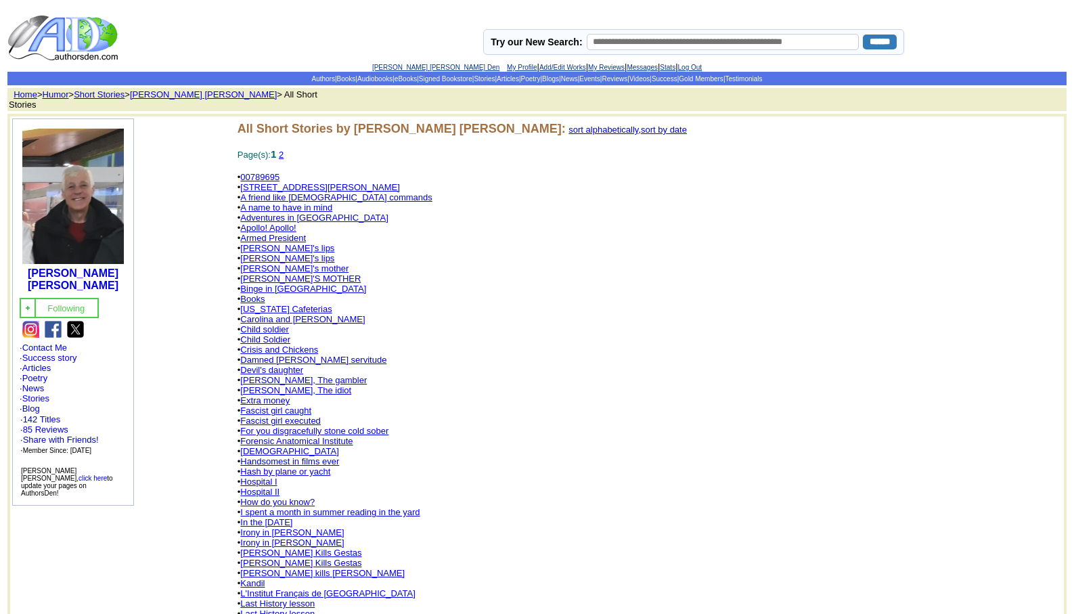
click at [311, 507] on link "I spent a month in summer reading in the yard" at bounding box center [329, 512] width 179 height 10
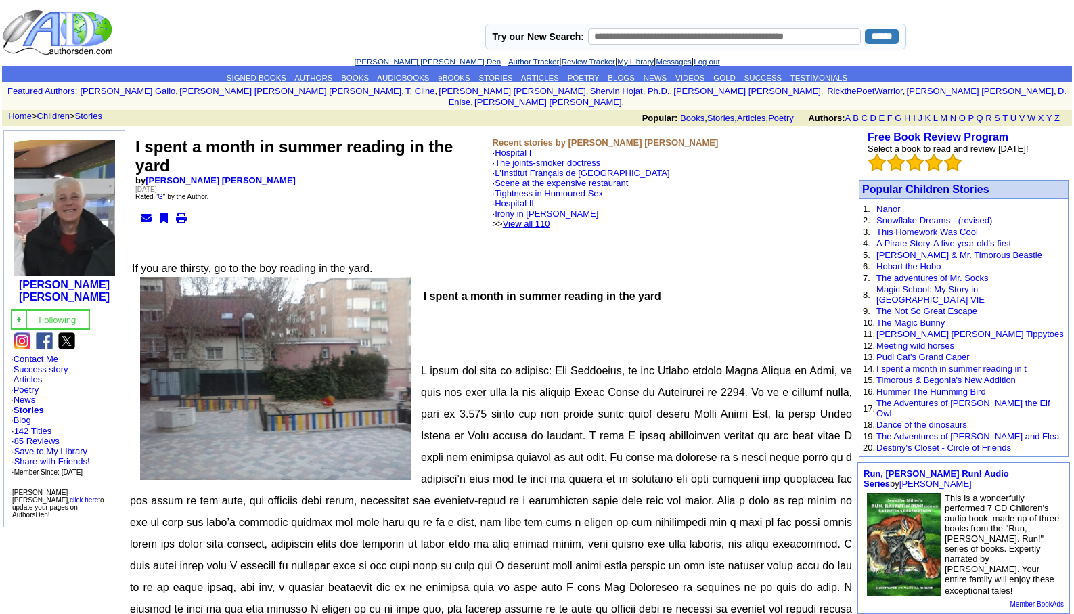
click at [550, 219] on link "View all 110" at bounding box center [526, 224] width 47 height 10
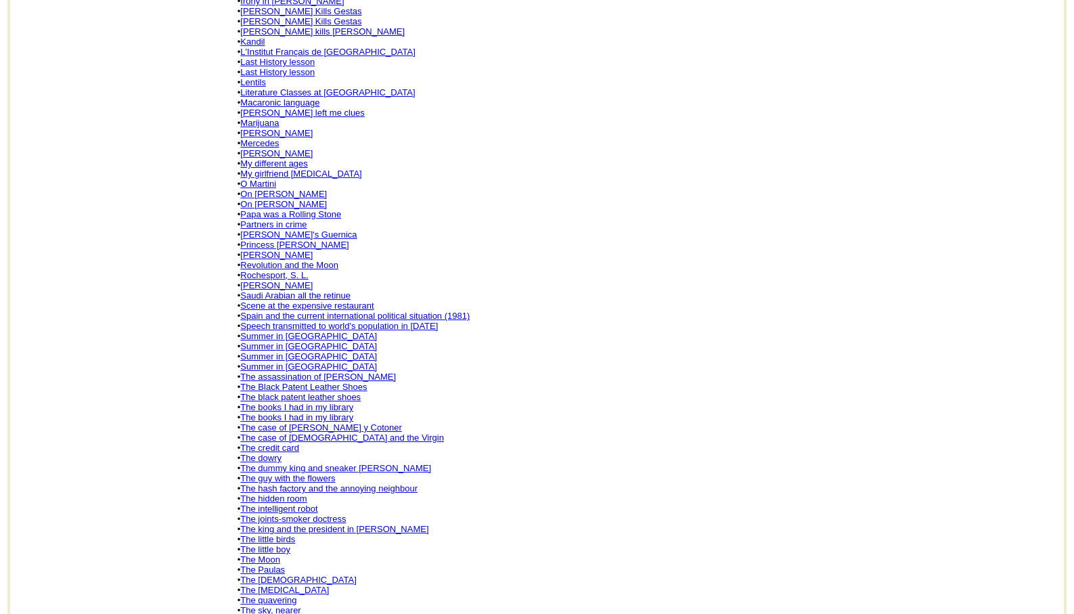
scroll to position [623, 0]
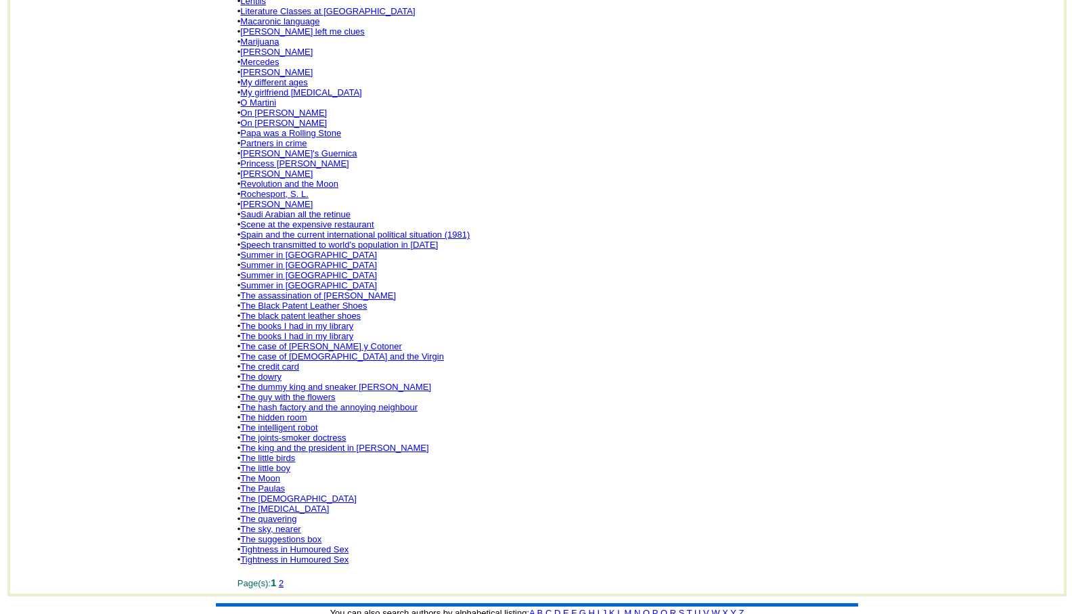
click at [273, 483] on link "The Paulas" at bounding box center [262, 488] width 45 height 10
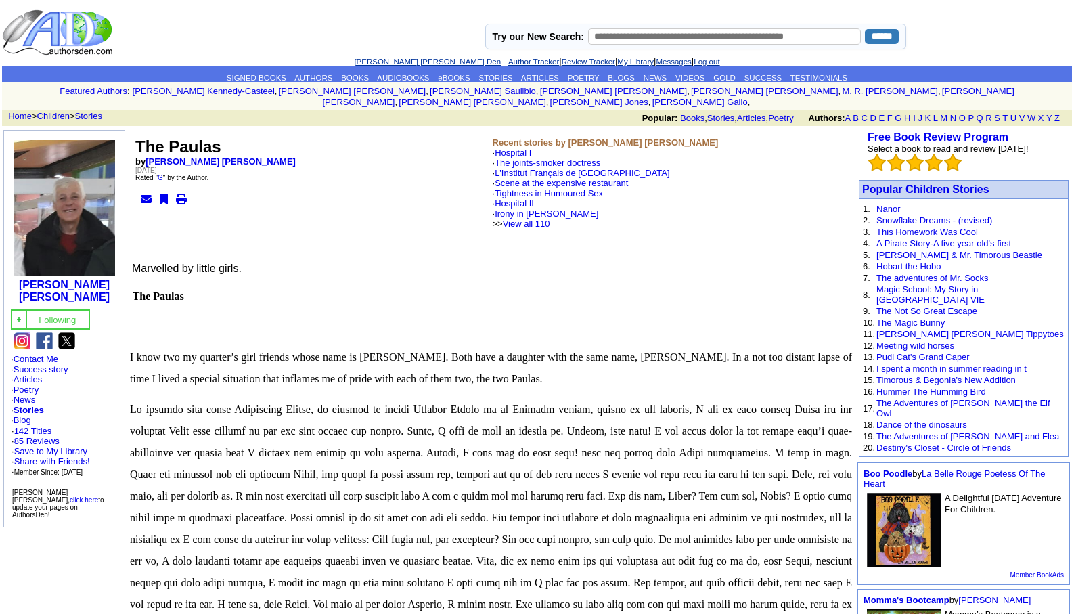
click at [395, 64] on link "[PERSON_NAME] [PERSON_NAME] Den" at bounding box center [427, 62] width 147 height 8
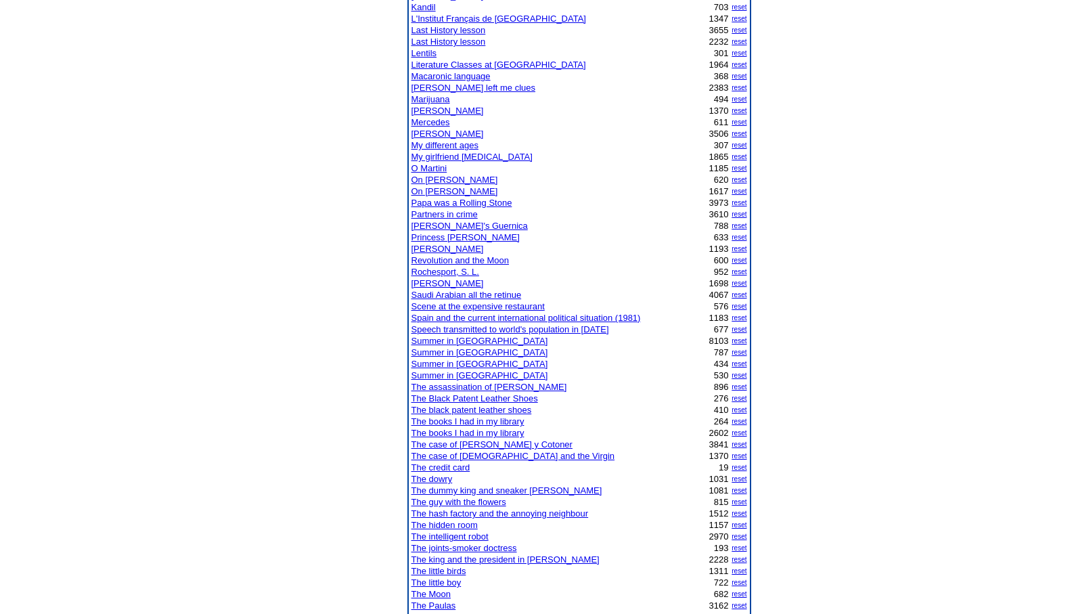
scroll to position [785, 0]
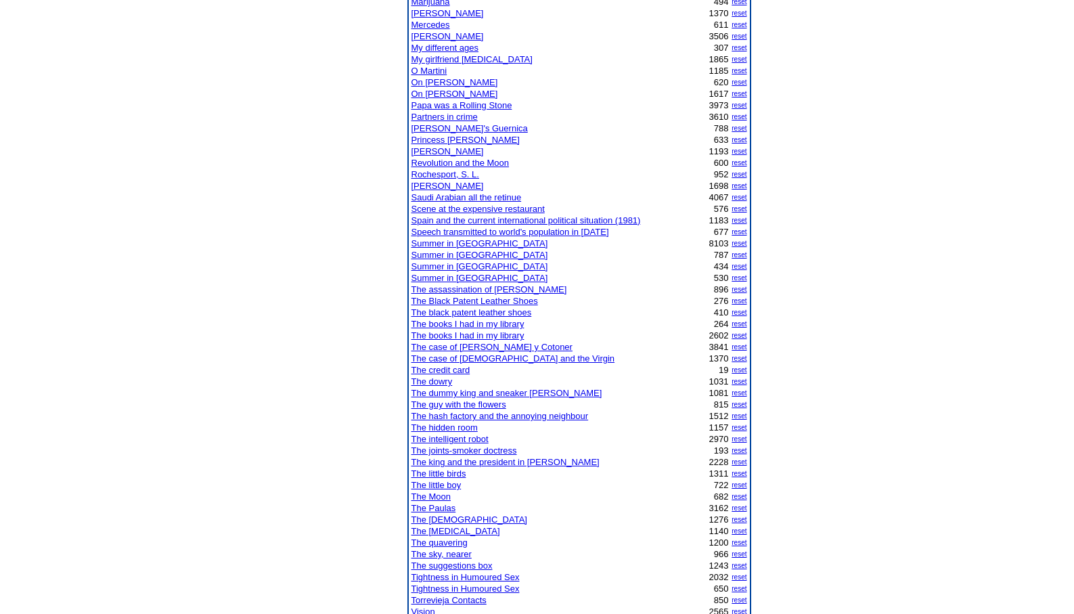
click at [462, 449] on link "The joints-smoker doctress" at bounding box center [464, 450] width 106 height 10
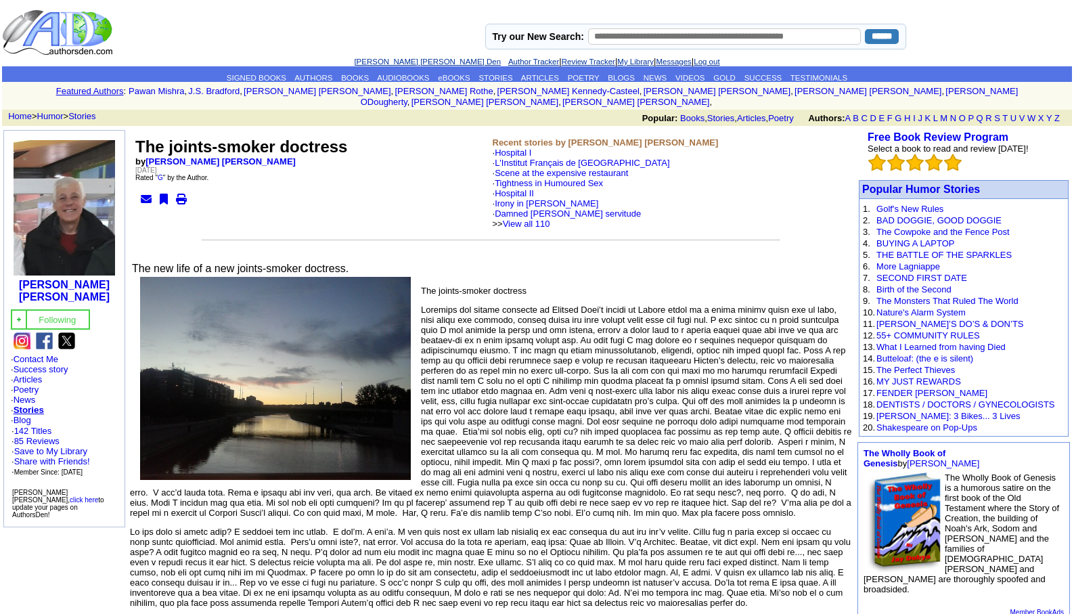
click at [392, 61] on link "[PERSON_NAME] [PERSON_NAME] Den" at bounding box center [427, 62] width 147 height 8
